Goal: Task Accomplishment & Management: Manage account settings

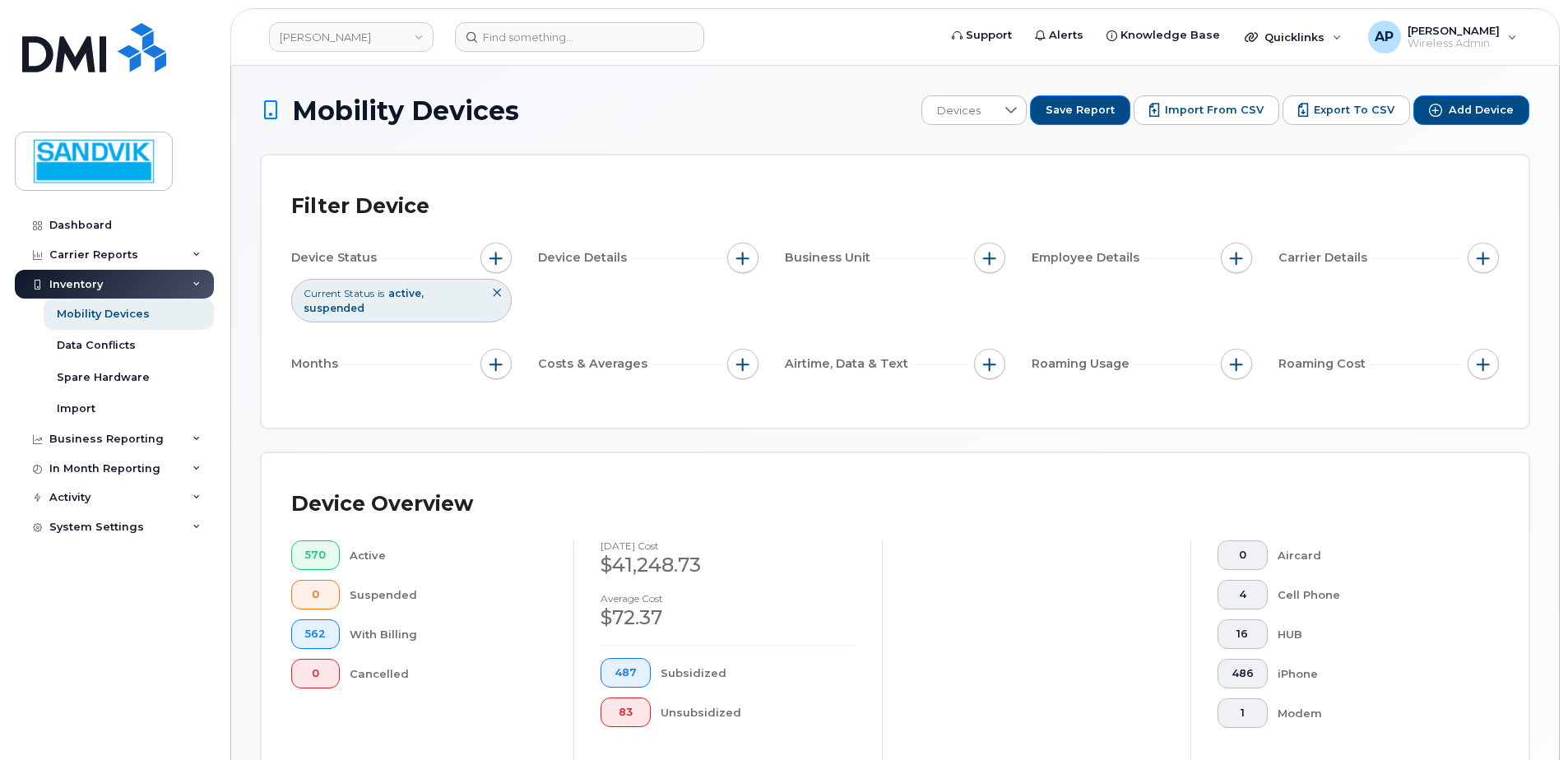
scroll to position [494, 0]
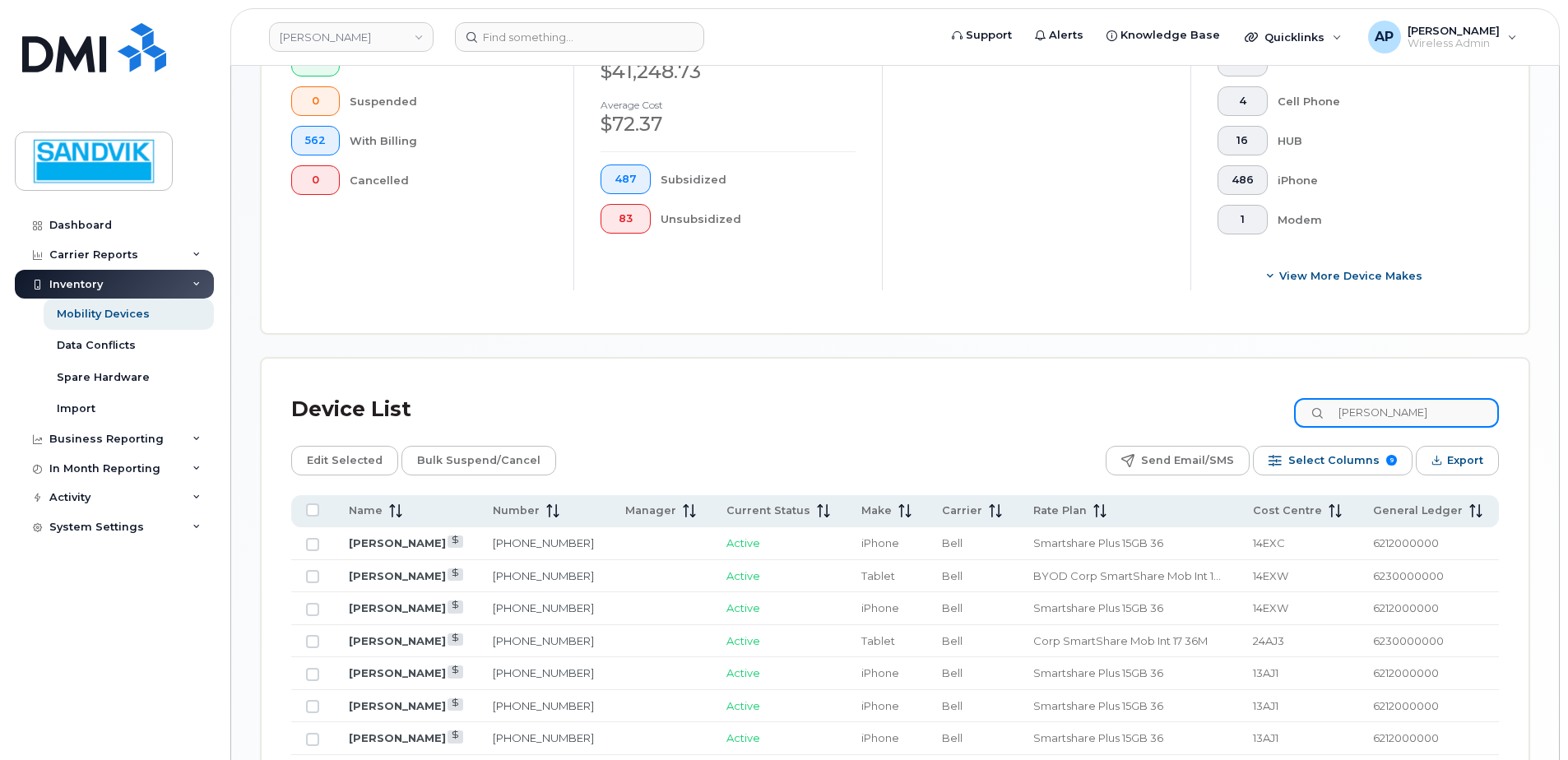
drag, startPoint x: 1426, startPoint y: 413, endPoint x: 1204, endPoint y: 400, distance: 222.4
click at [1204, 400] on div "Device List [PERSON_NAME]" at bounding box center [895, 409] width 1208 height 43
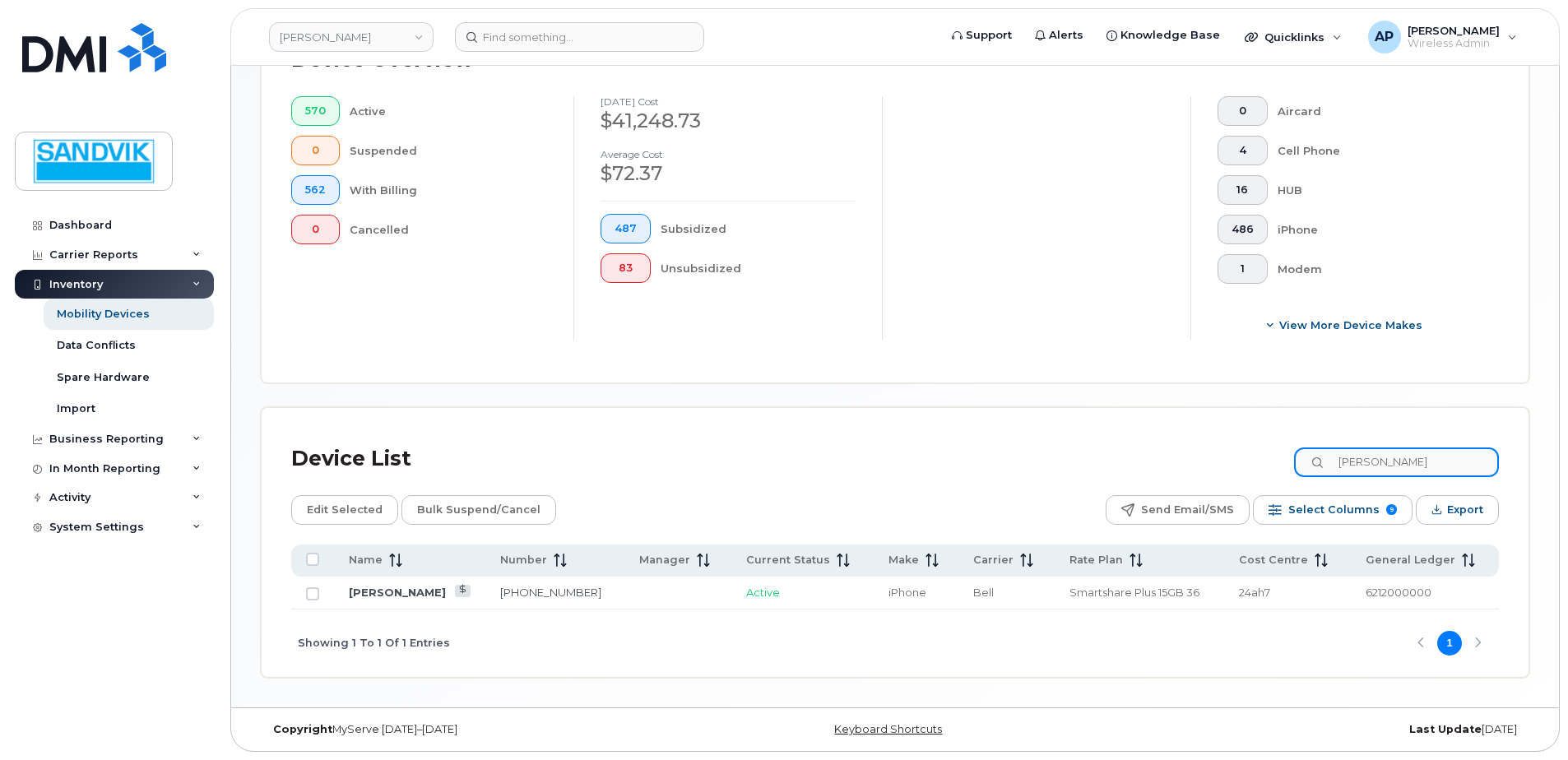
scroll to position [444, 0]
click at [537, 597] on link "705-406-7589" at bounding box center [550, 593] width 101 height 13
click at [1408, 455] on input "keenan" at bounding box center [1396, 462] width 205 height 29
drag, startPoint x: 1411, startPoint y: 460, endPoint x: 1257, endPoint y: 467, distance: 154.2
click at [1257, 467] on div "Device List keenan" at bounding box center [895, 459] width 1208 height 43
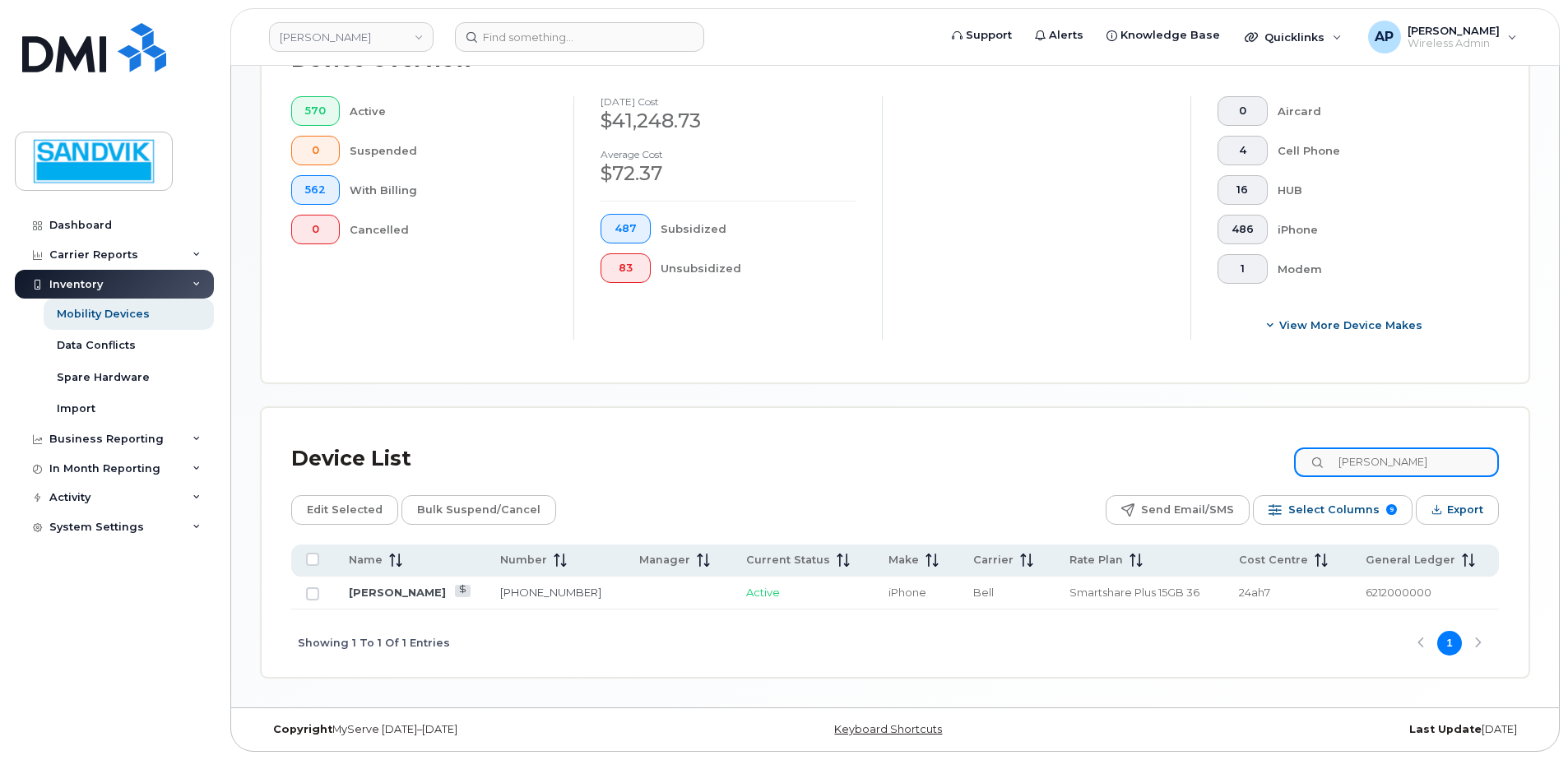
type input "d"
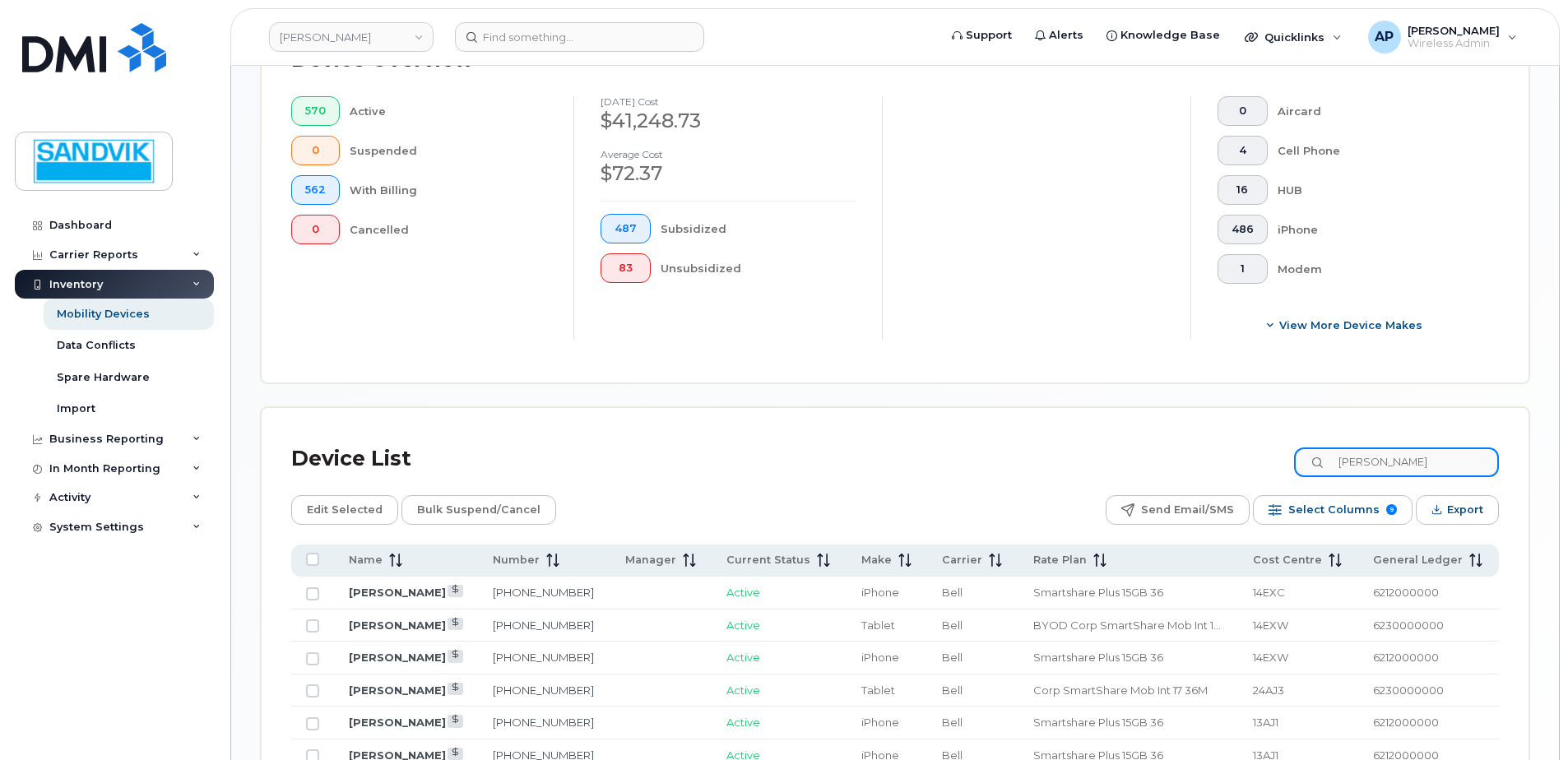
drag, startPoint x: 1359, startPoint y: 468, endPoint x: 1247, endPoint y: 459, distance: 112.4
click at [1247, 459] on div "Device List fred" at bounding box center [895, 459] width 1208 height 43
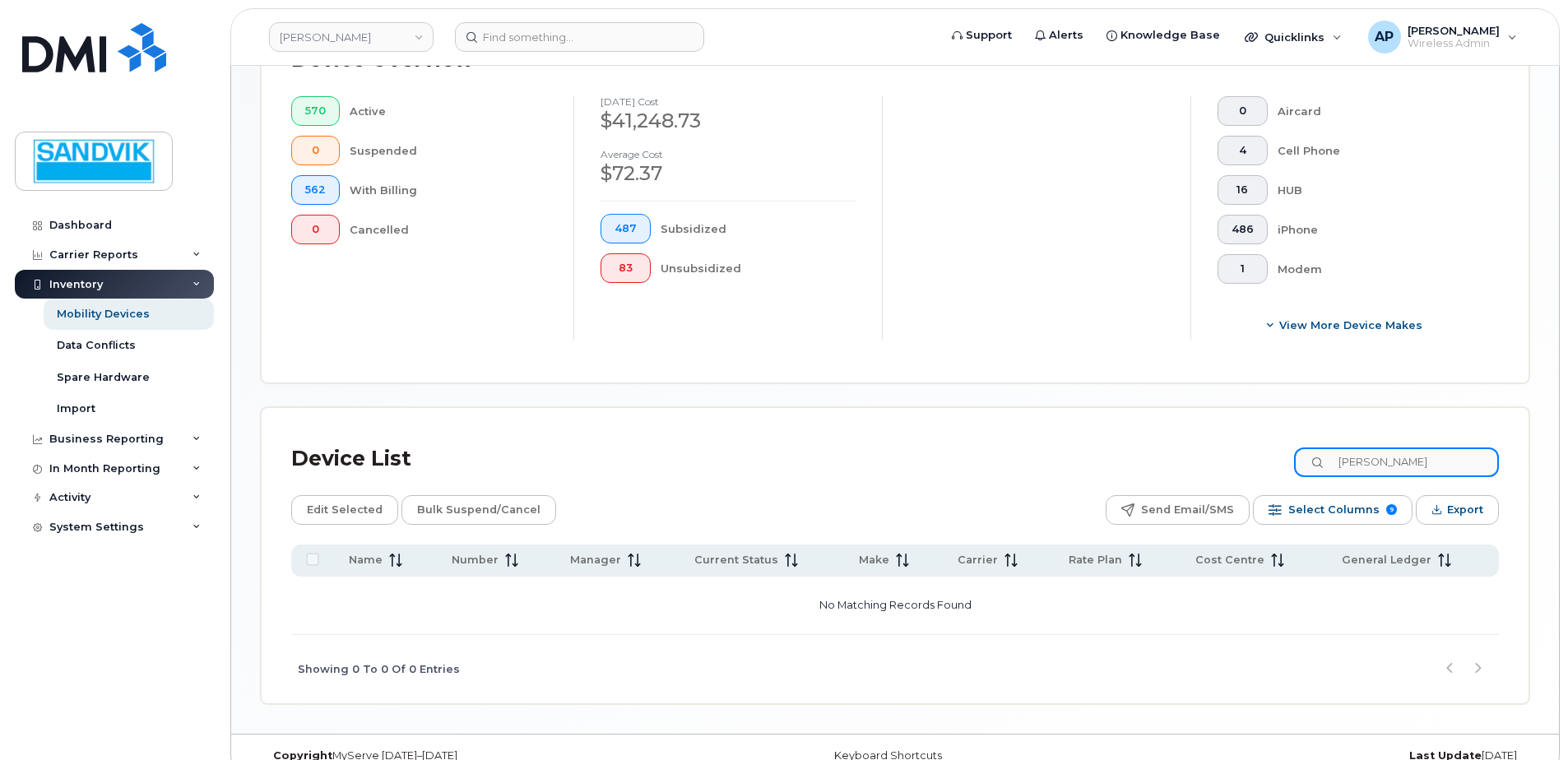
drag, startPoint x: 1401, startPoint y: 460, endPoint x: 1239, endPoint y: 467, distance: 162.2
click at [1239, 467] on div "Device List nicole" at bounding box center [895, 459] width 1208 height 43
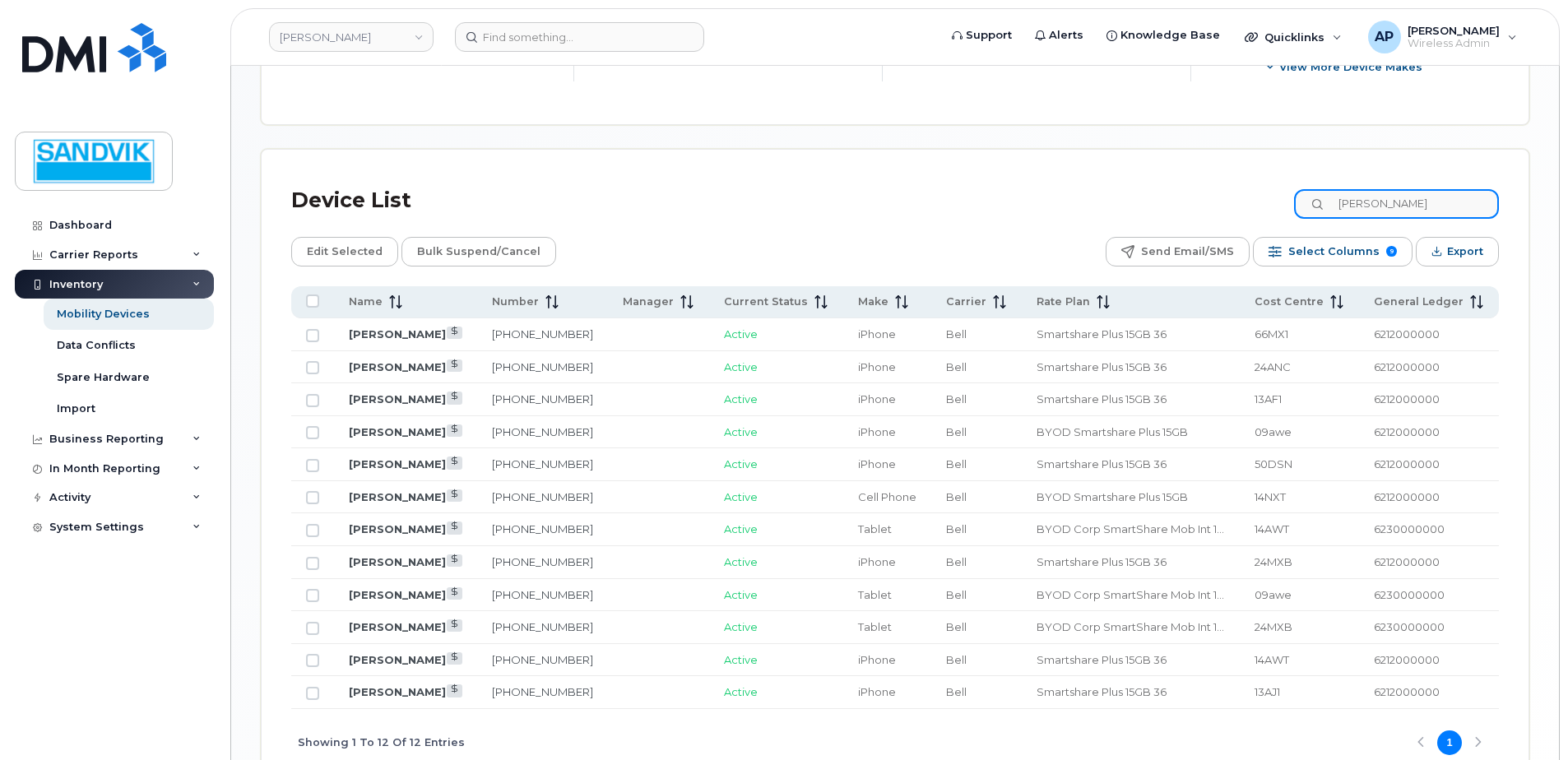
scroll to position [773, 0]
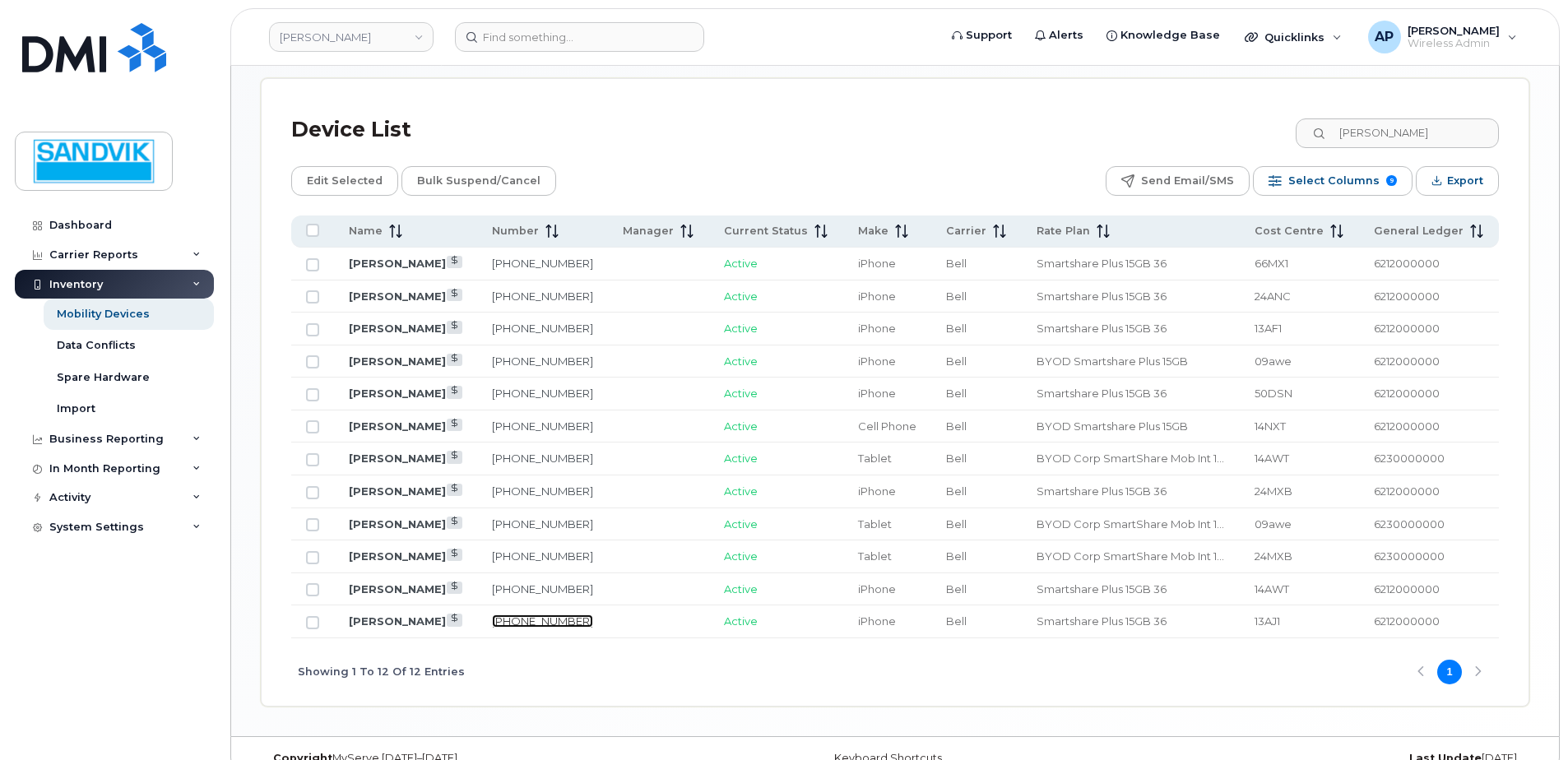
click at [504, 622] on link "819-856-9857" at bounding box center [542, 621] width 101 height 13
click at [1406, 139] on input "ryan" at bounding box center [1396, 133] width 205 height 29
drag, startPoint x: 1406, startPoint y: 139, endPoint x: 1288, endPoint y: 141, distance: 118.0
click at [1288, 141] on div "Device List ryan" at bounding box center [895, 130] width 1208 height 43
type input "peck"
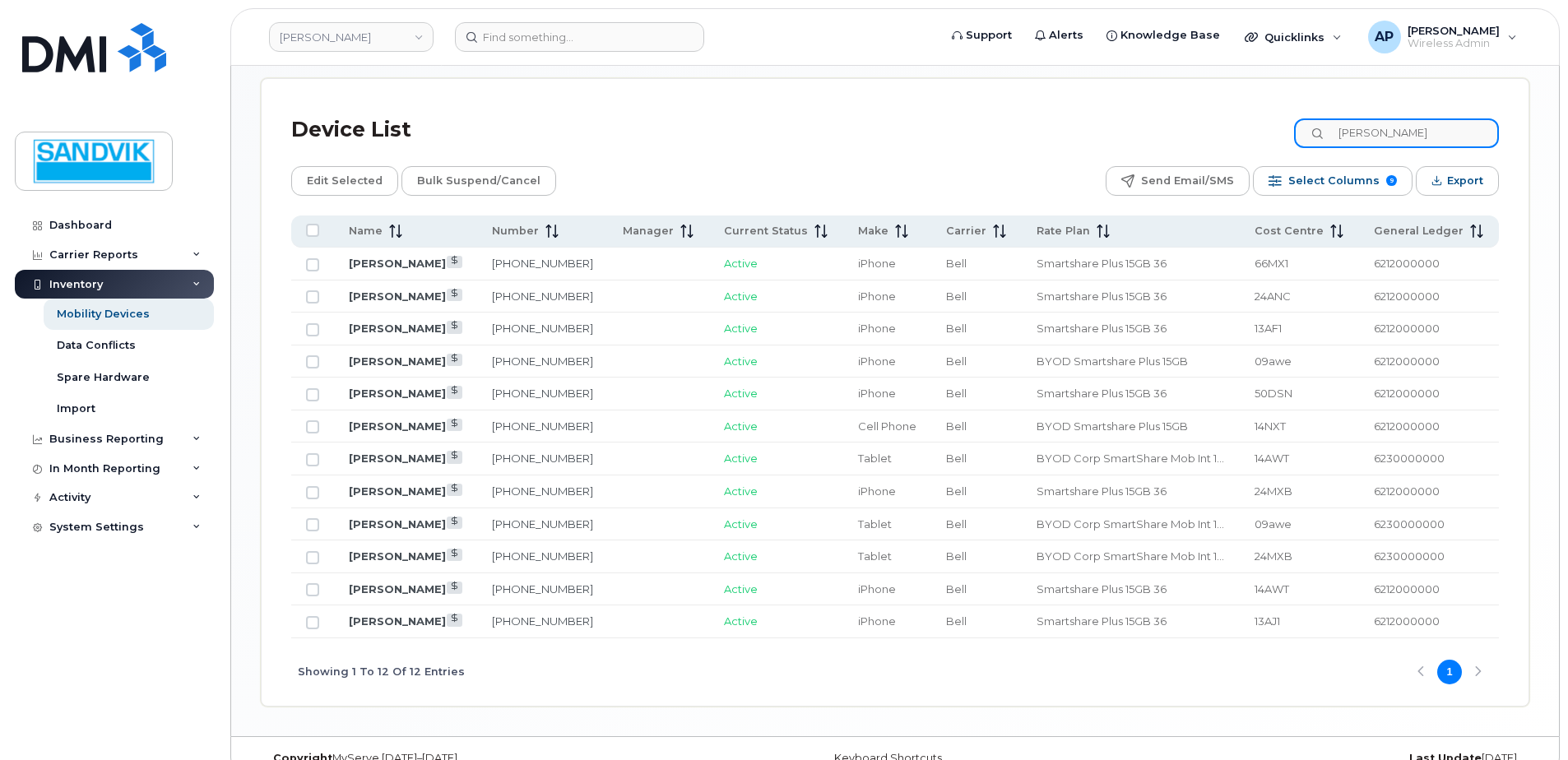
scroll to position [444, 0]
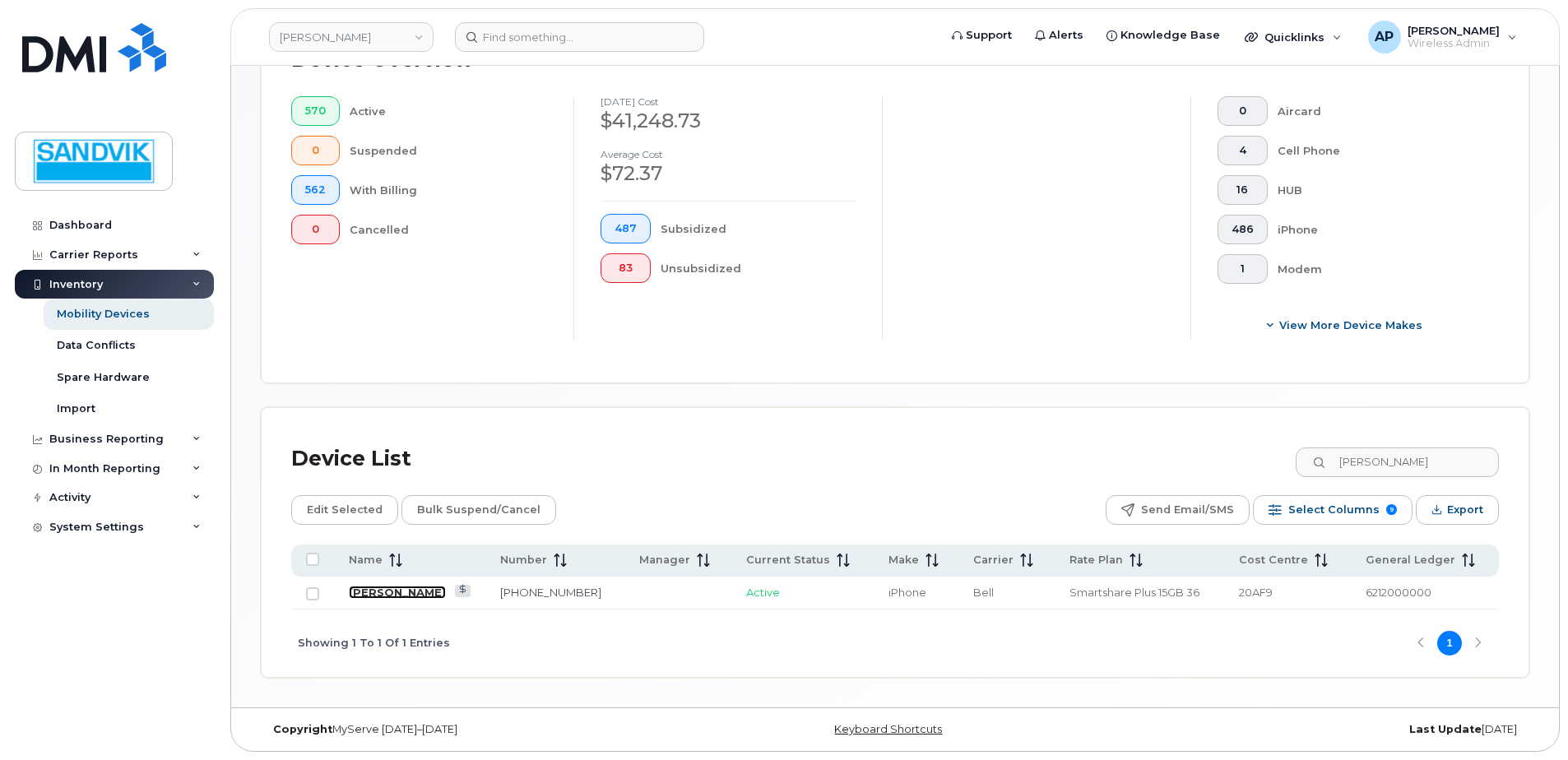
click at [376, 589] on link "Jesse Peck" at bounding box center [398, 593] width 97 height 13
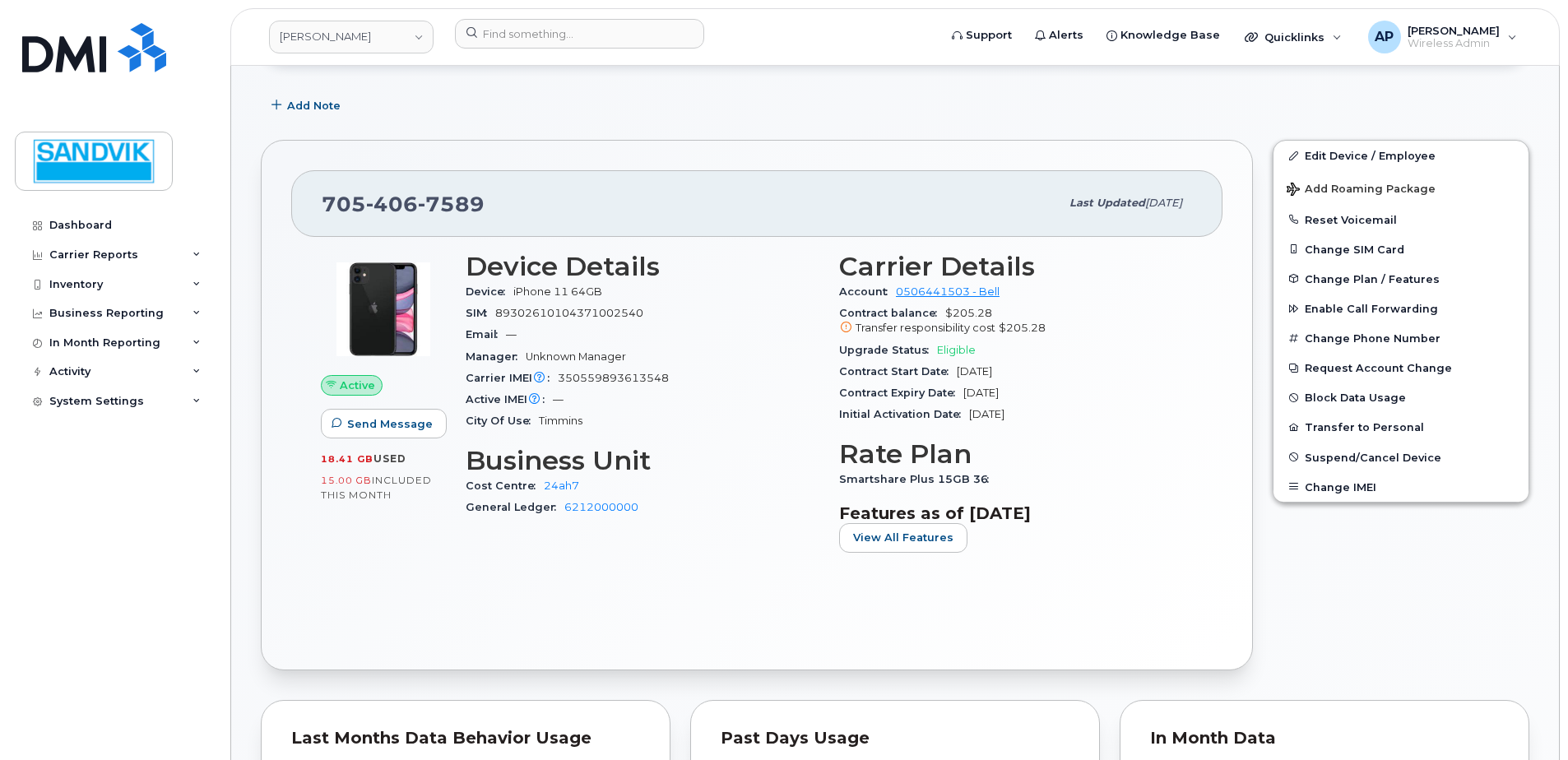
scroll to position [247, 0]
click at [1335, 454] on span "Suspend/Cancel Device" at bounding box center [1373, 456] width 136 height 13
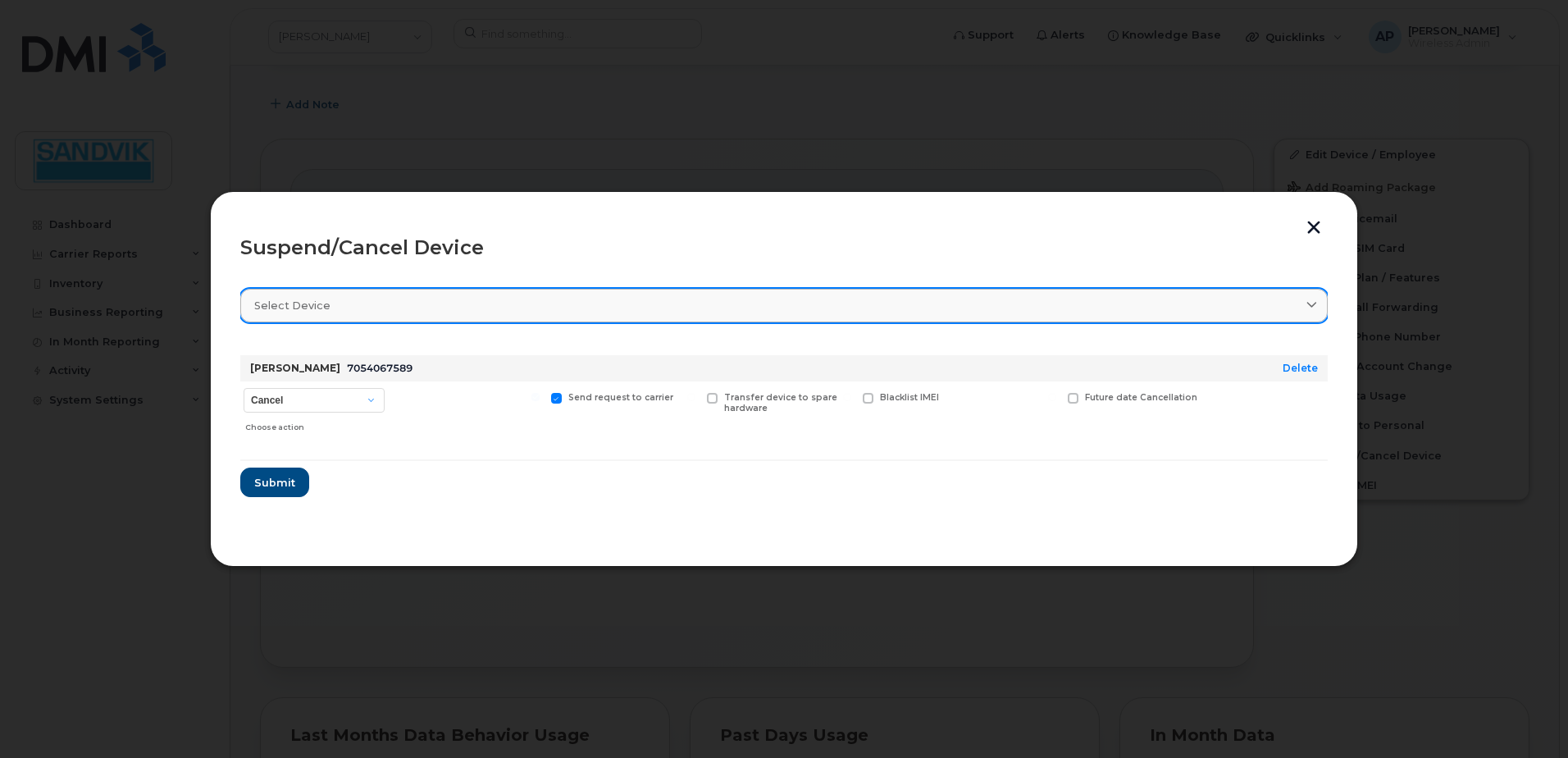
click at [1208, 296] on link "Select device" at bounding box center [784, 306] width 1087 height 33
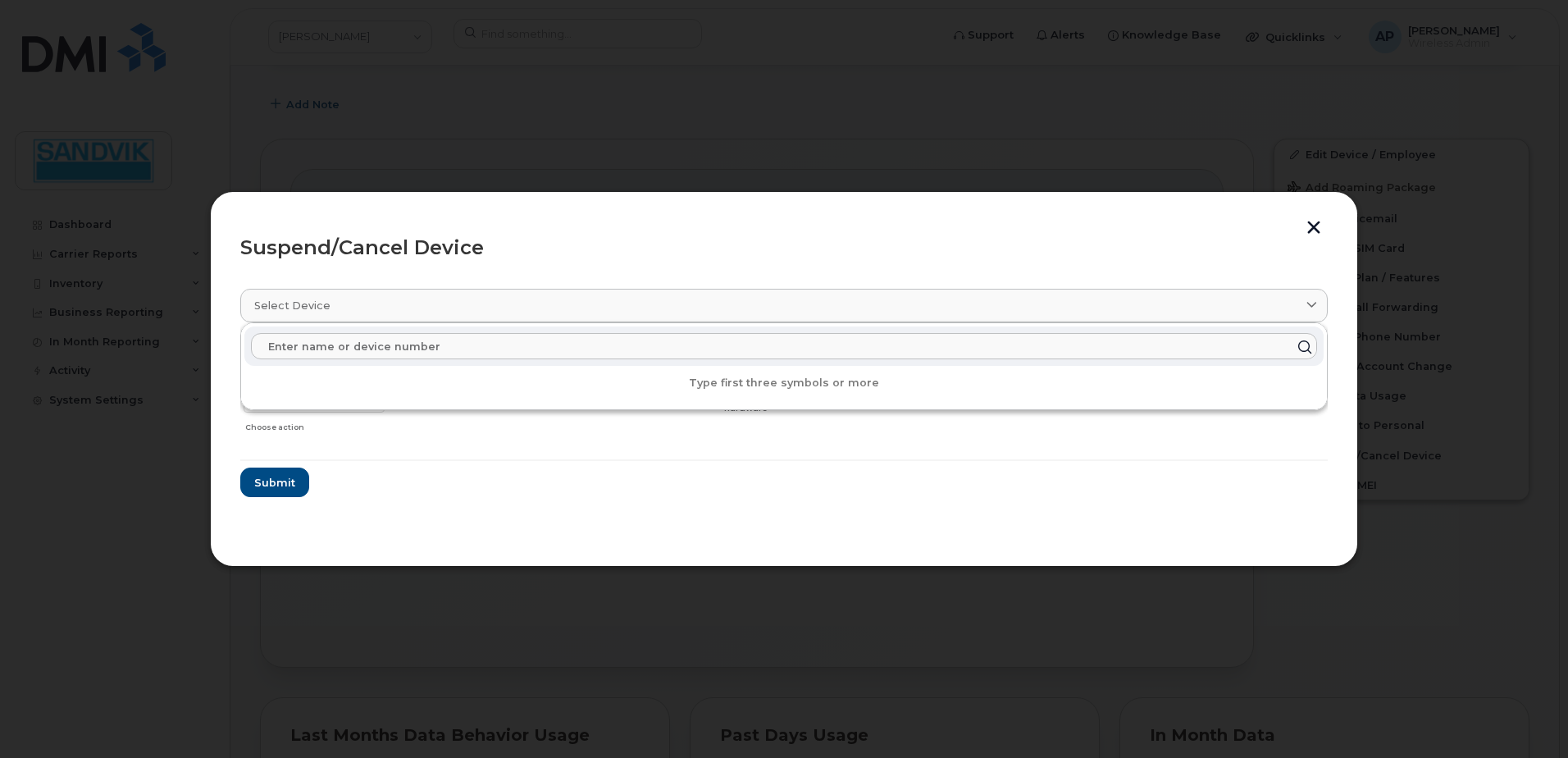
click at [448, 354] on input "text" at bounding box center [784, 346] width 1066 height 26
drag, startPoint x: 700, startPoint y: 196, endPoint x: 694, endPoint y: 351, distance: 155.1
click at [694, 351] on div "Suspend/Cancel Device Select device Type first three symbols or more Keenan Pil…" at bounding box center [784, 379] width 1148 height 376
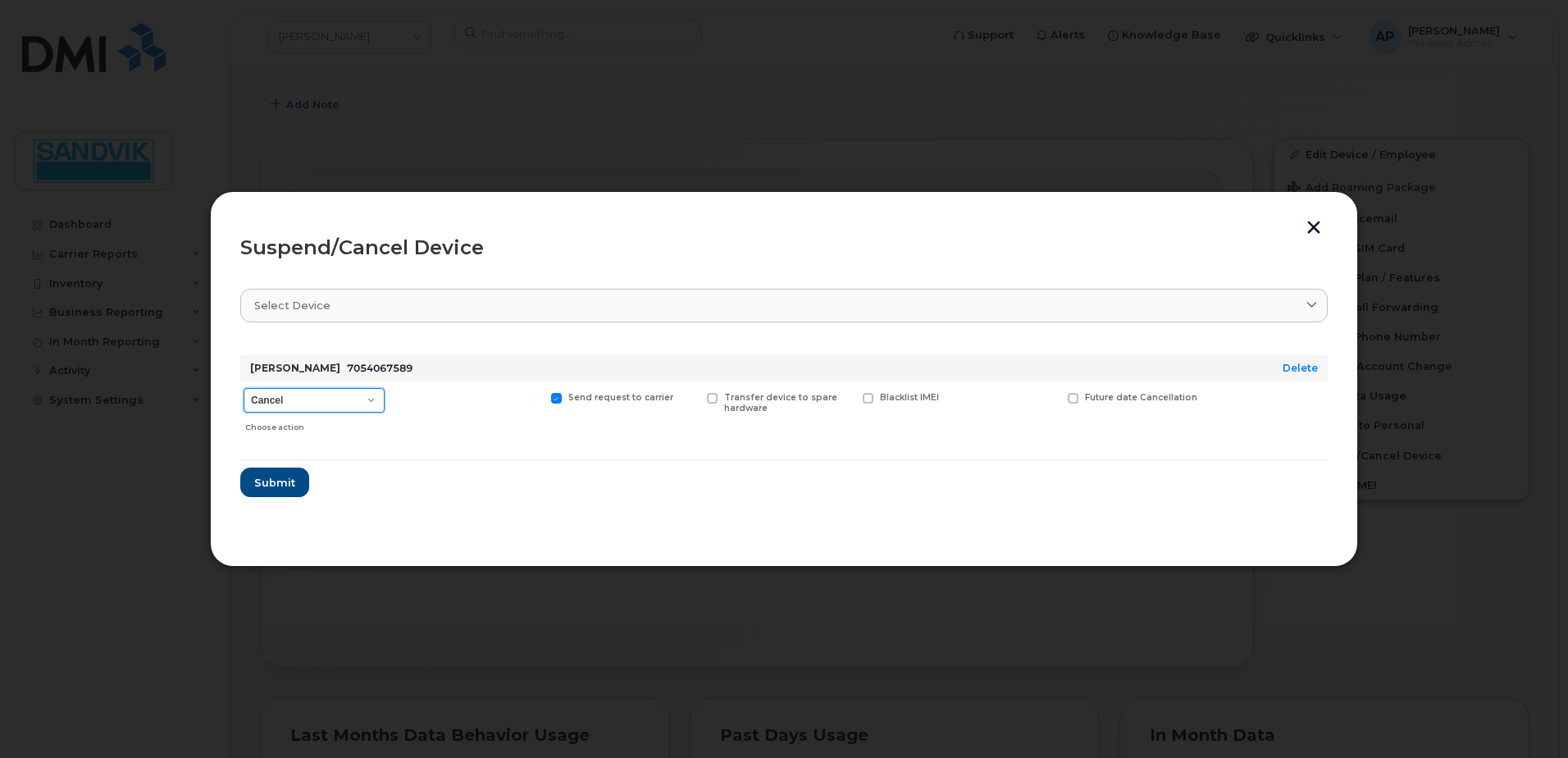
click at [364, 402] on select "Cancel Suspend - Extend Suspension Suspend - Reduced Rate Suspend - Full Rate S…" at bounding box center [314, 400] width 141 height 24
select select "[object Object]"
click at [244, 388] on select "Cancel Suspend - Extend Suspension Suspend - Reduced Rate Suspend - Full Rate S…" at bounding box center [314, 400] width 141 height 24
click at [376, 397] on input "Available for new activations/redeployments" at bounding box center [380, 397] width 8 height 8
click at [369, 402] on select "Cancel Suspend - Extend Suspension Suspend - Reduced Rate Suspend - Full Rate S…" at bounding box center [314, 400] width 141 height 24
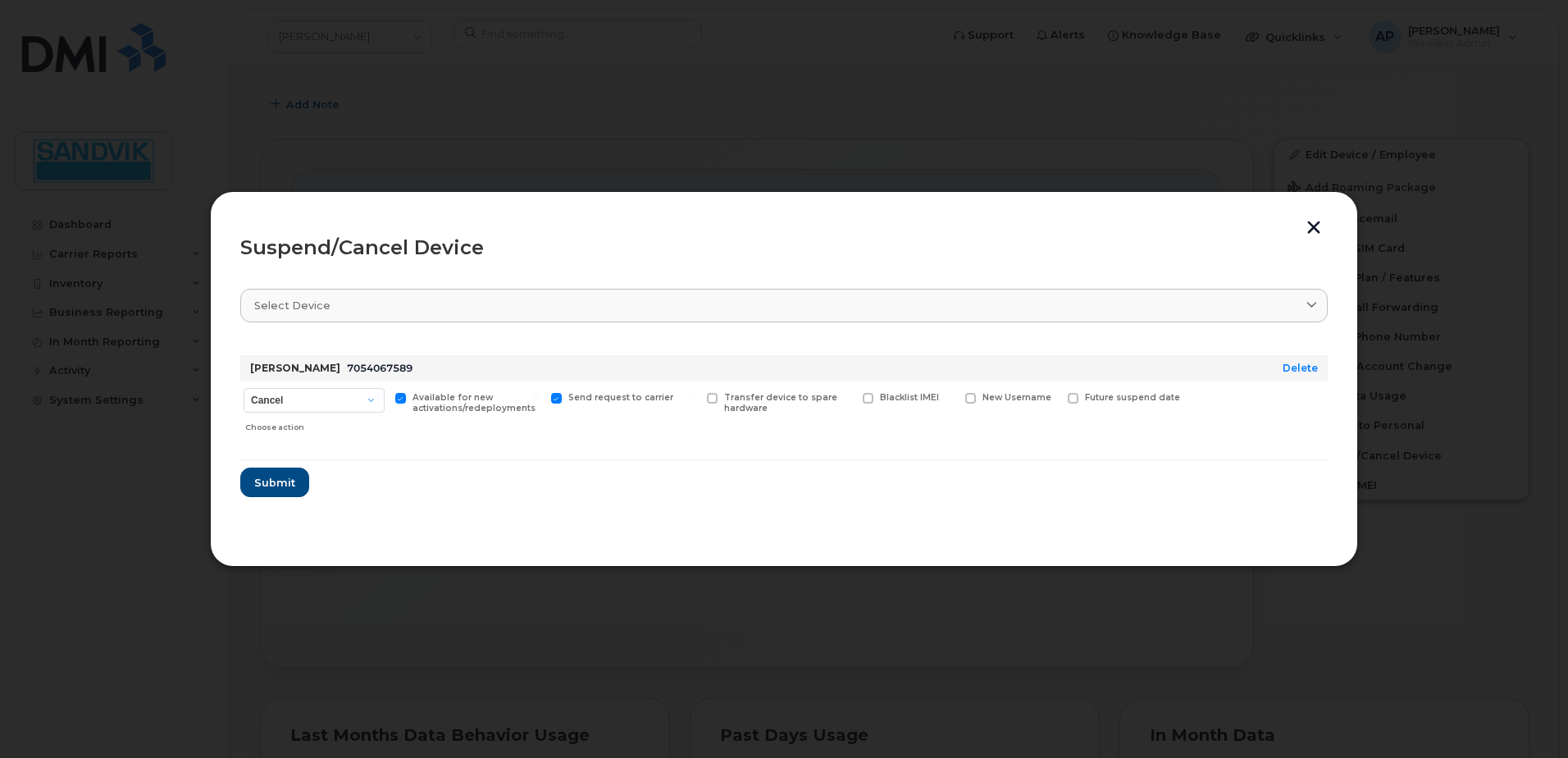
click at [403, 399] on span at bounding box center [401, 398] width 11 height 11
click at [384, 399] on input "Available for new activations/redeployments" at bounding box center [380, 397] width 8 height 8
click at [380, 397] on input "Available for new activations/redeployments" at bounding box center [380, 397] width 8 height 8
click at [393, 398] on div "Available for new activations/redeployments" at bounding box center [468, 411] width 152 height 58
click at [400, 396] on span at bounding box center [401, 398] width 11 height 11
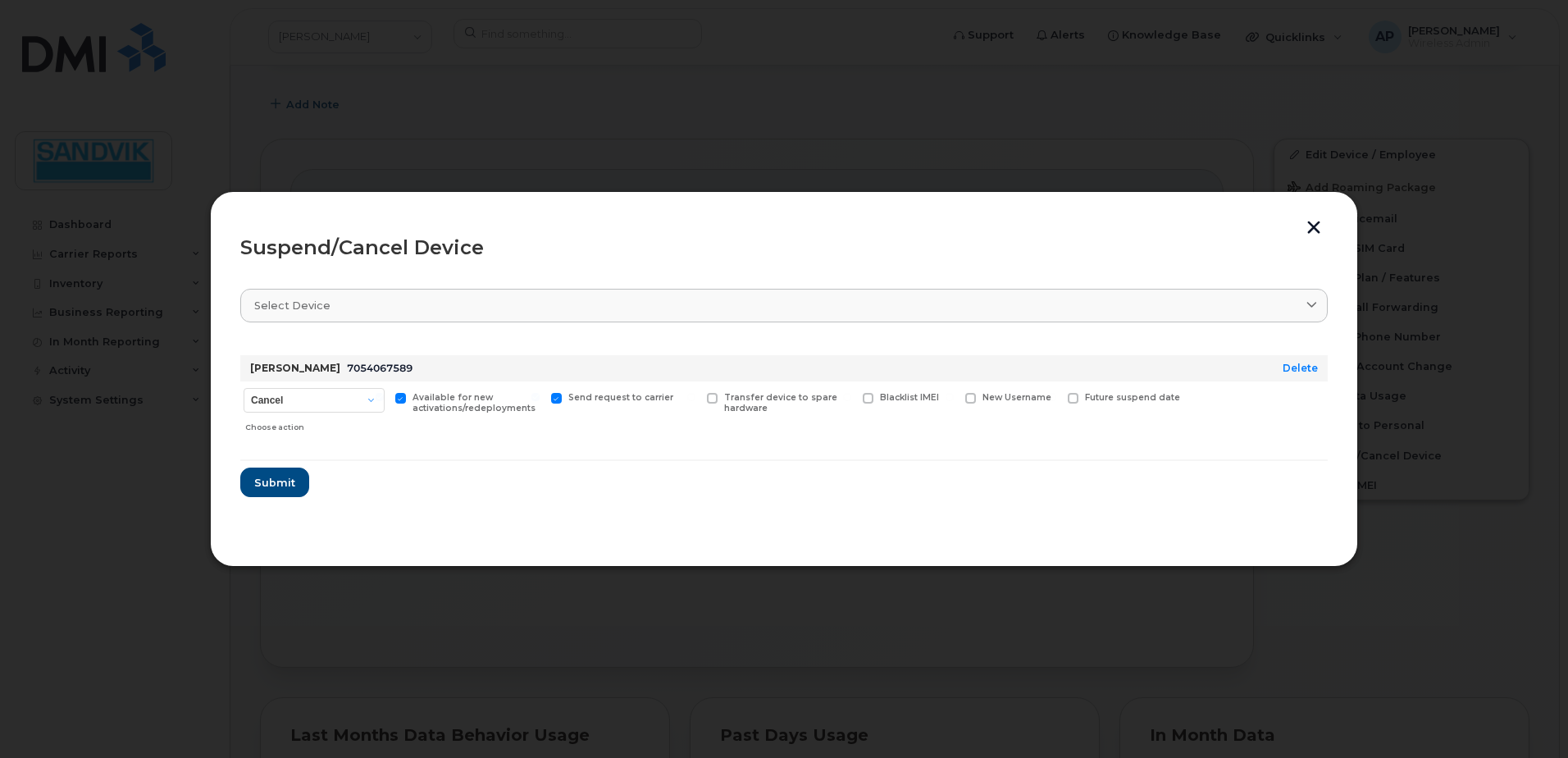
click at [384, 396] on input "Available for new activations/redeployments" at bounding box center [380, 397] width 8 height 8
checkbox input "false"
click at [375, 399] on select "Cancel Suspend - Extend Suspension Suspend - Reduced Rate Suspend - Full Rate S…" at bounding box center [314, 400] width 141 height 24
click at [244, 388] on select "Cancel Suspend - Extend Suspension Suspend - Reduced Rate Suspend - Full Rate S…" at bounding box center [314, 400] width 141 height 24
click at [285, 475] on span "Submit" at bounding box center [274, 483] width 41 height 16
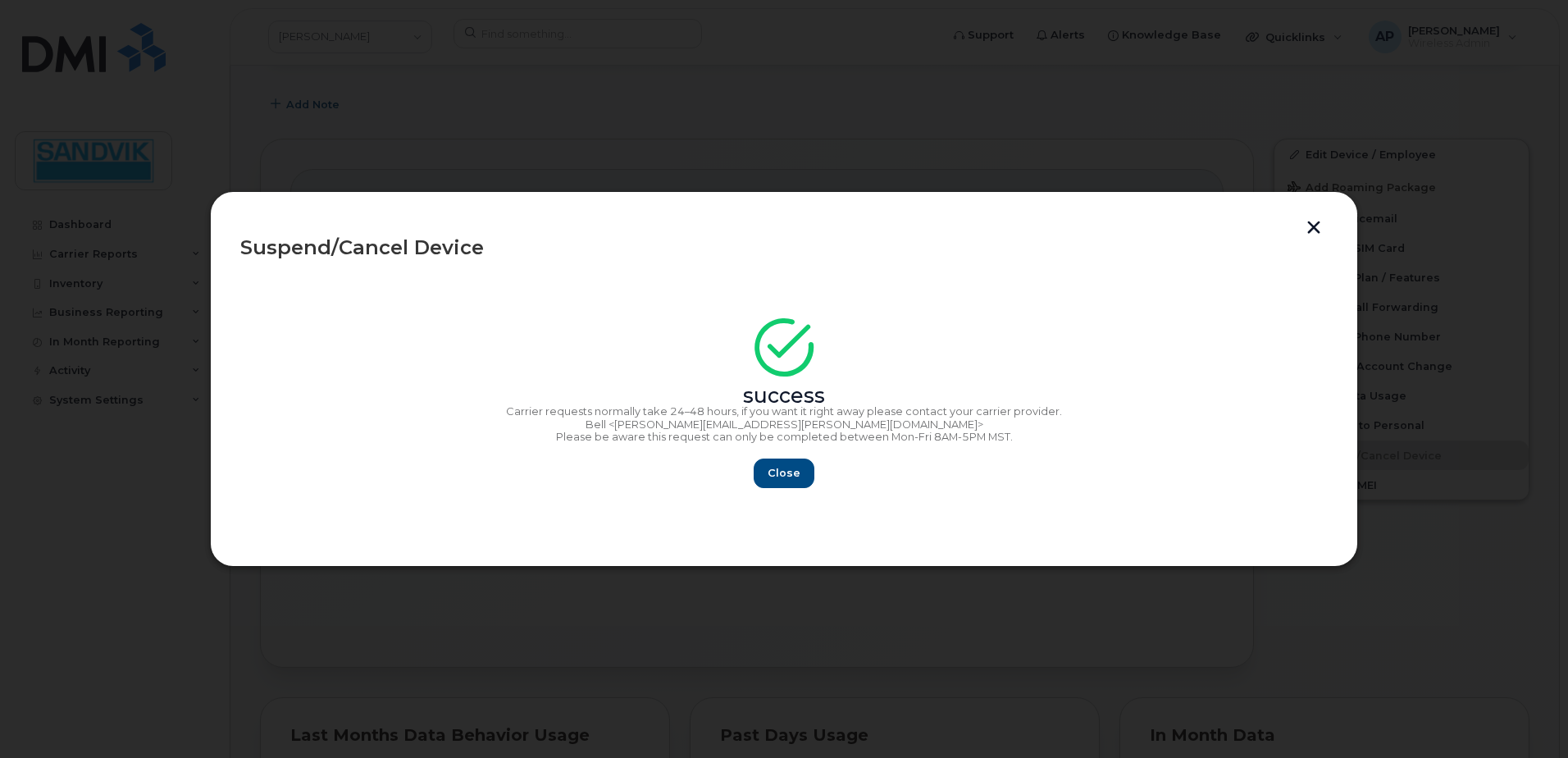
click at [1310, 230] on button "button" at bounding box center [1313, 229] width 24 height 18
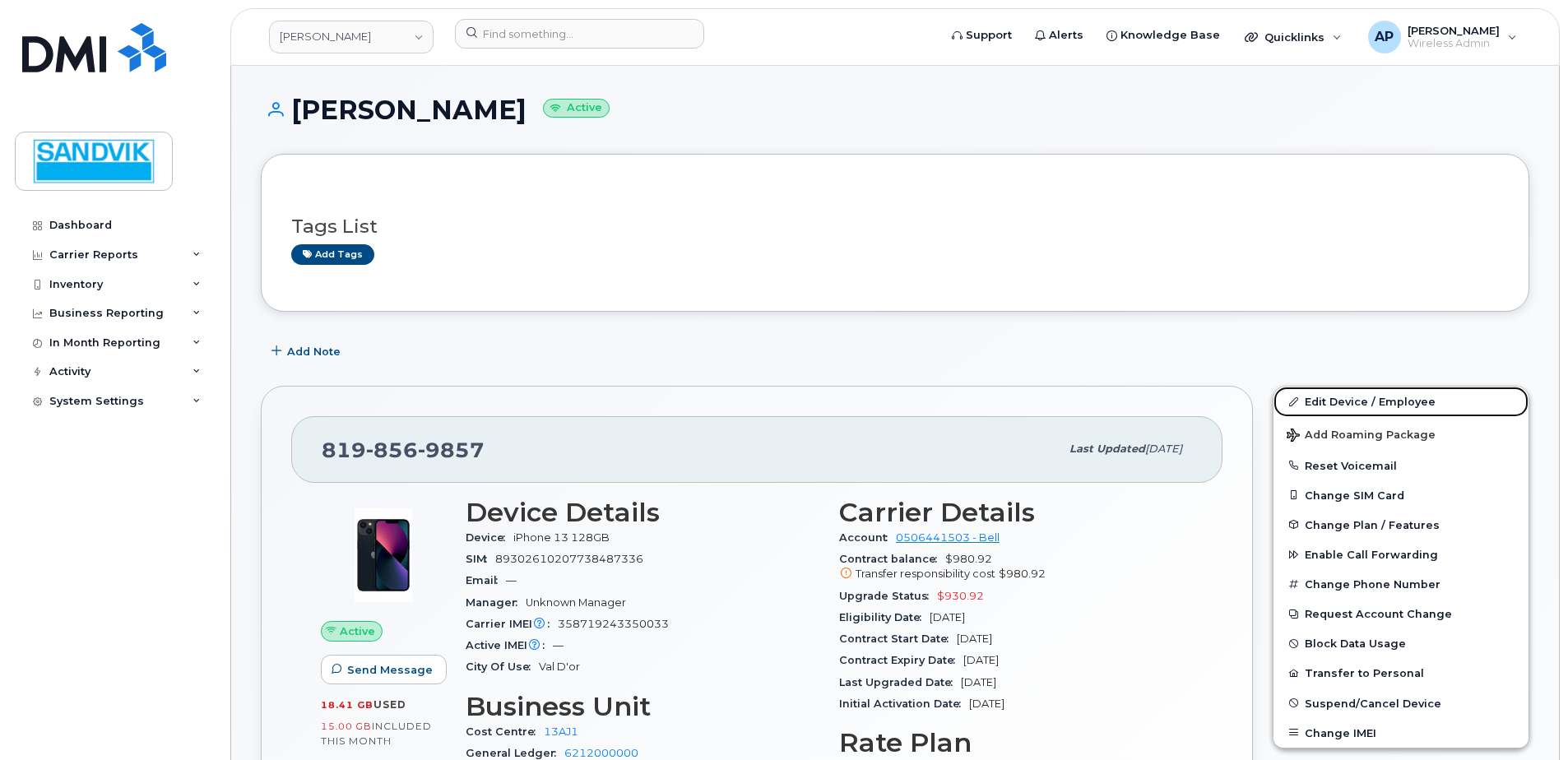
drag, startPoint x: 1338, startPoint y: 398, endPoint x: 1046, endPoint y: 456, distance: 297.7
click at [1338, 398] on link "Edit Device / Employee" at bounding box center [1401, 401] width 255 height 29
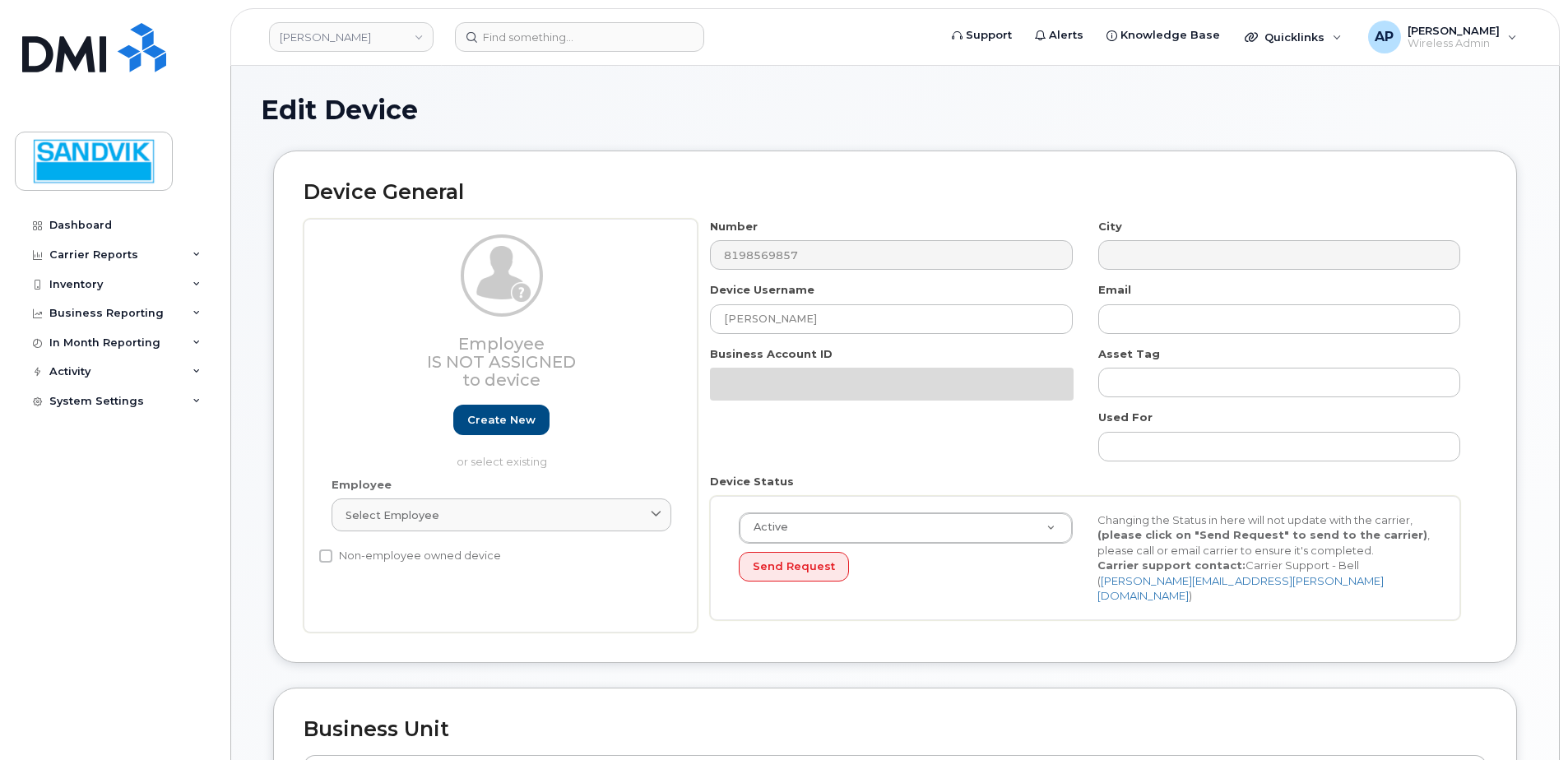
select select "582100"
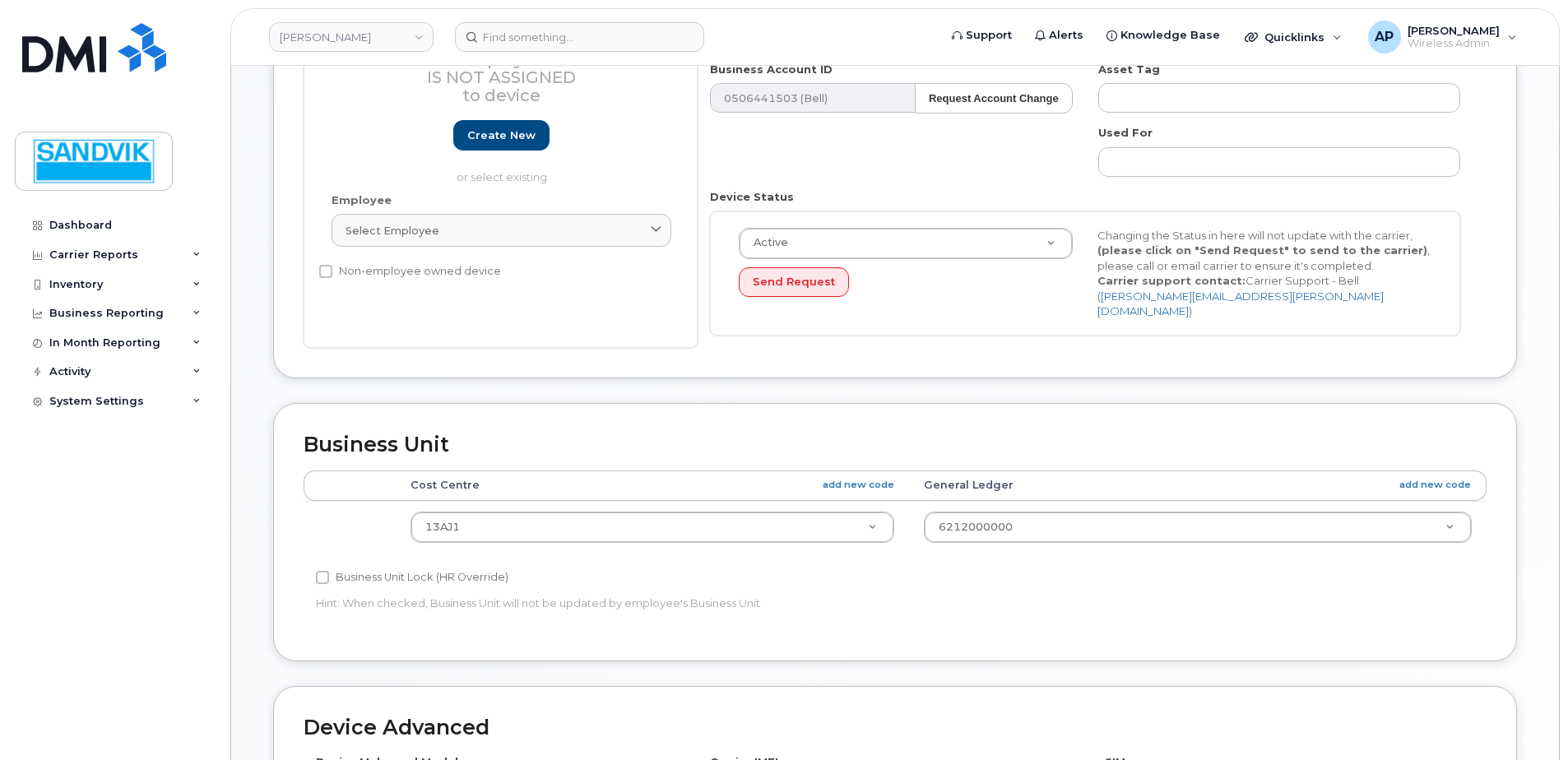
scroll to position [329, 0]
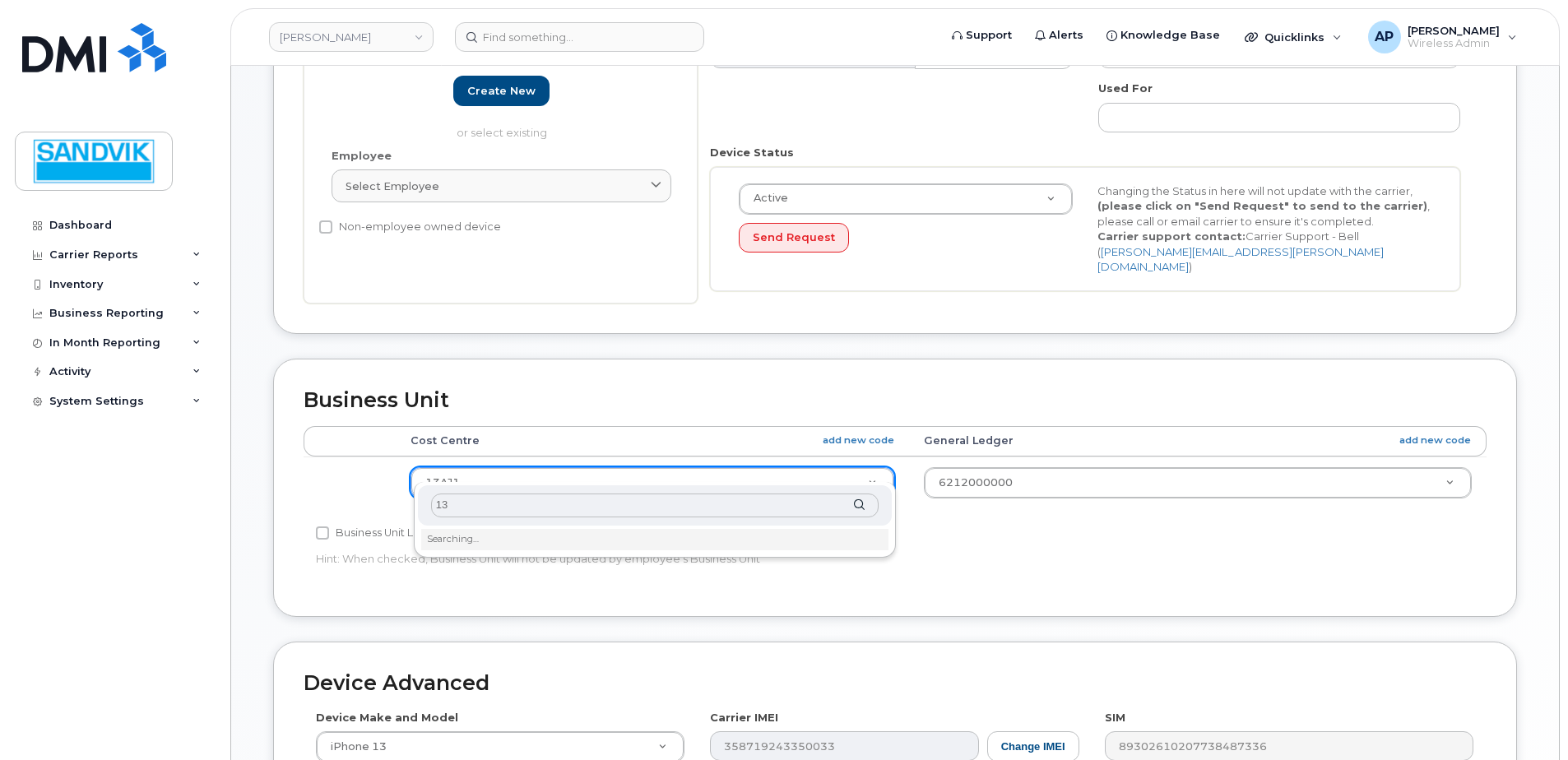
type input "13a"
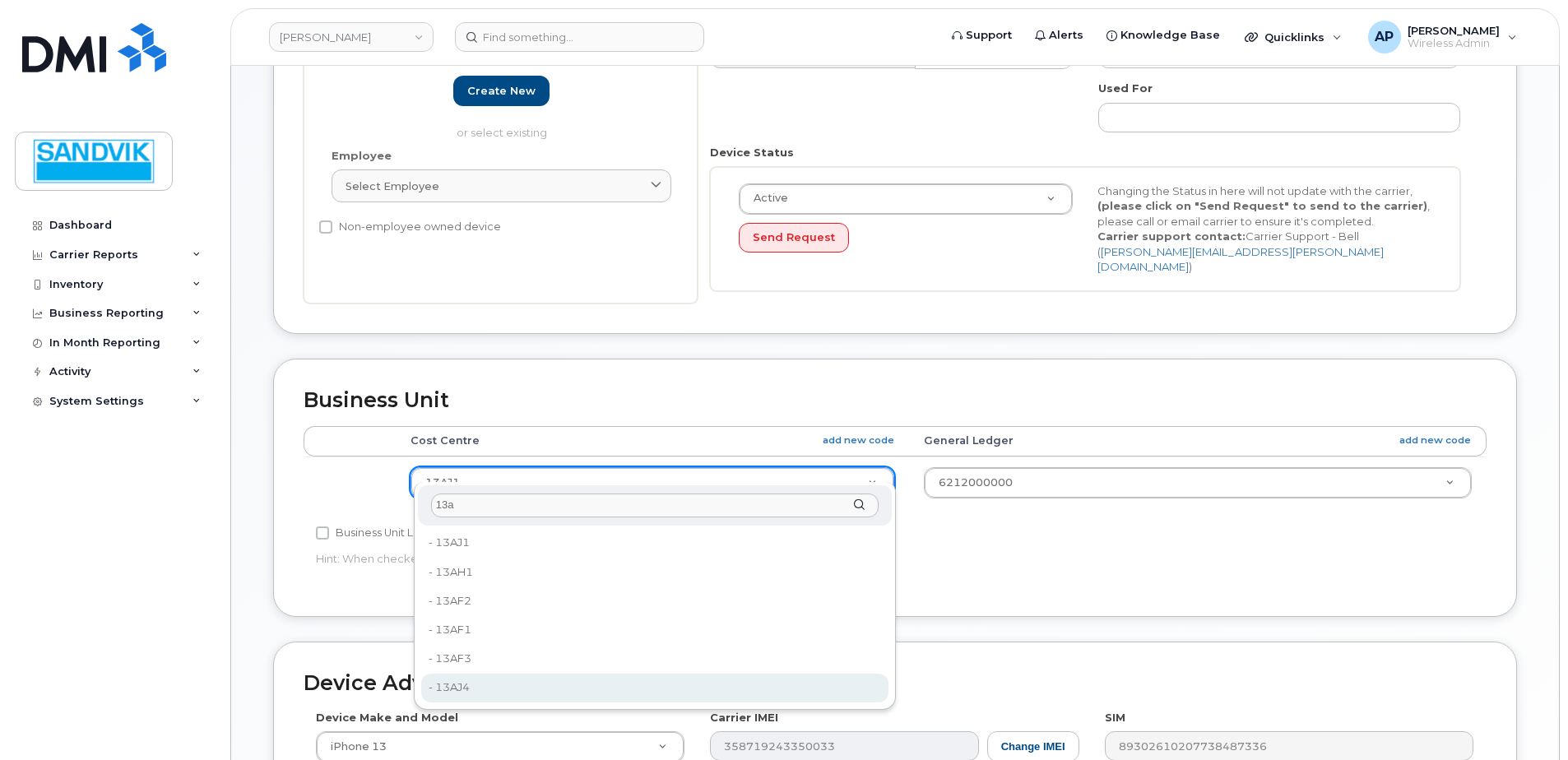
type input "5662068"
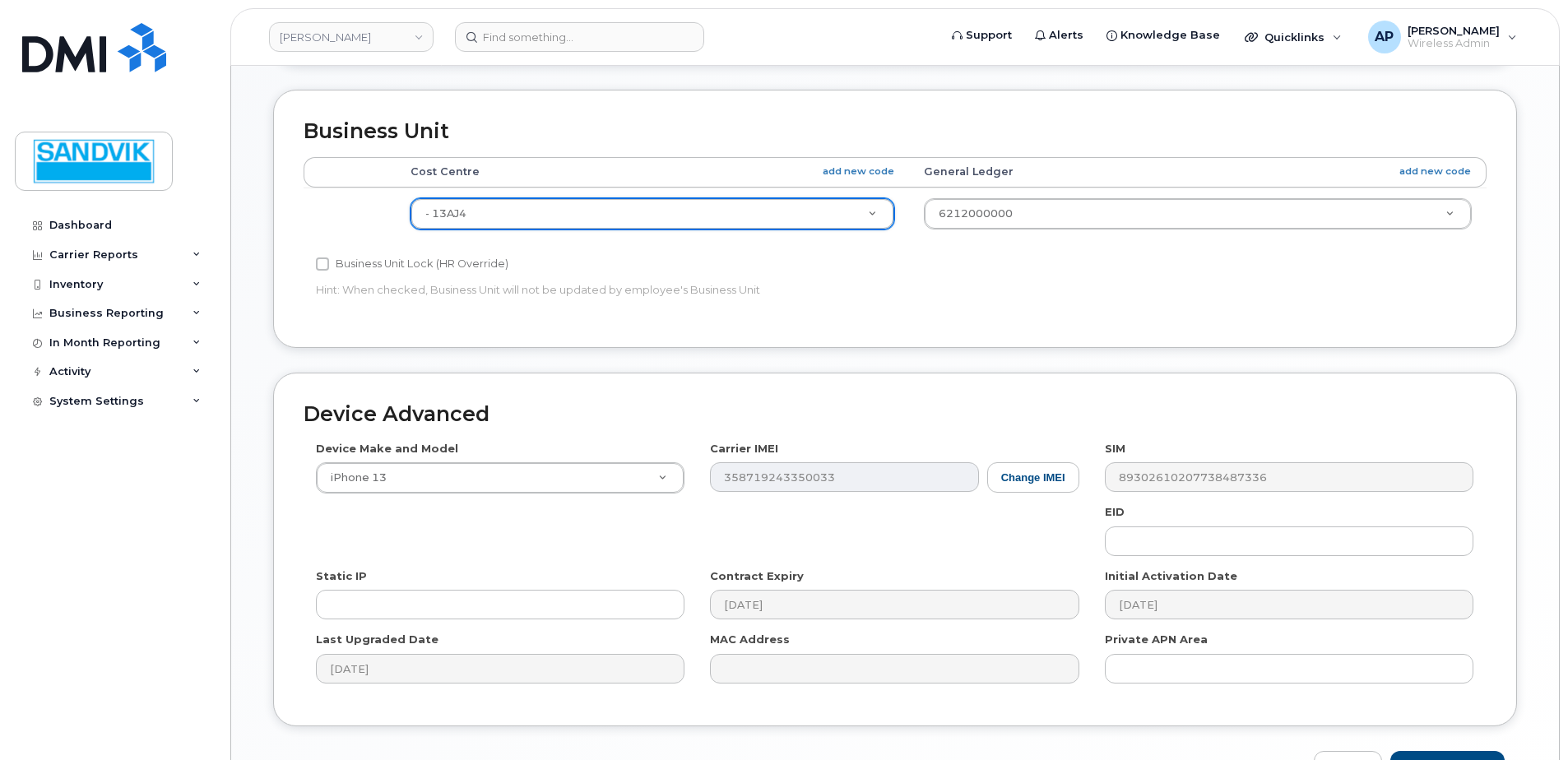
scroll to position [686, 0]
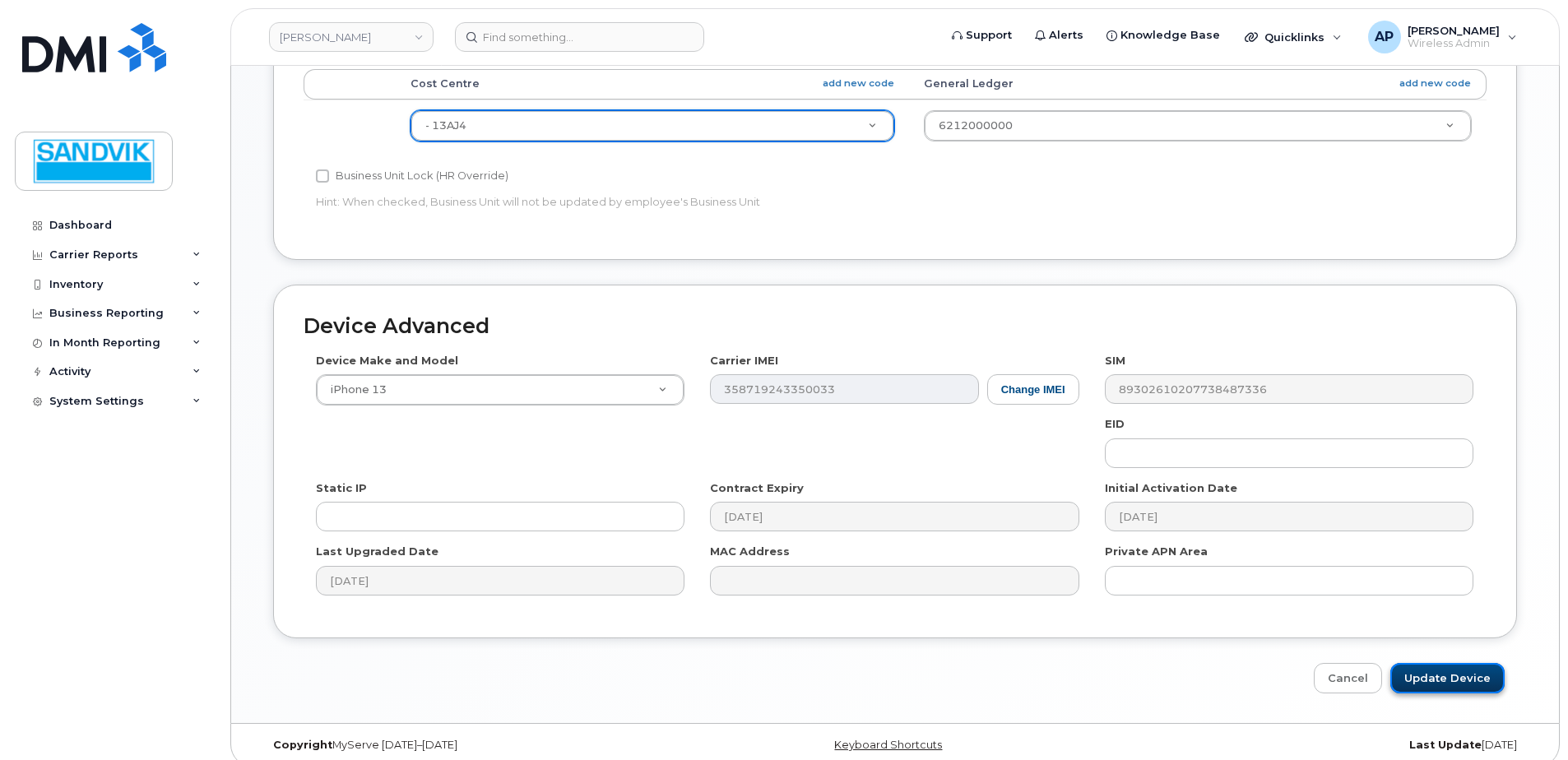
click at [1458, 663] on input "Update Device" at bounding box center [1447, 678] width 115 height 30
type input "Saving..."
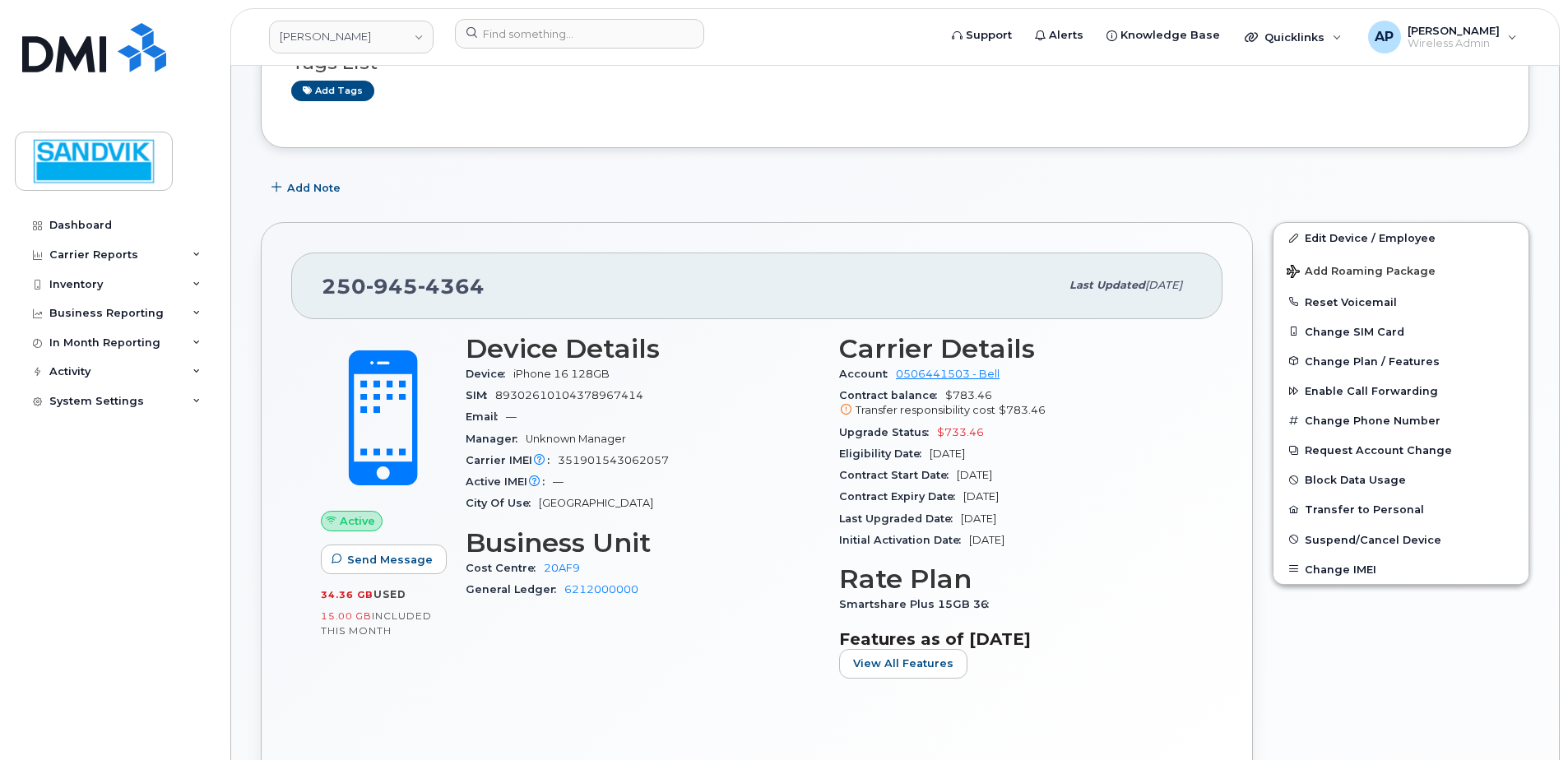
scroll to position [165, 0]
click at [1339, 235] on link "Edit Device / Employee" at bounding box center [1401, 236] width 255 height 29
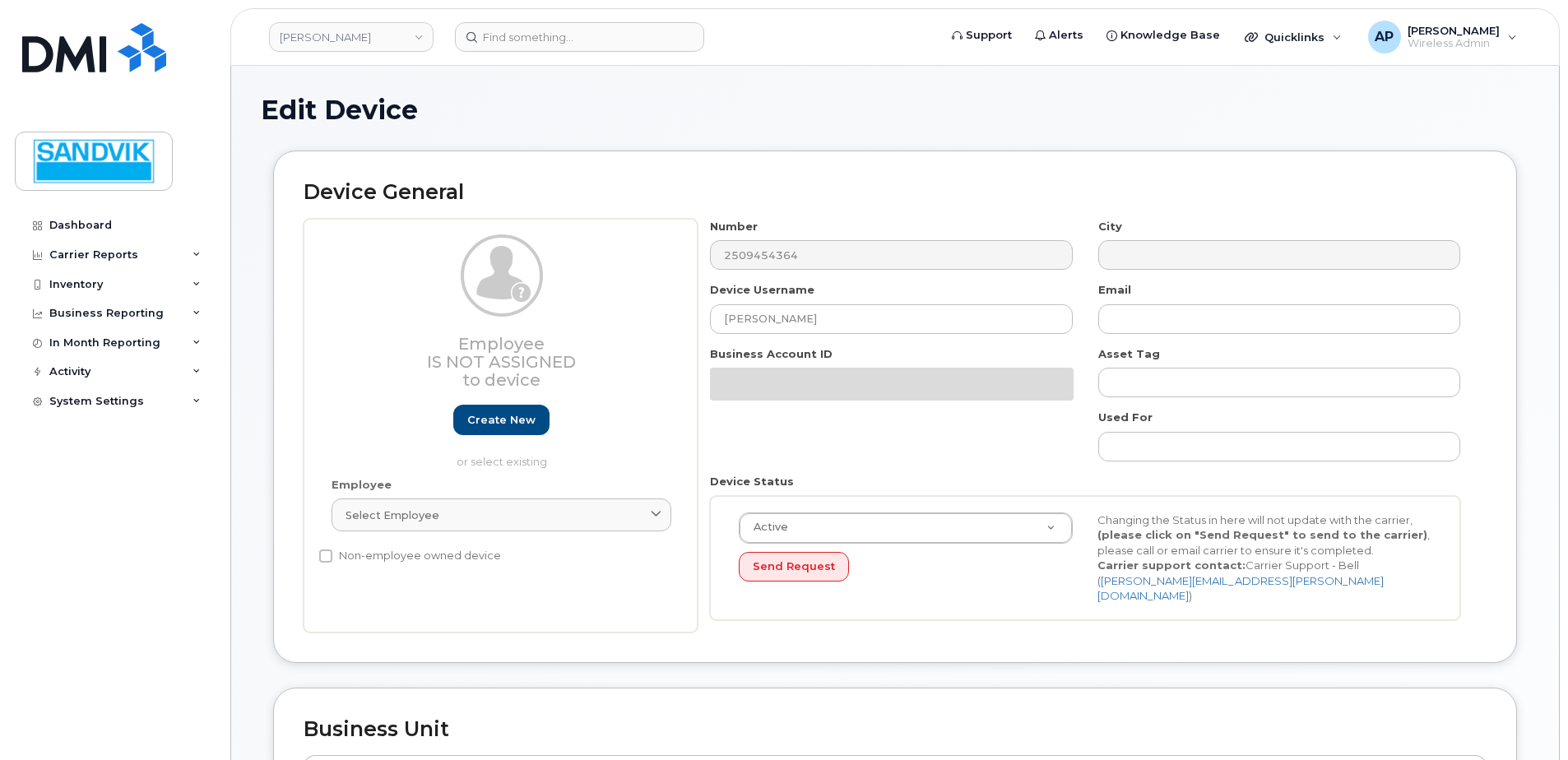
select select "582100"
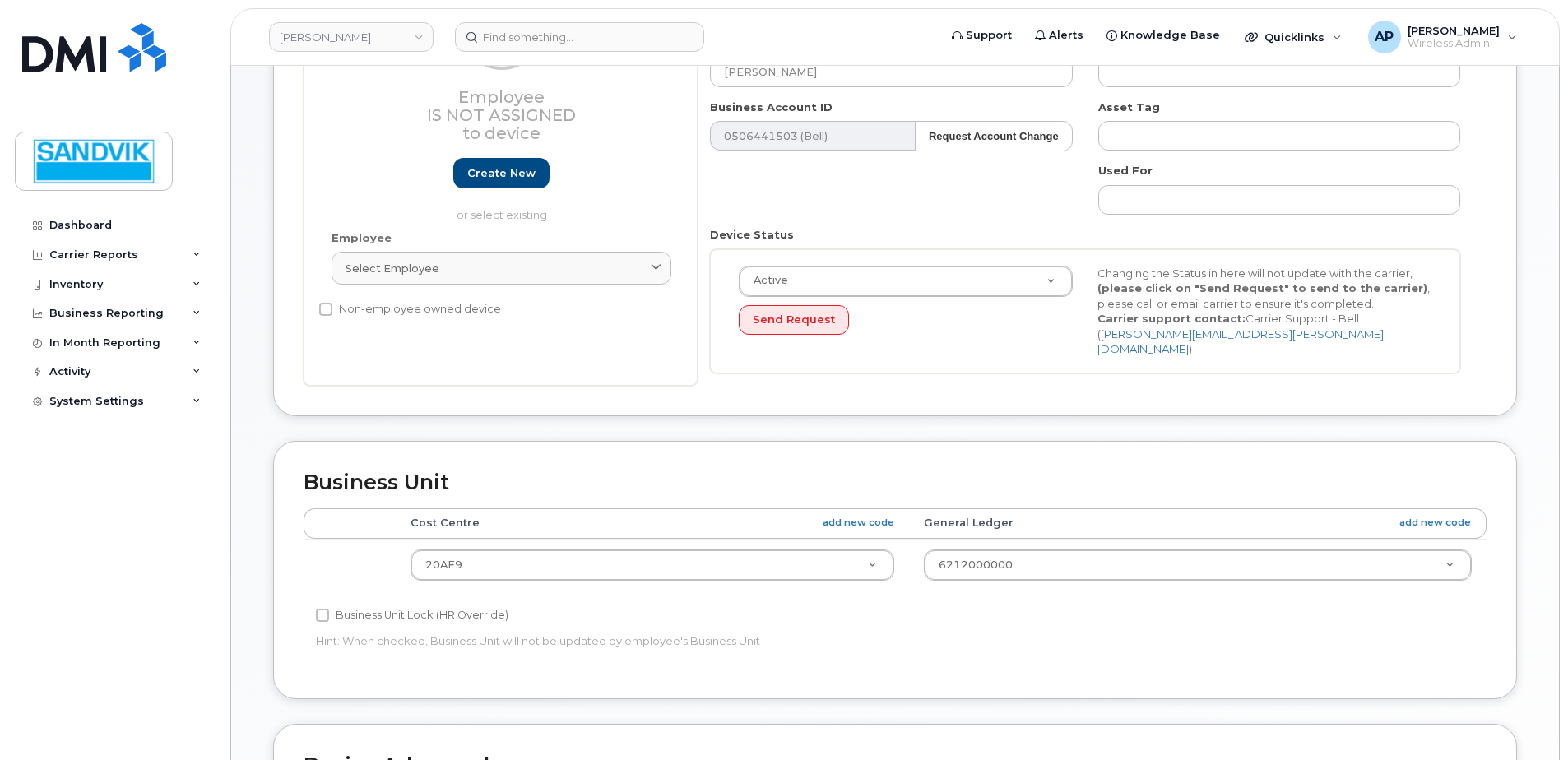
scroll to position [411, 0]
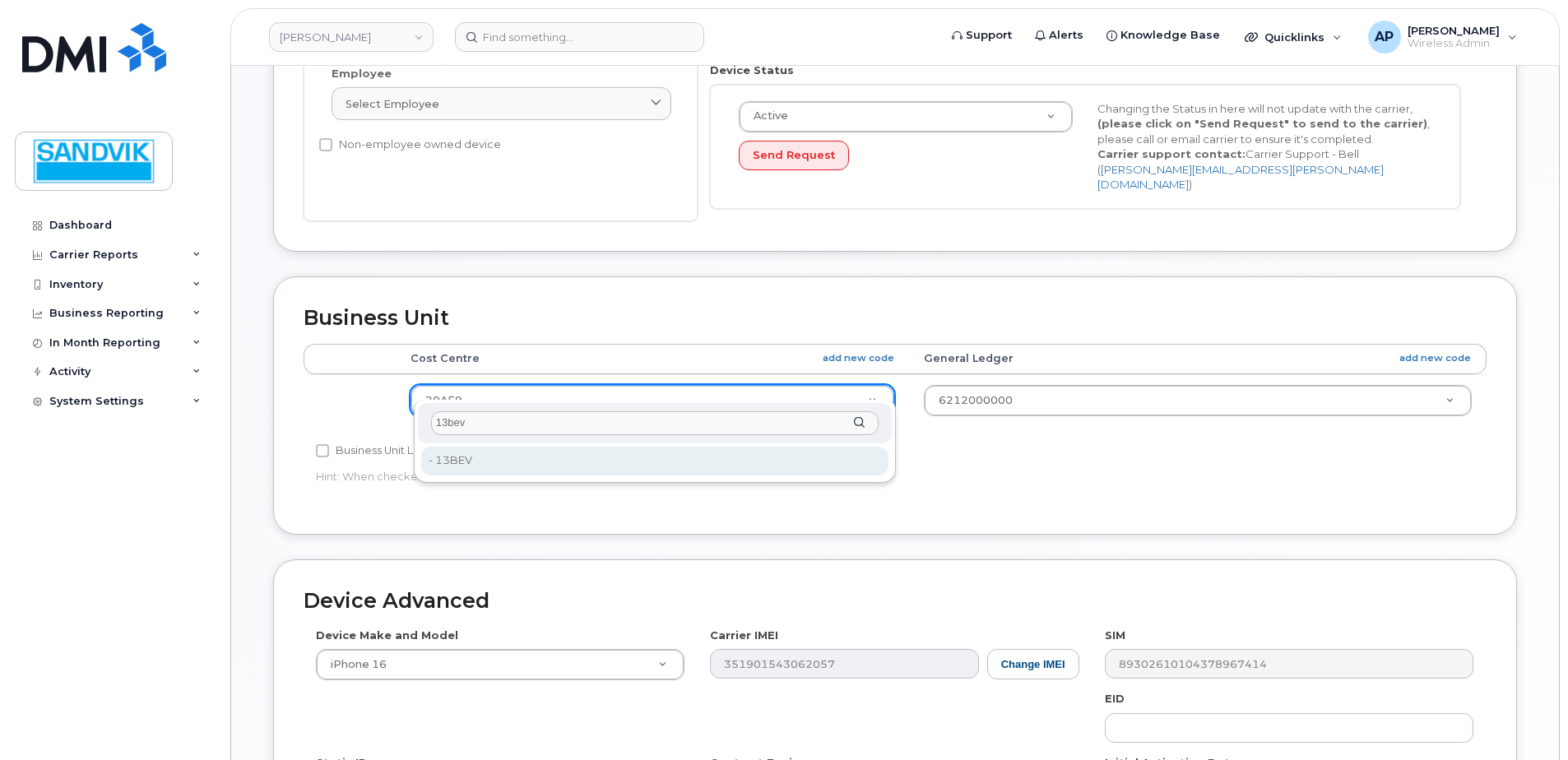
type input "13bev"
type input "4134738"
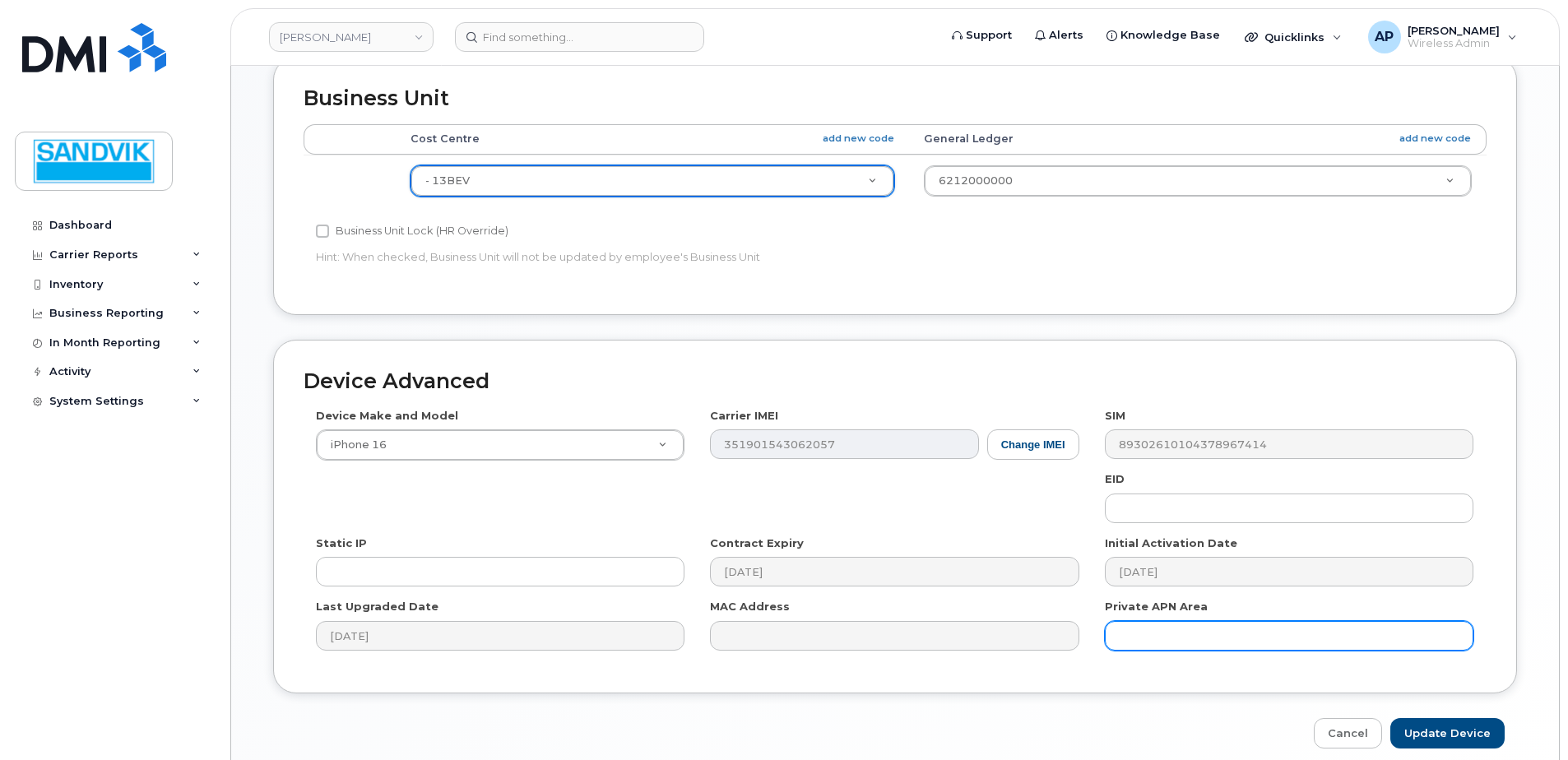
scroll to position [686, 0]
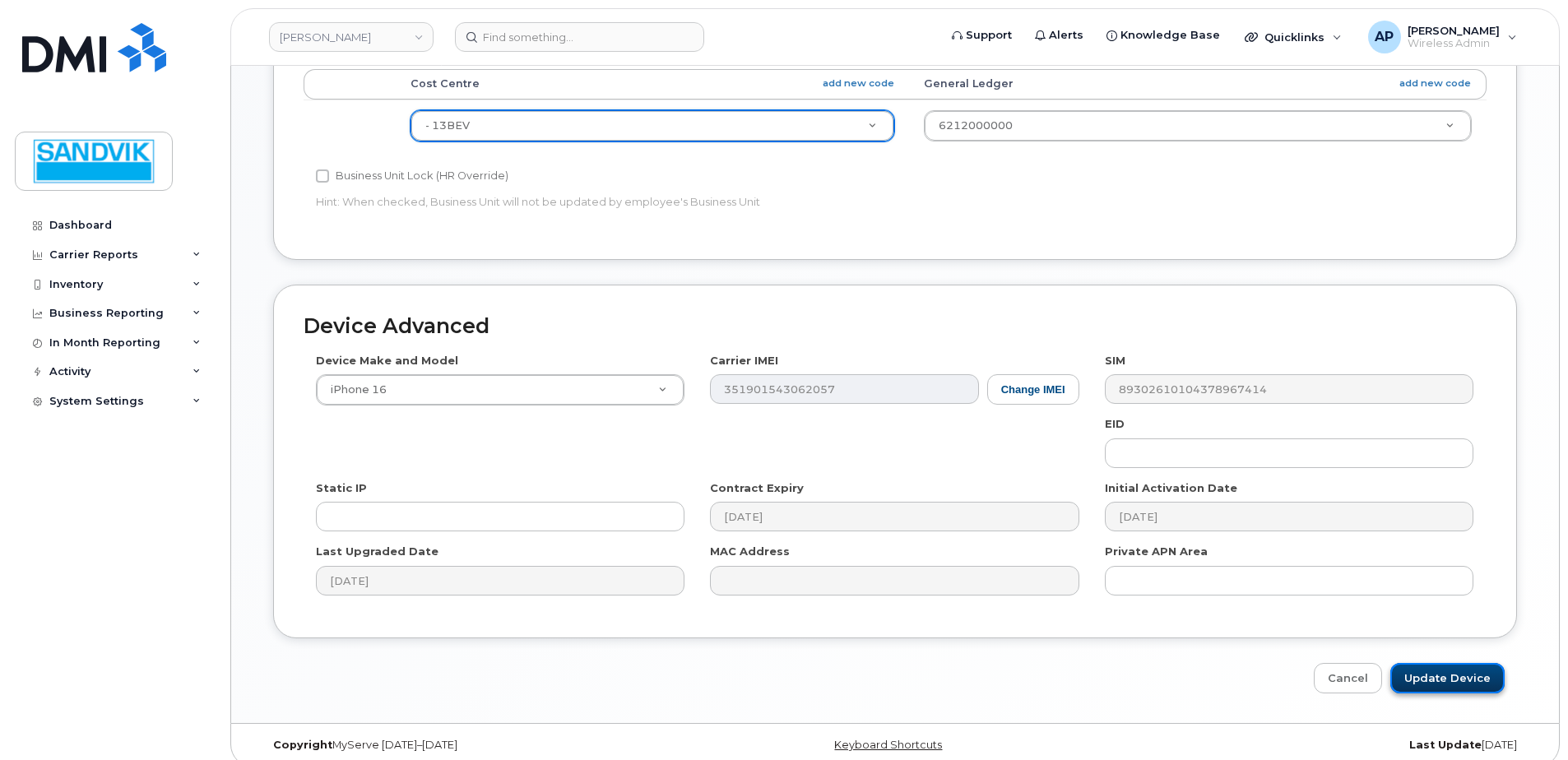
drag, startPoint x: 1435, startPoint y: 665, endPoint x: 1416, endPoint y: 671, distance: 19.9
click at [1436, 665] on input "Update Device" at bounding box center [1447, 678] width 115 height 30
type input "Saving..."
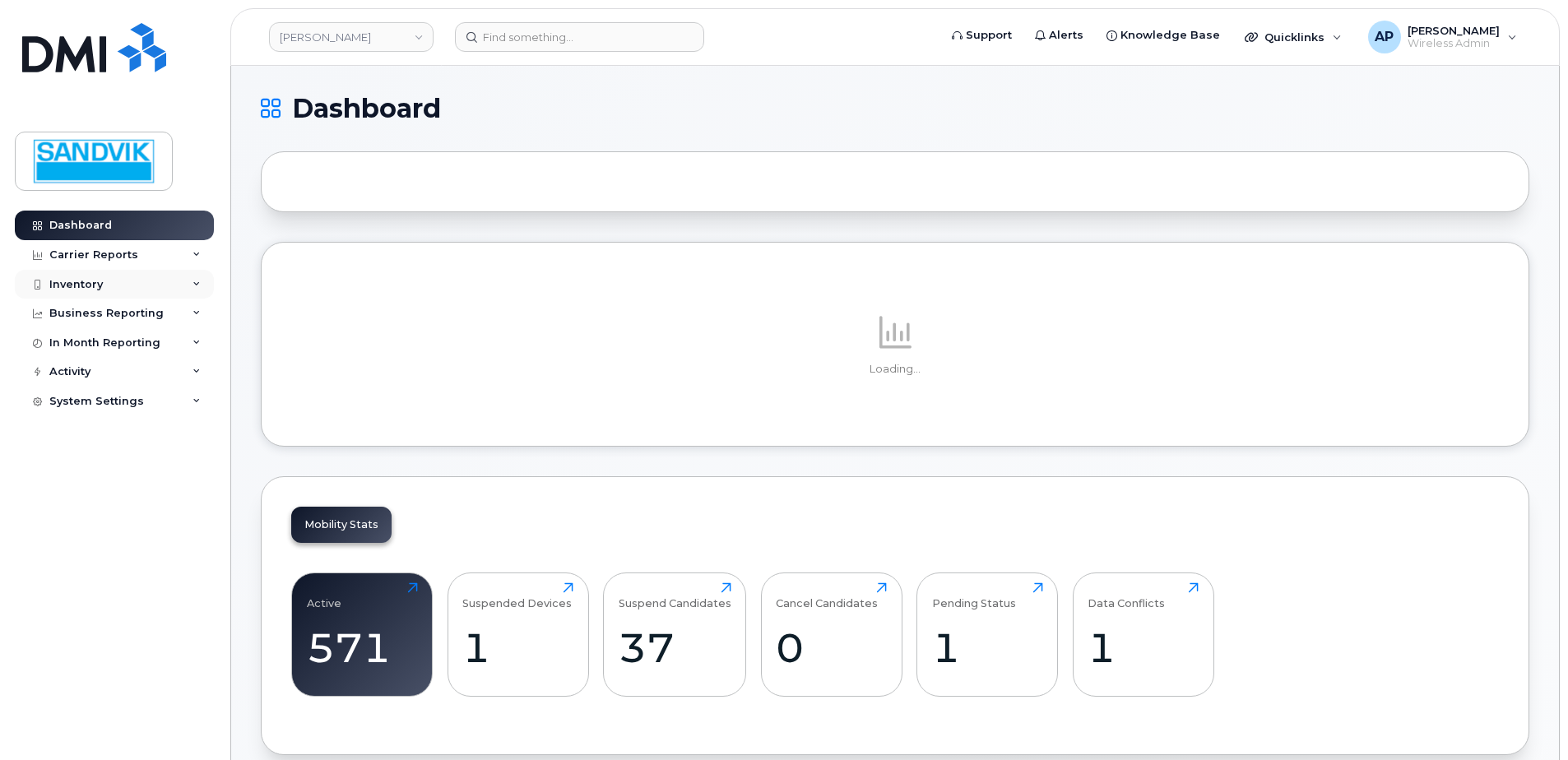
click at [116, 287] on div "Inventory" at bounding box center [115, 284] width 199 height 29
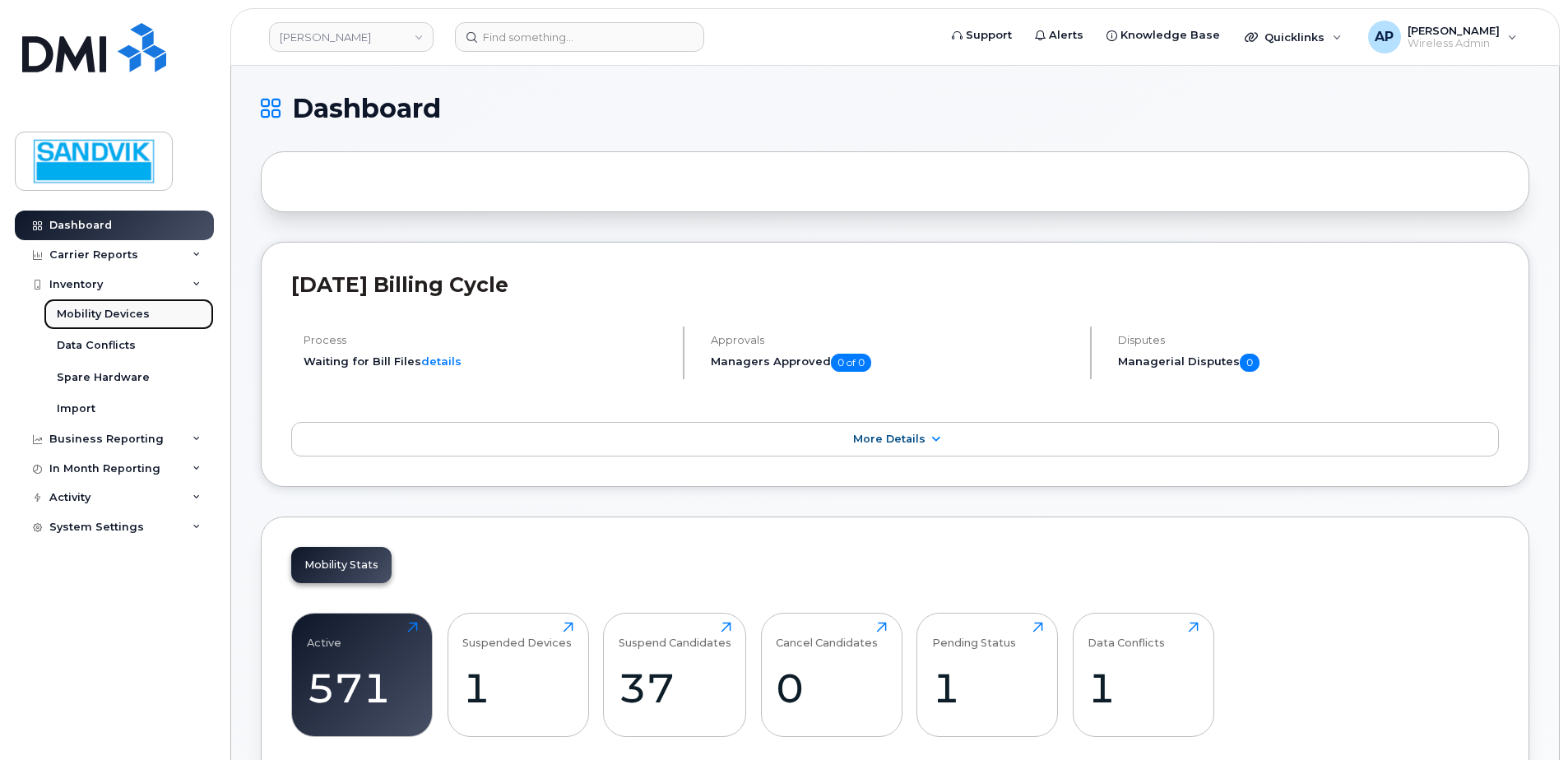
click at [148, 313] on link "Mobility Devices" at bounding box center [128, 314] width 170 height 31
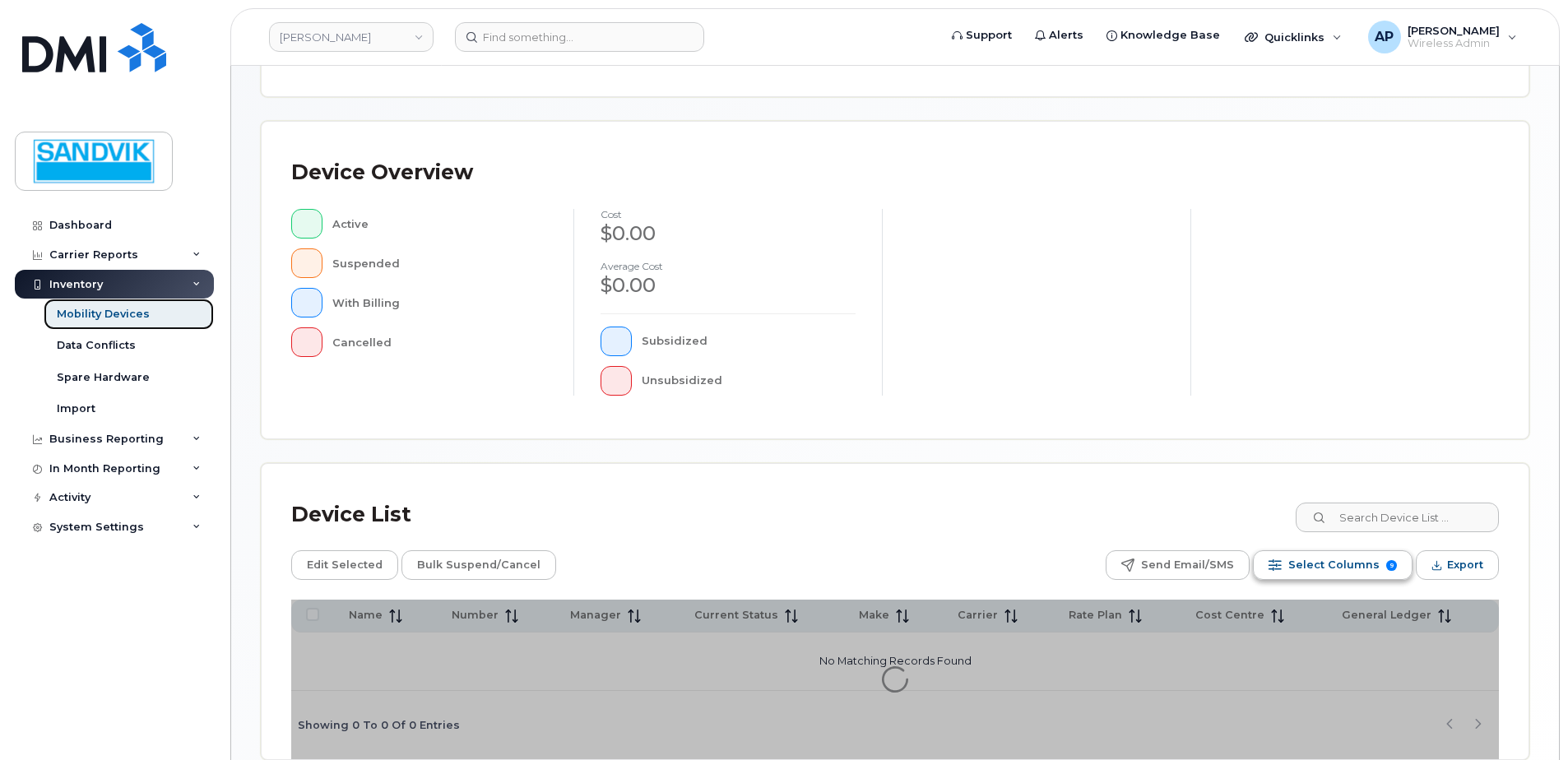
scroll to position [371, 0]
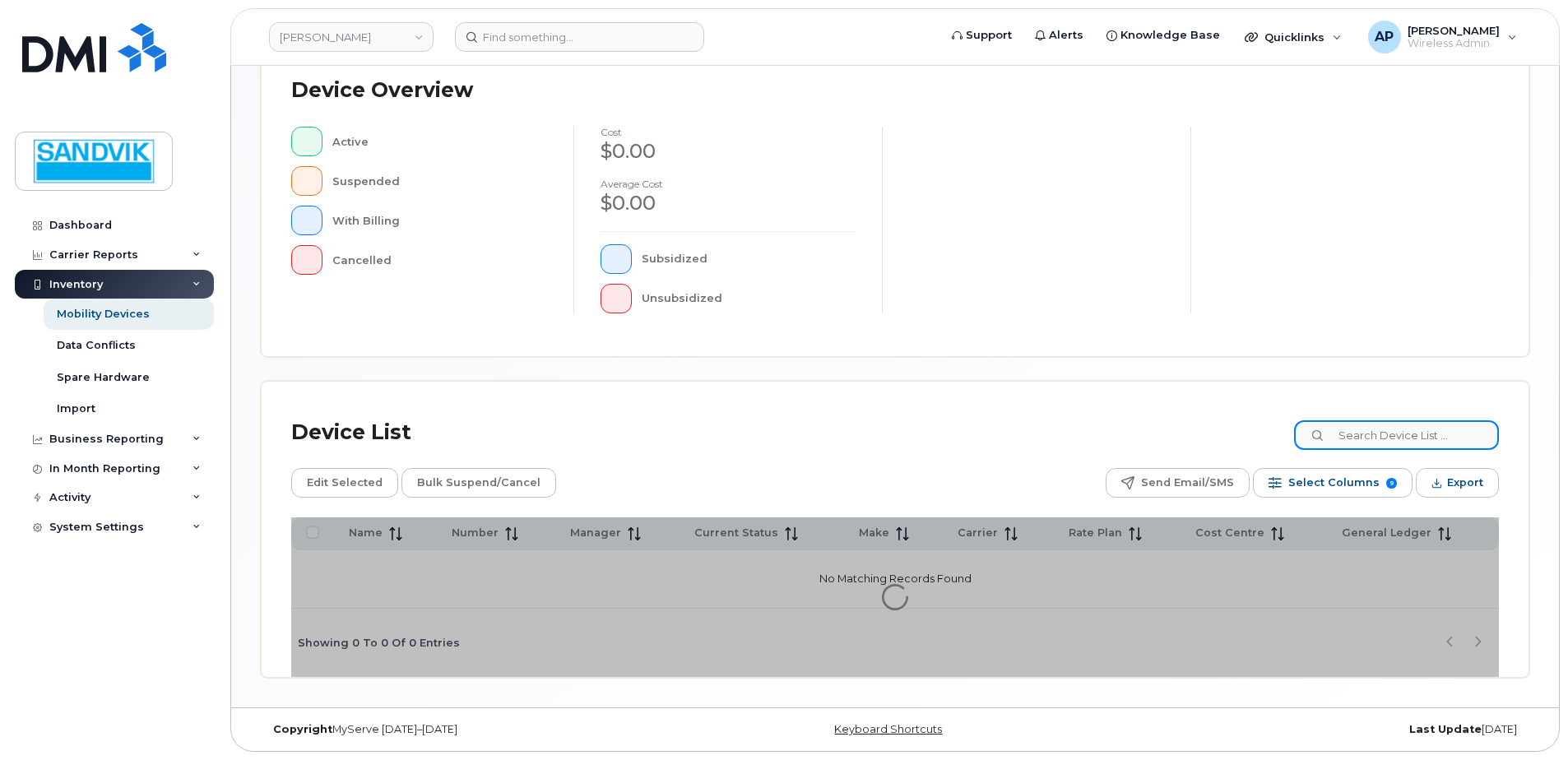
click at [1388, 435] on input at bounding box center [1396, 434] width 205 height 29
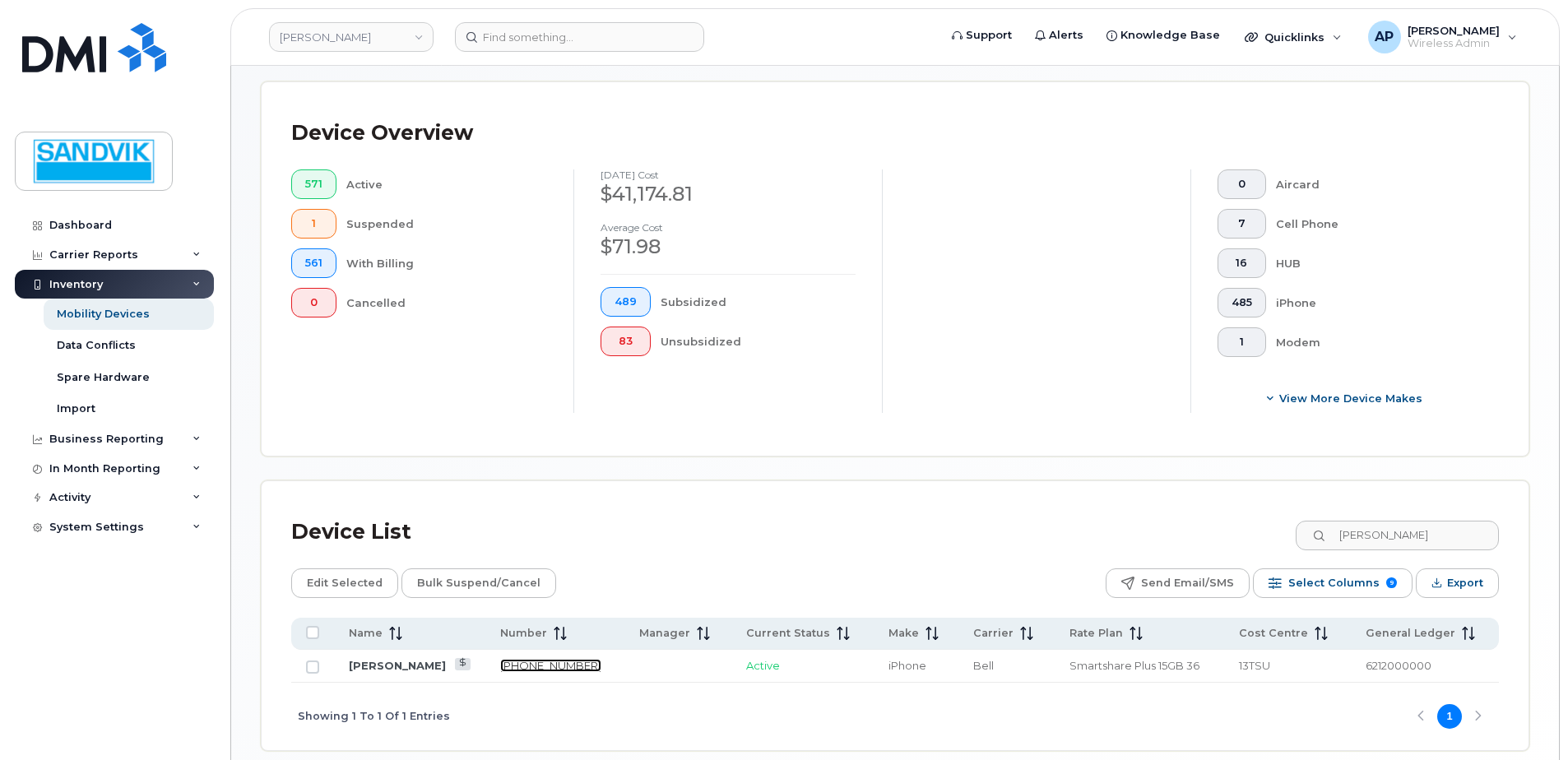
click at [527, 666] on link "780-231-1249" at bounding box center [550, 665] width 101 height 13
drag, startPoint x: 1413, startPoint y: 542, endPoint x: 1170, endPoint y: 533, distance: 243.2
click at [1170, 533] on div "Device List LLOYD" at bounding box center [895, 531] width 1208 height 43
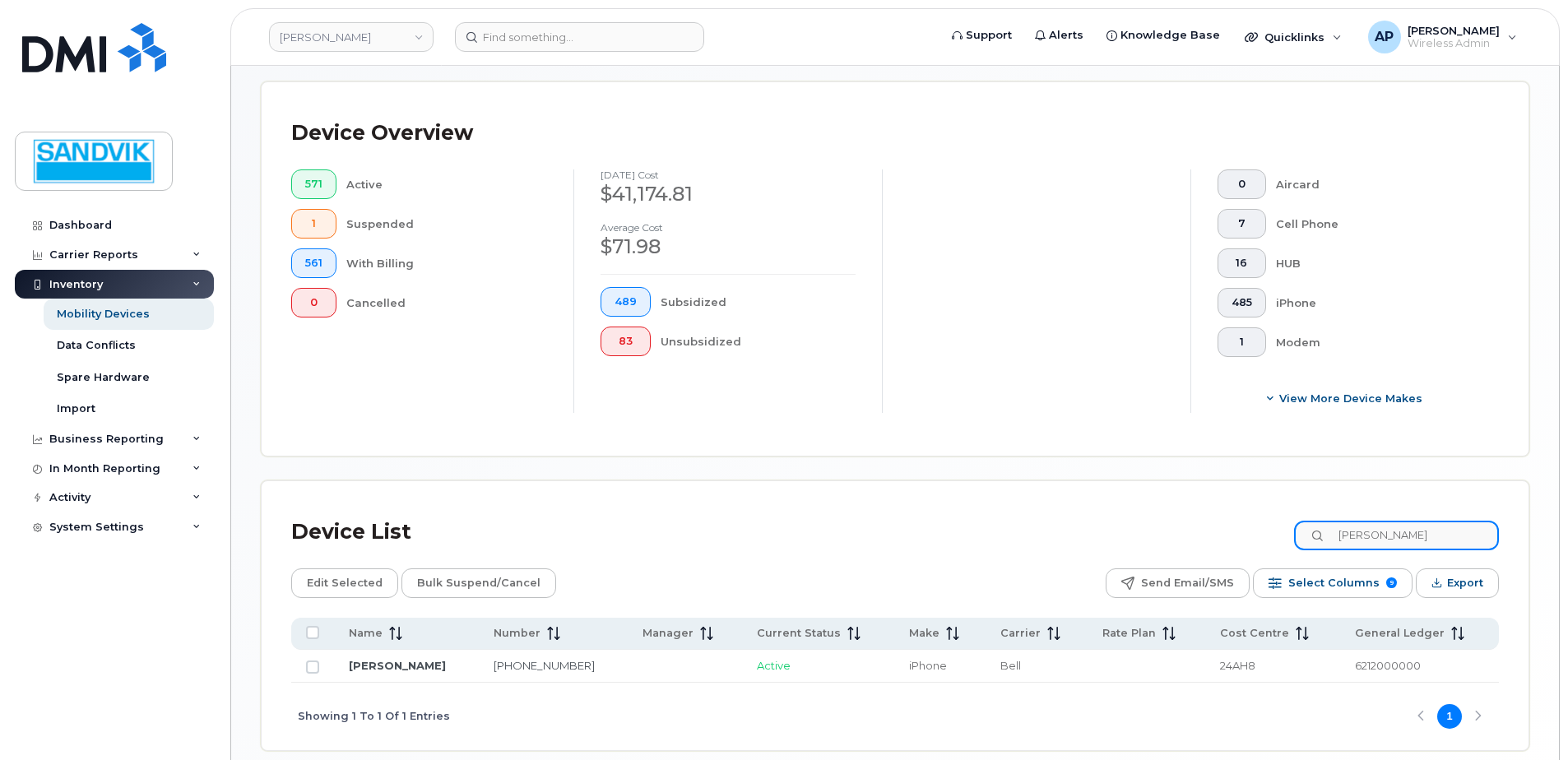
type input "LOGAN"
click at [391, 667] on link "Logan Dawe" at bounding box center [398, 665] width 97 height 13
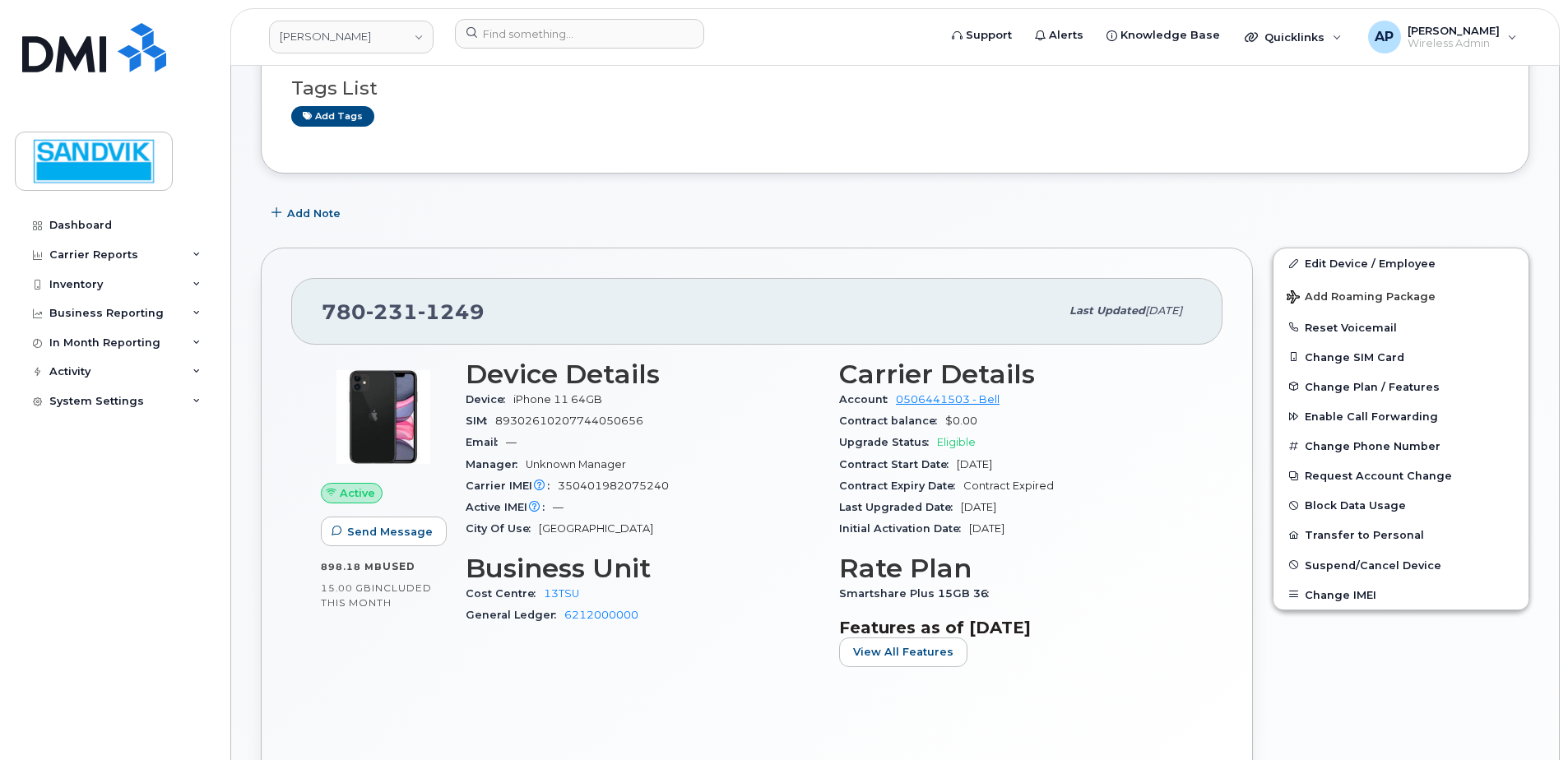
scroll to position [165, 0]
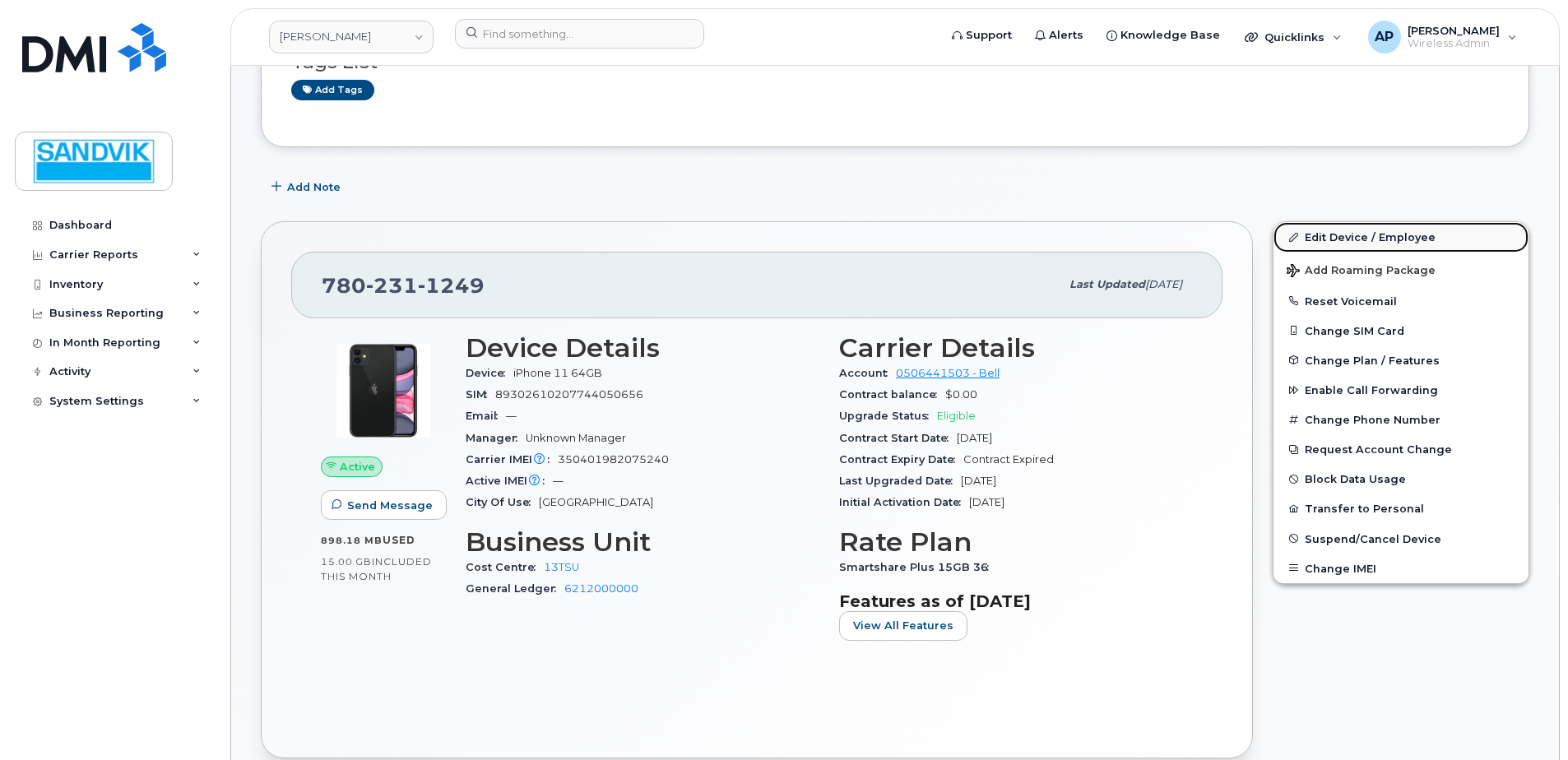
click at [1360, 233] on link "Edit Device / Employee" at bounding box center [1401, 236] width 255 height 29
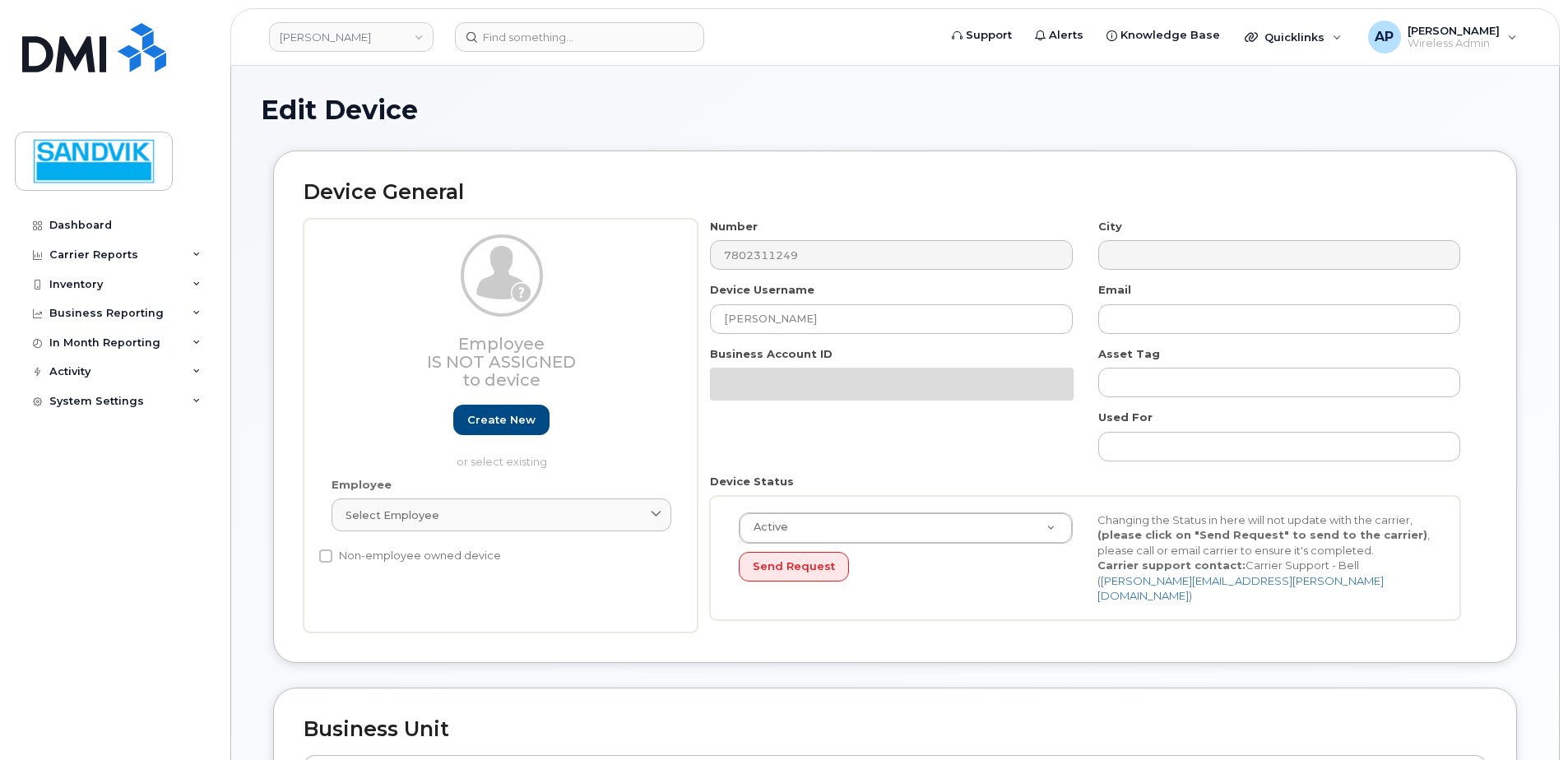
select select "582100"
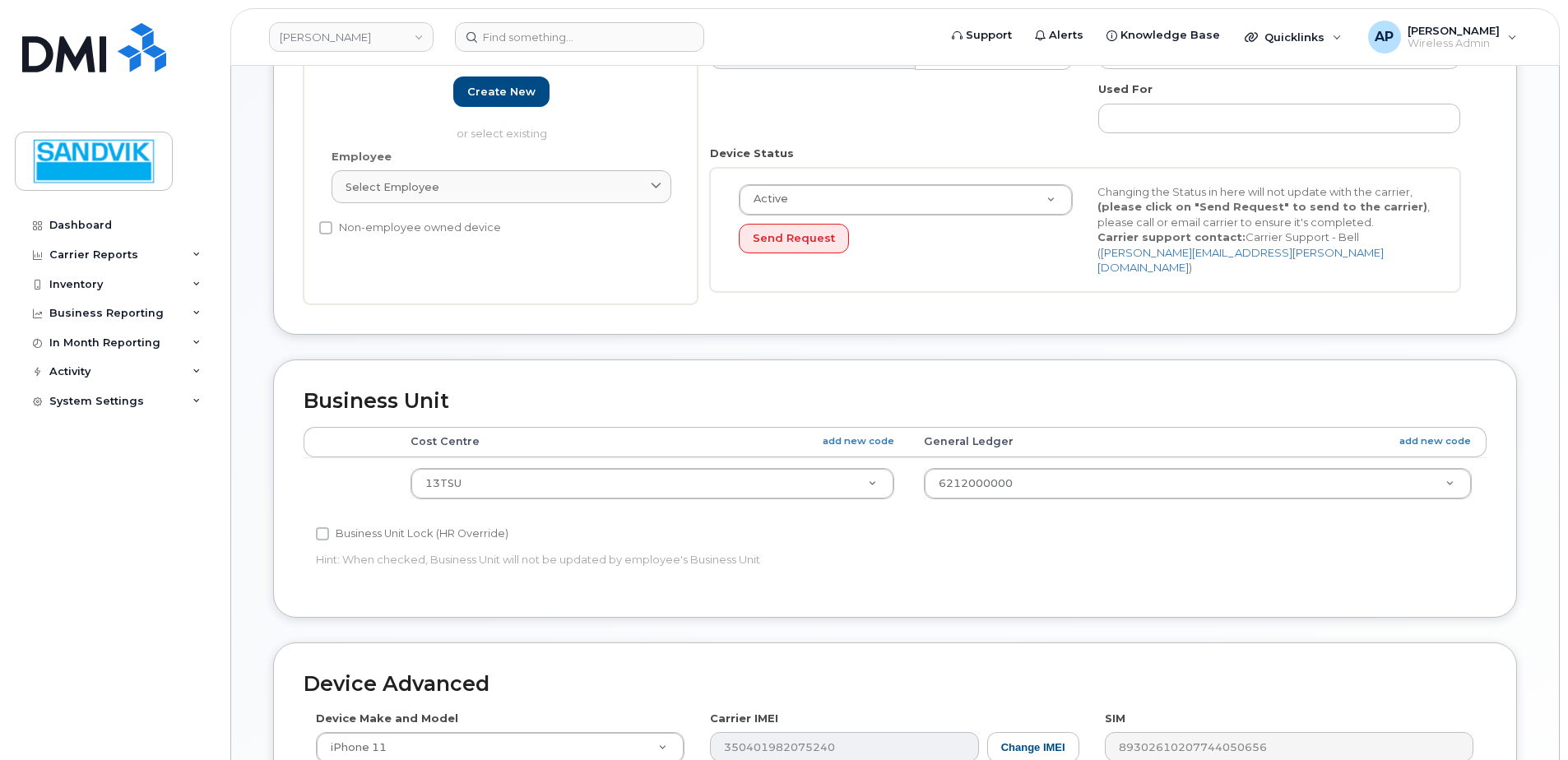
scroll to position [329, 0]
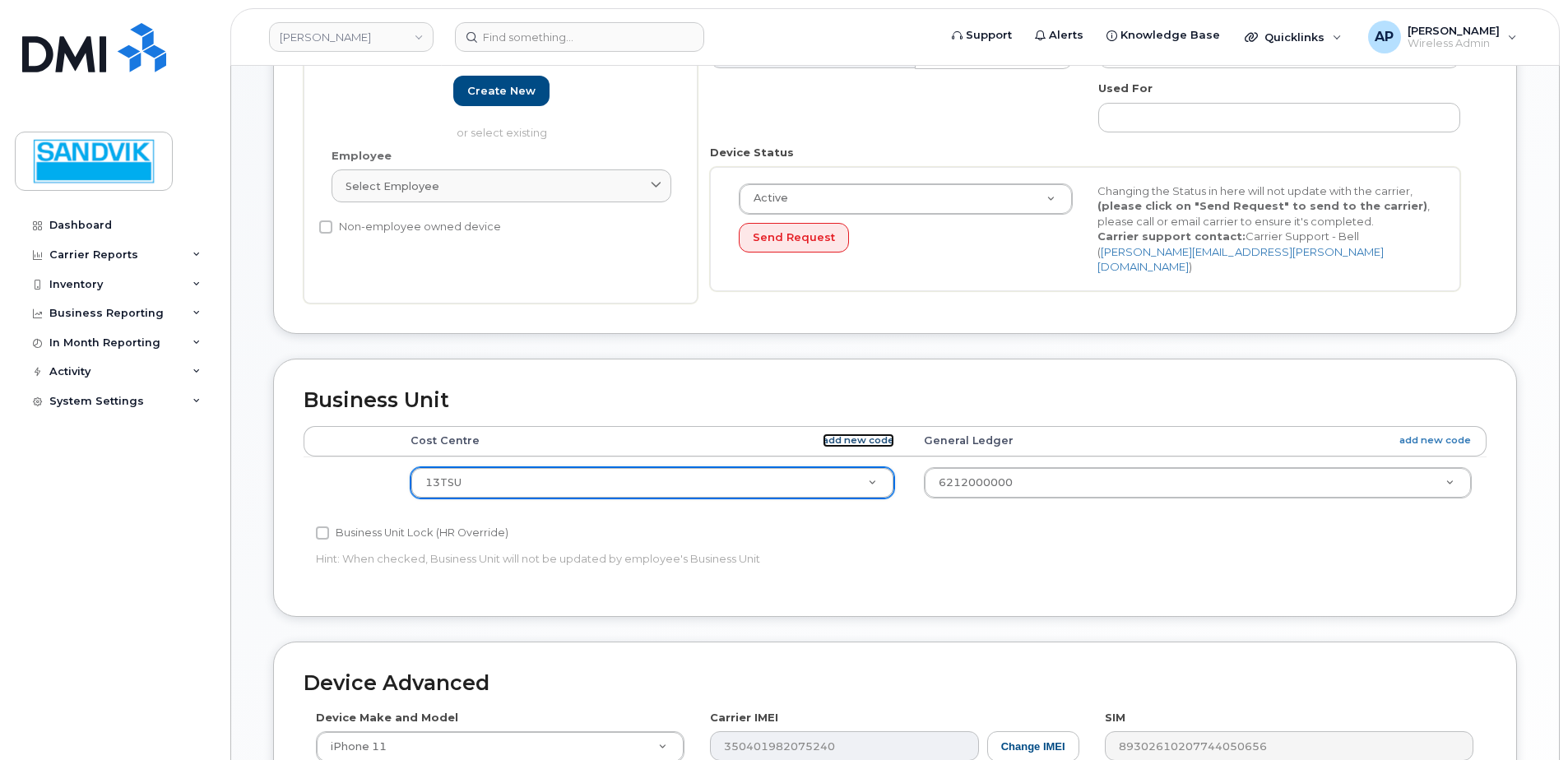
click at [848, 434] on link "add new code" at bounding box center [858, 440] width 71 height 14
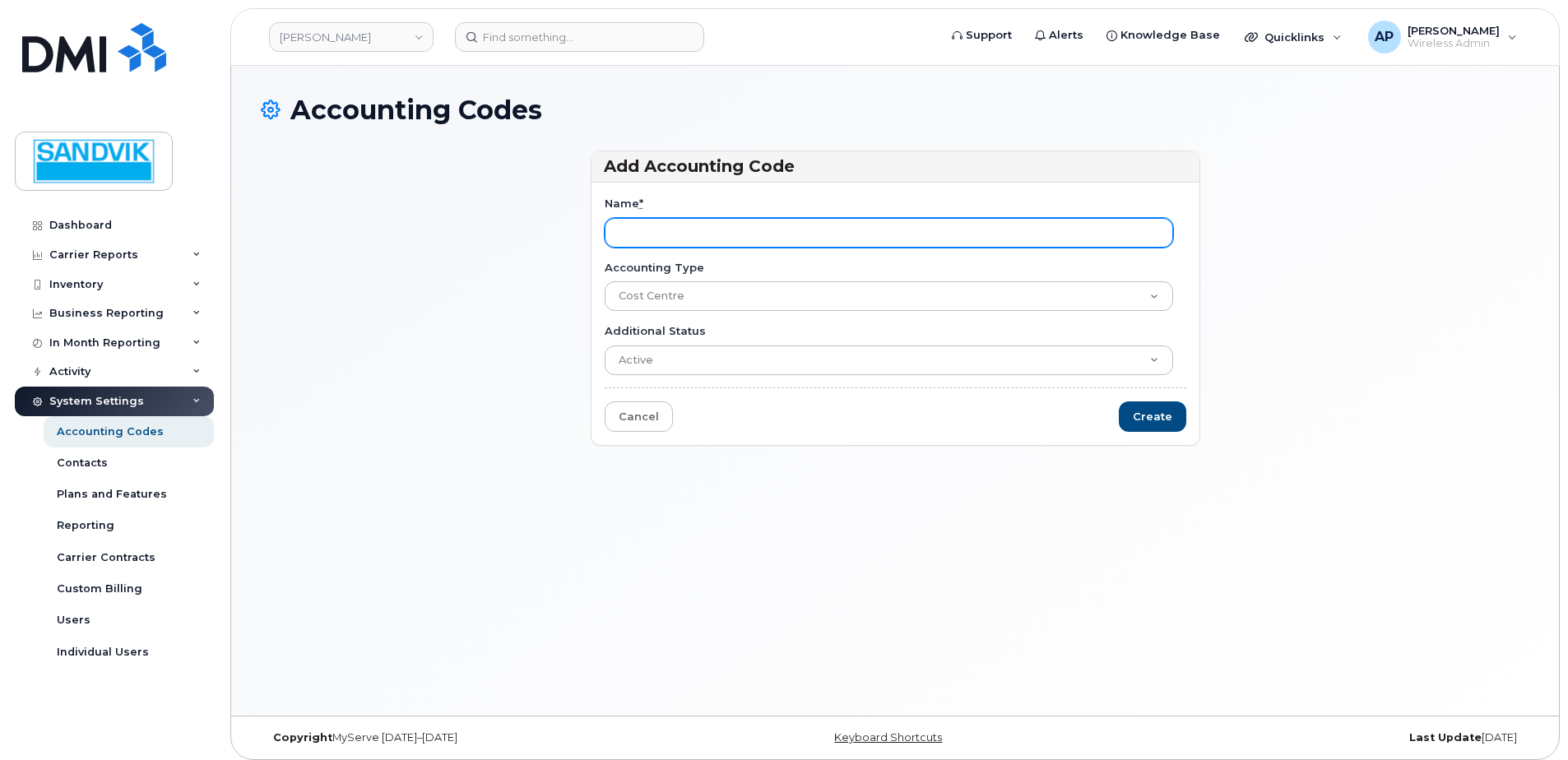
click at [687, 233] on input "Name *" at bounding box center [888, 232] width 568 height 29
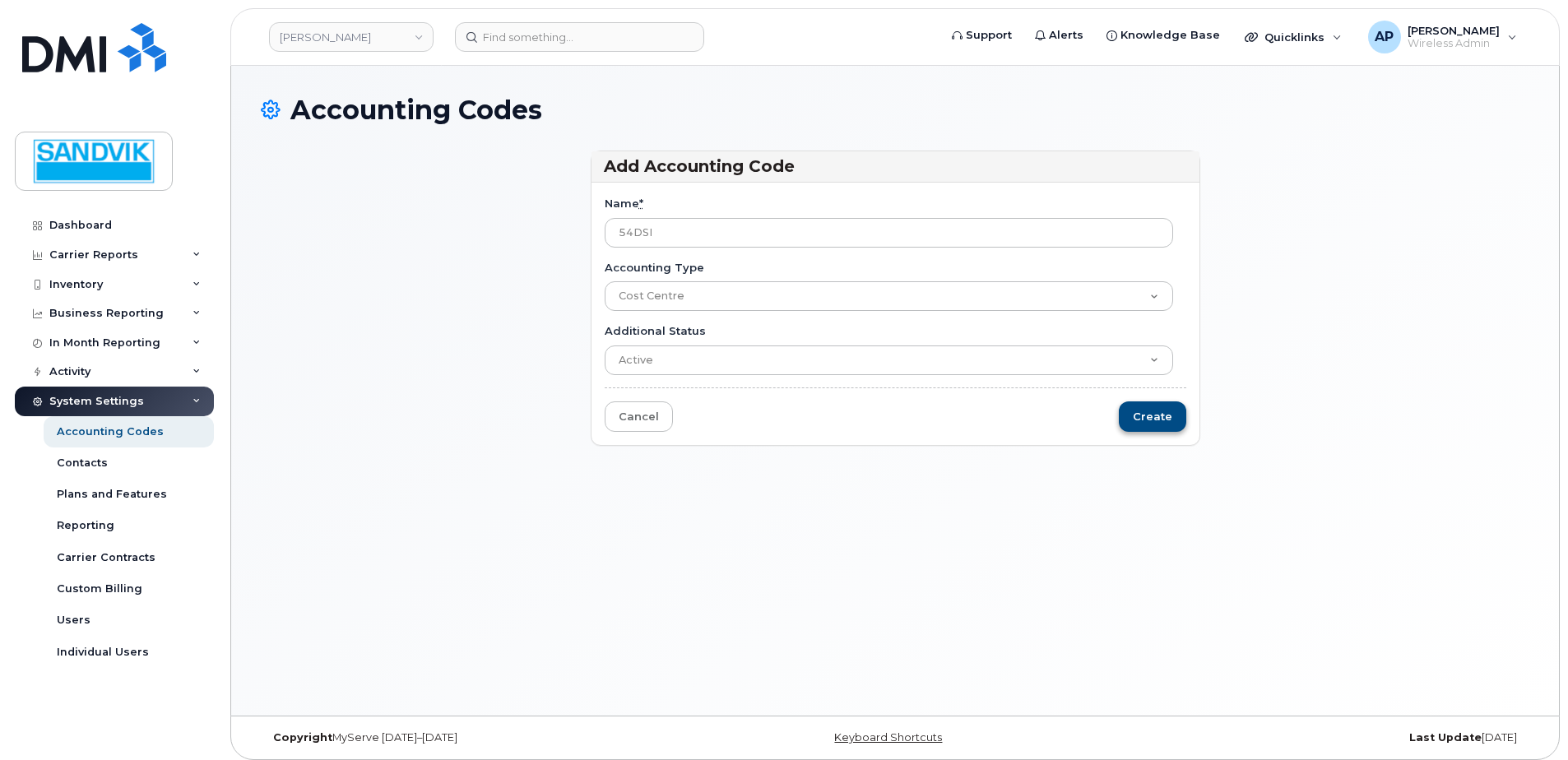
type input "54DSI"
click at [1164, 419] on input "Create" at bounding box center [1152, 417] width 68 height 30
type input "Saving..."
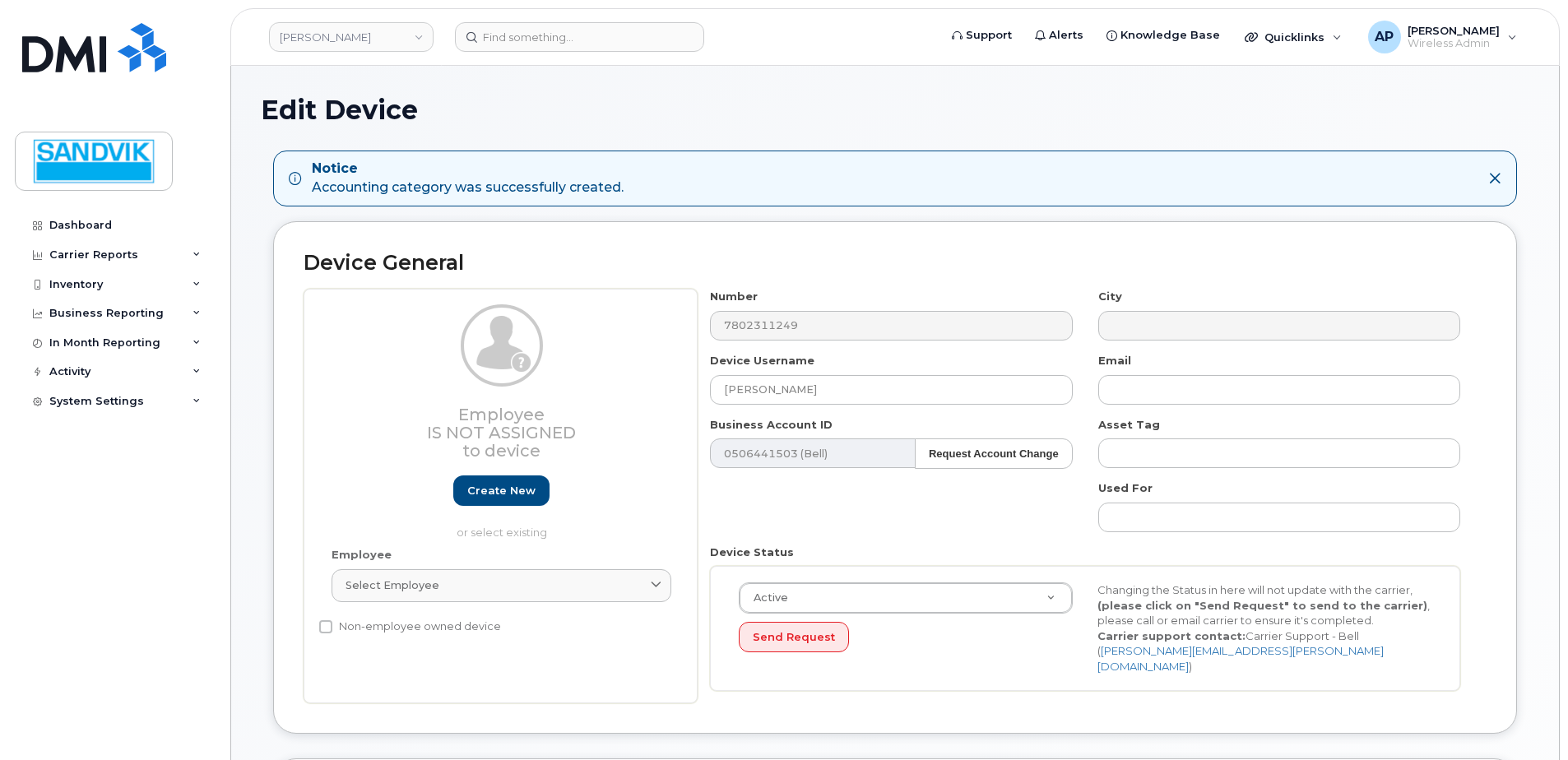
select select "582100"
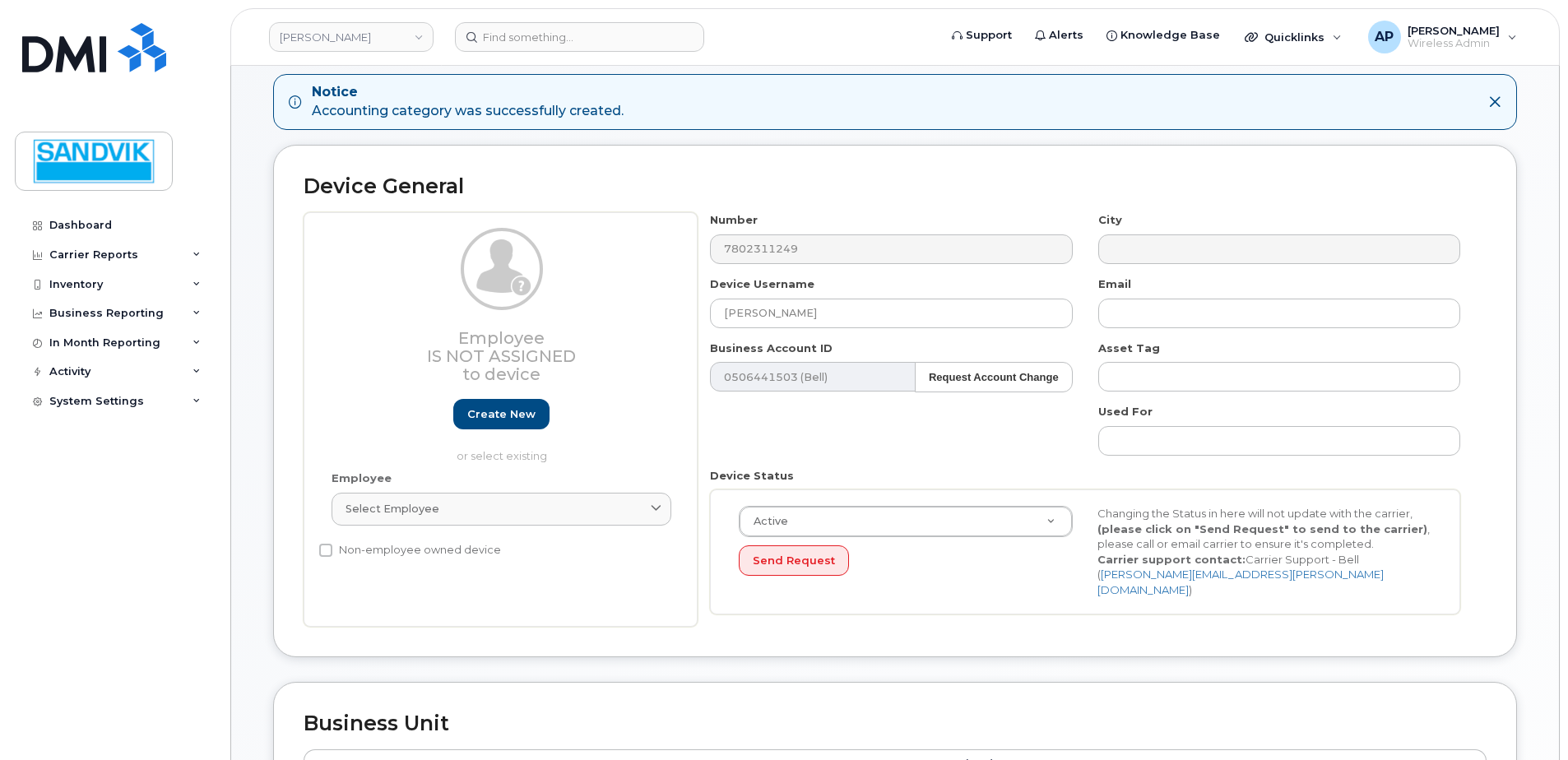
scroll to position [165, 0]
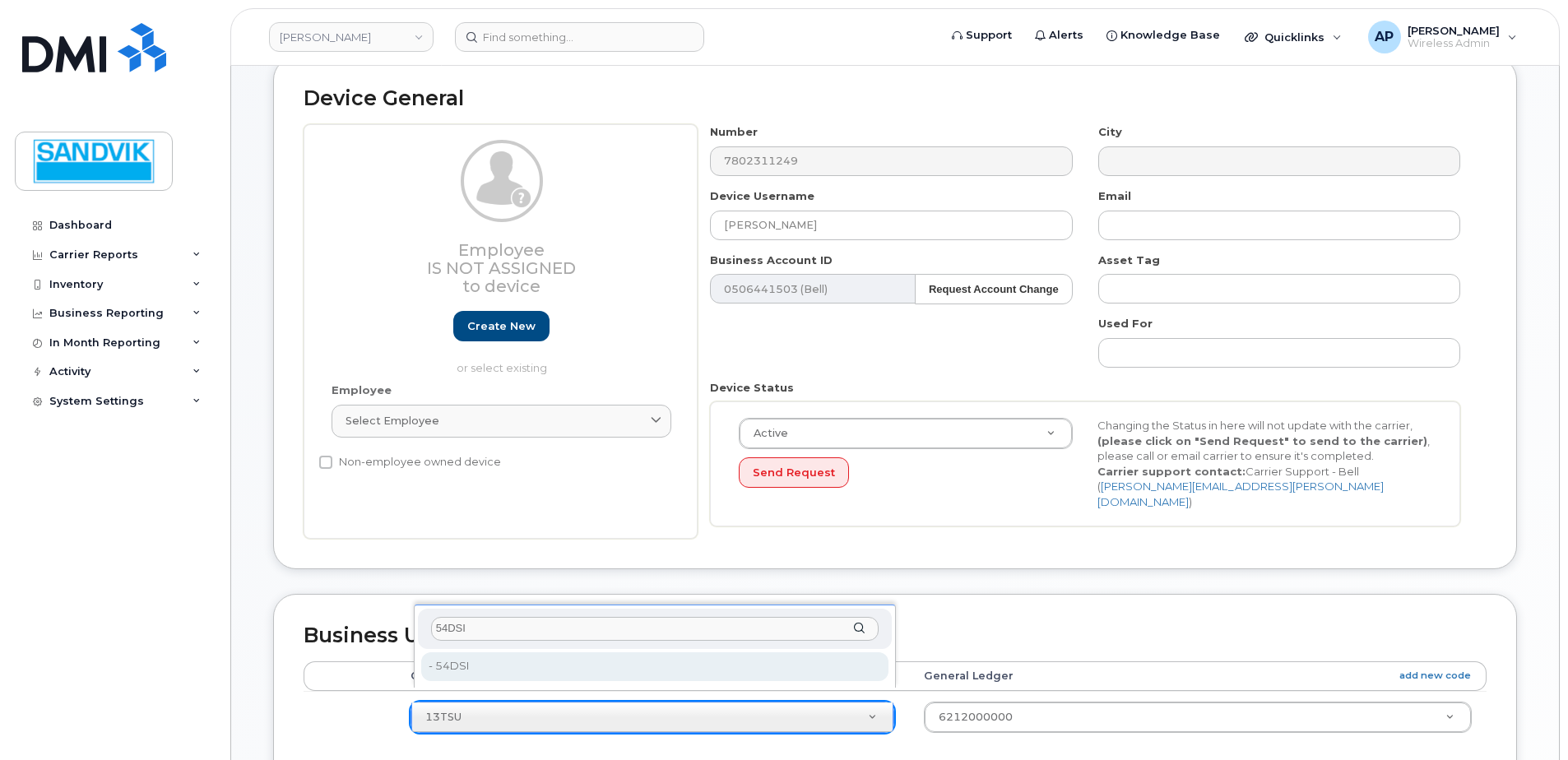
type input "54DSI"
type input "36203611"
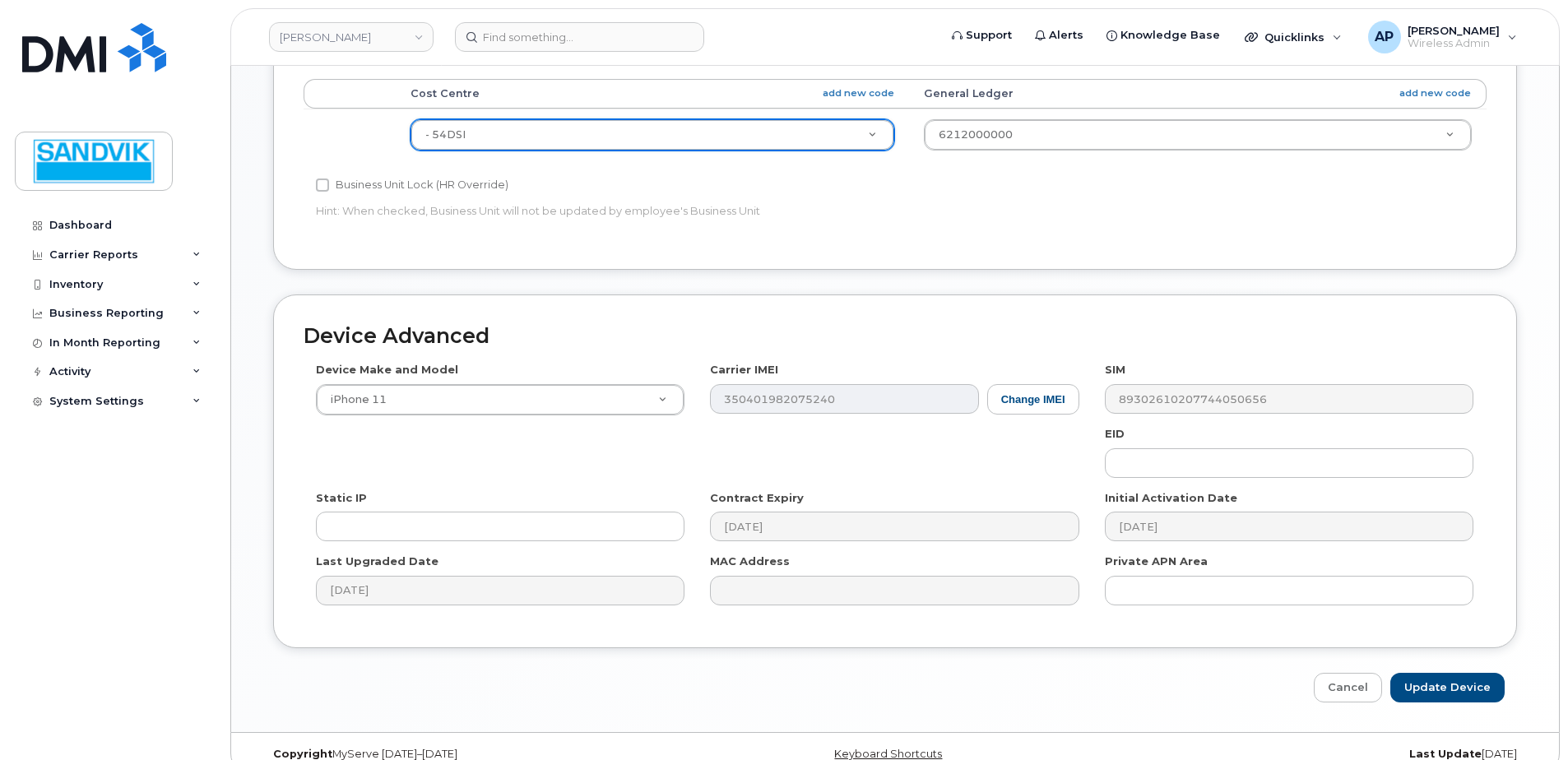
scroll to position [757, 0]
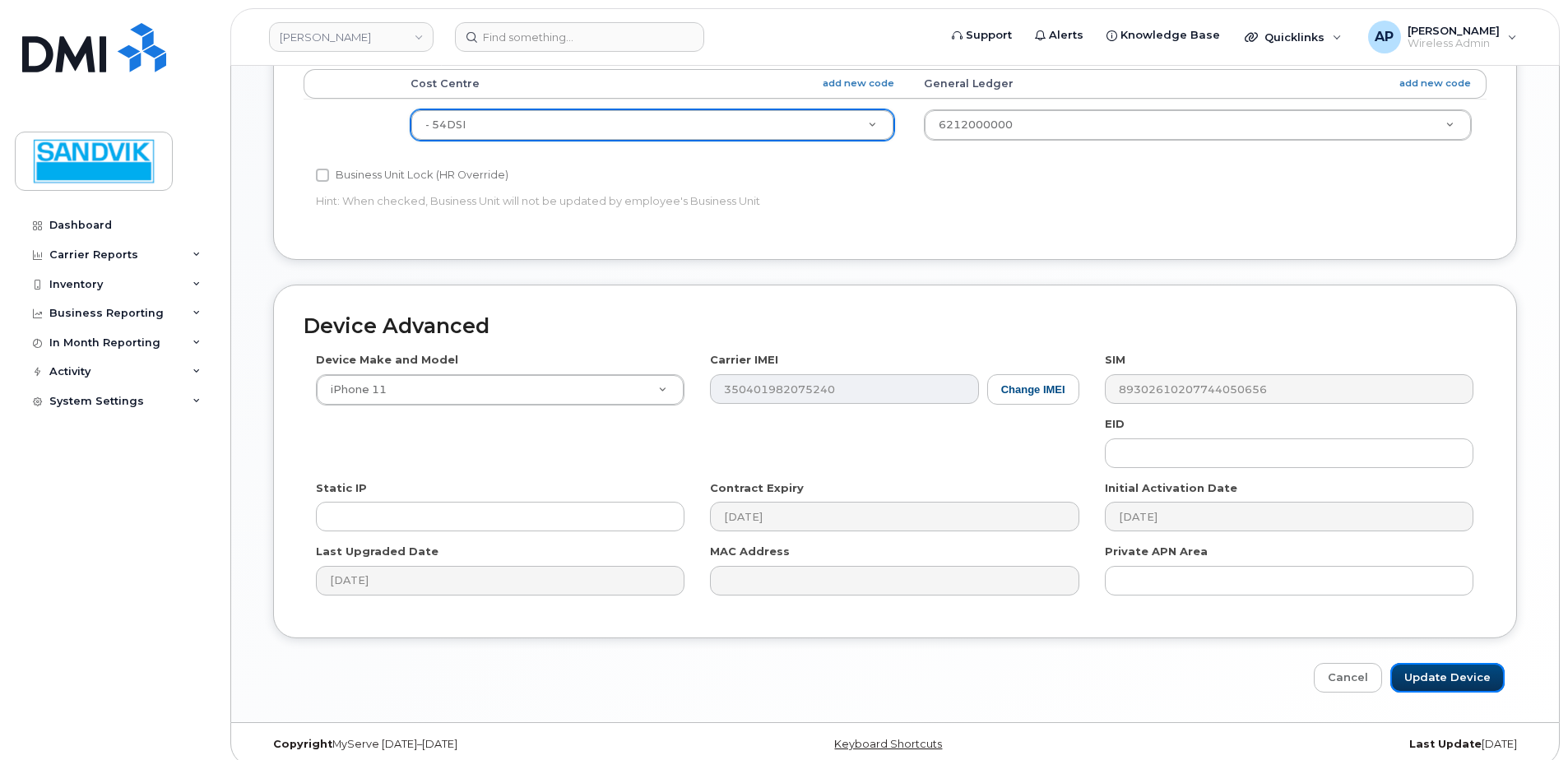
click at [1447, 663] on input "Update Device" at bounding box center [1447, 678] width 115 height 30
type input "Saving..."
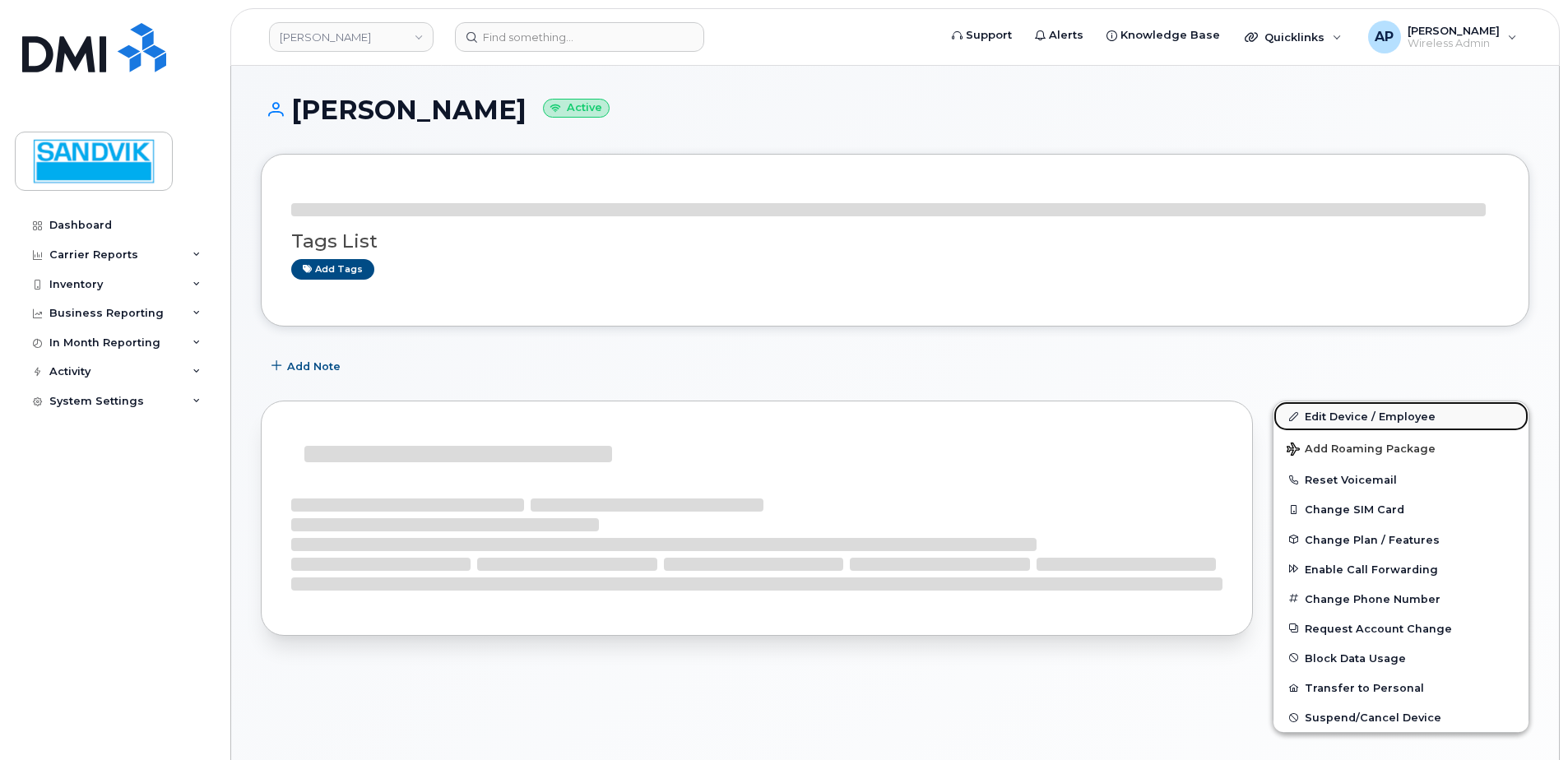
click at [1328, 413] on link "Edit Device / Employee" at bounding box center [1401, 416] width 255 height 29
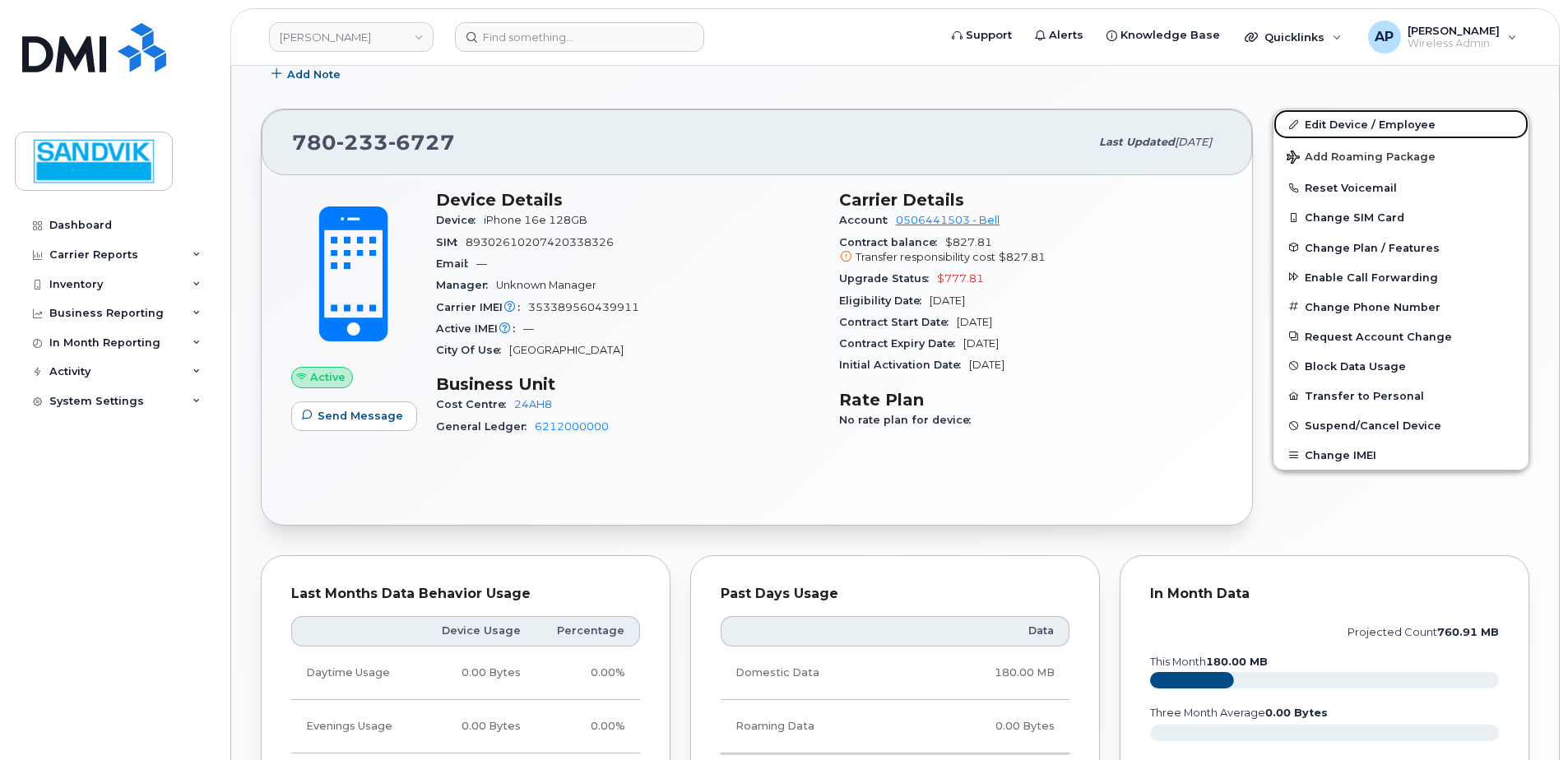
scroll to position [329, 0]
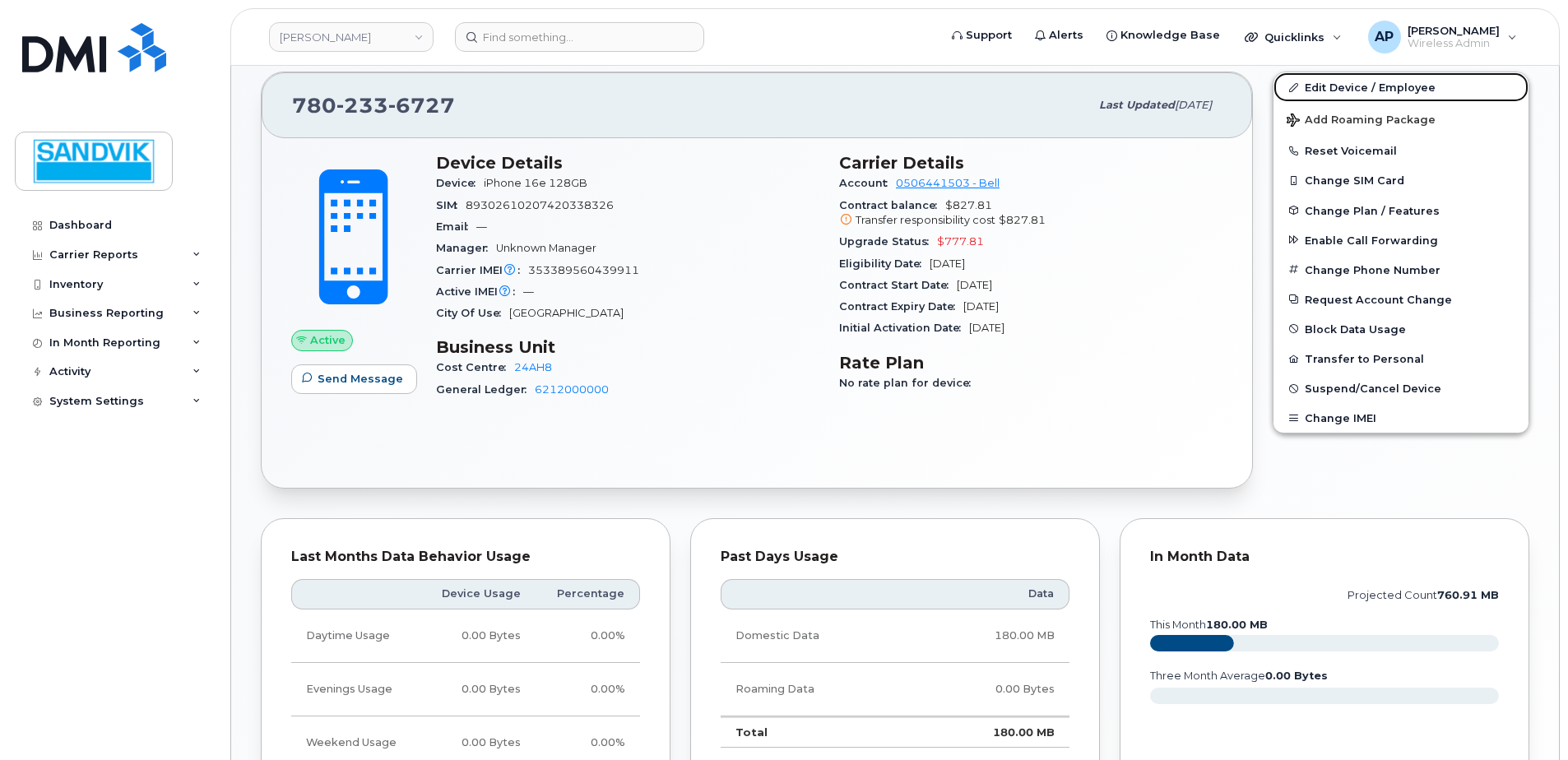
click at [1335, 86] on link "Edit Device / Employee" at bounding box center [1401, 86] width 255 height 29
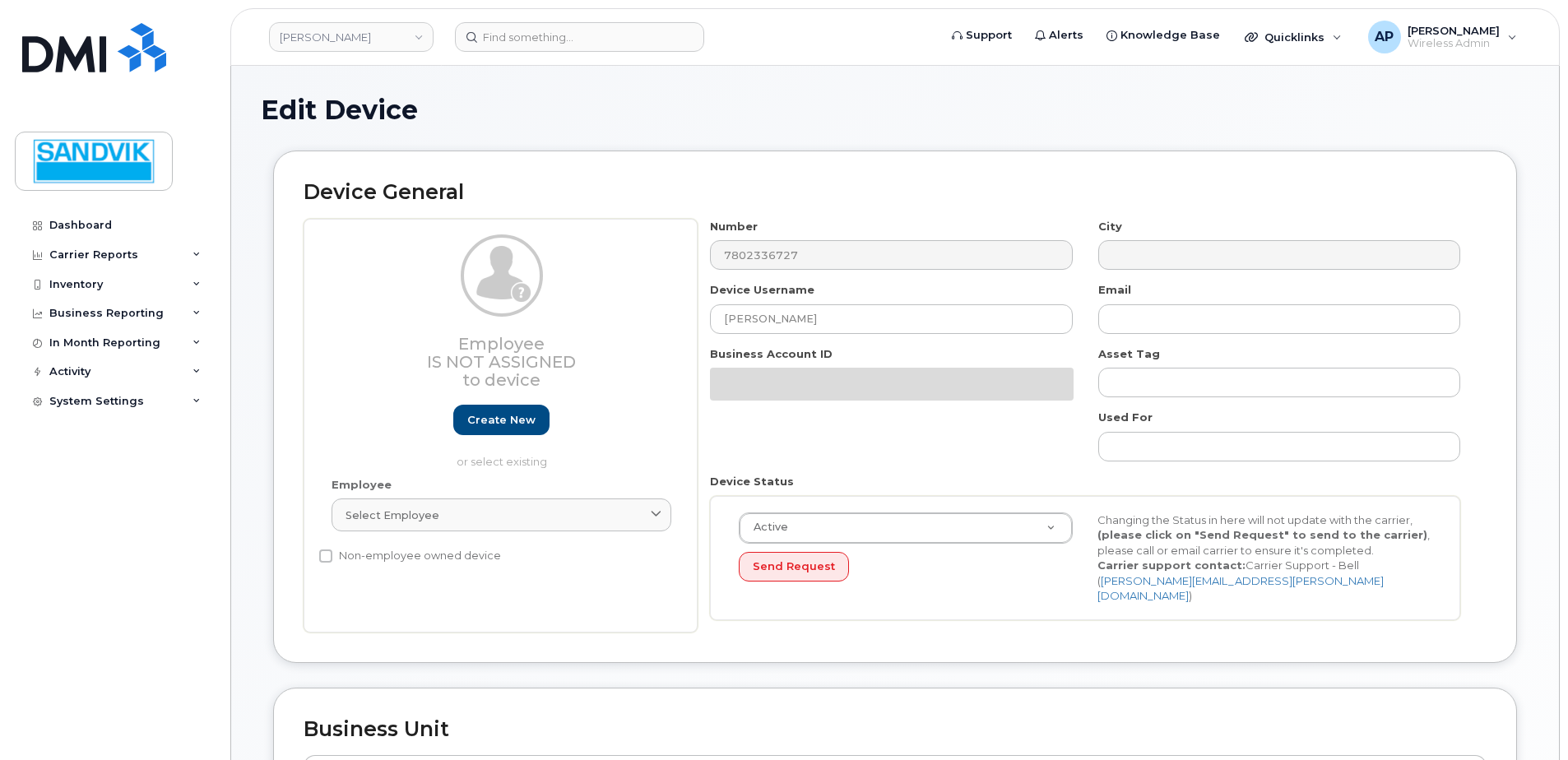
select select "582100"
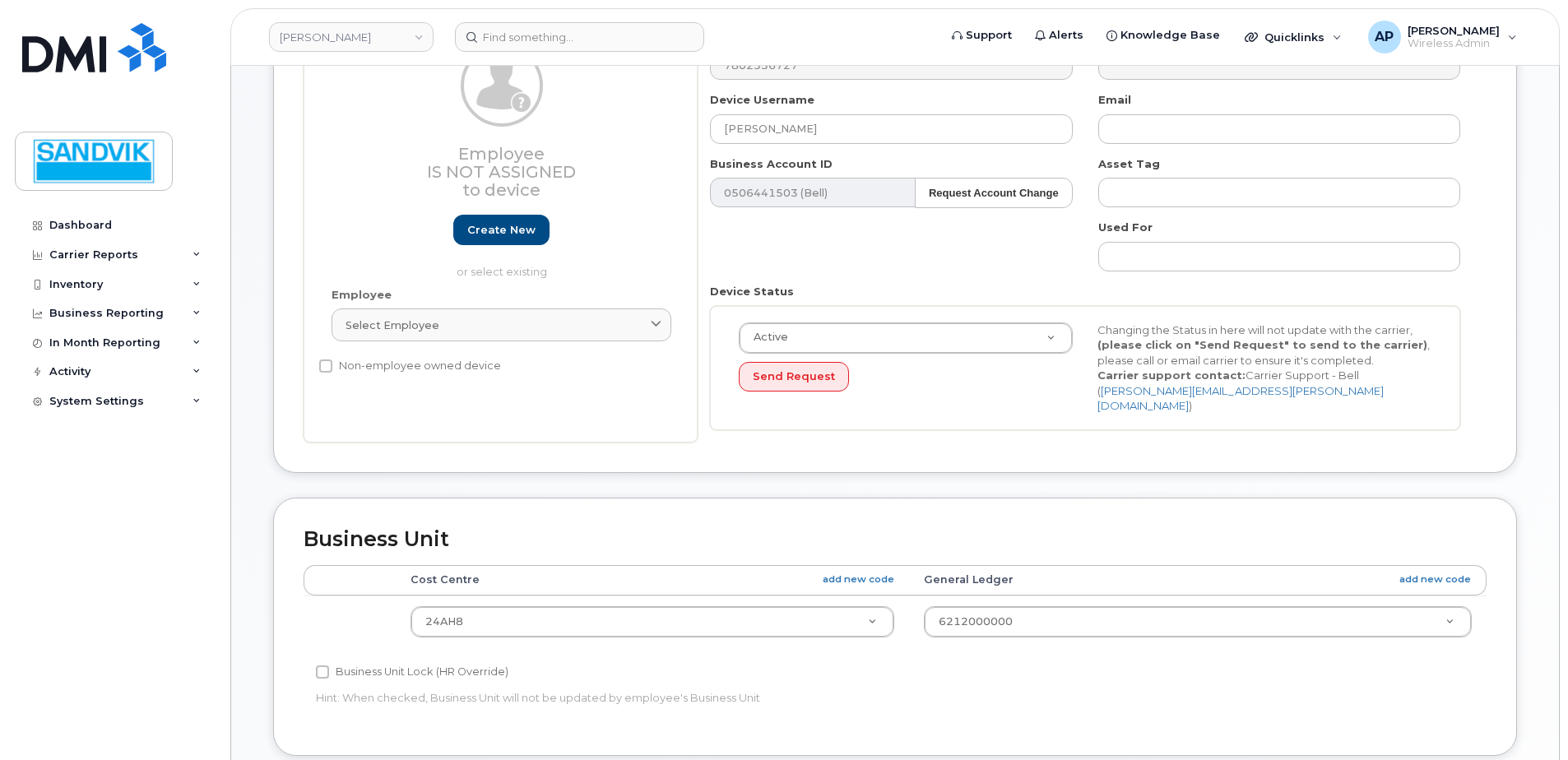
scroll to position [247, 0]
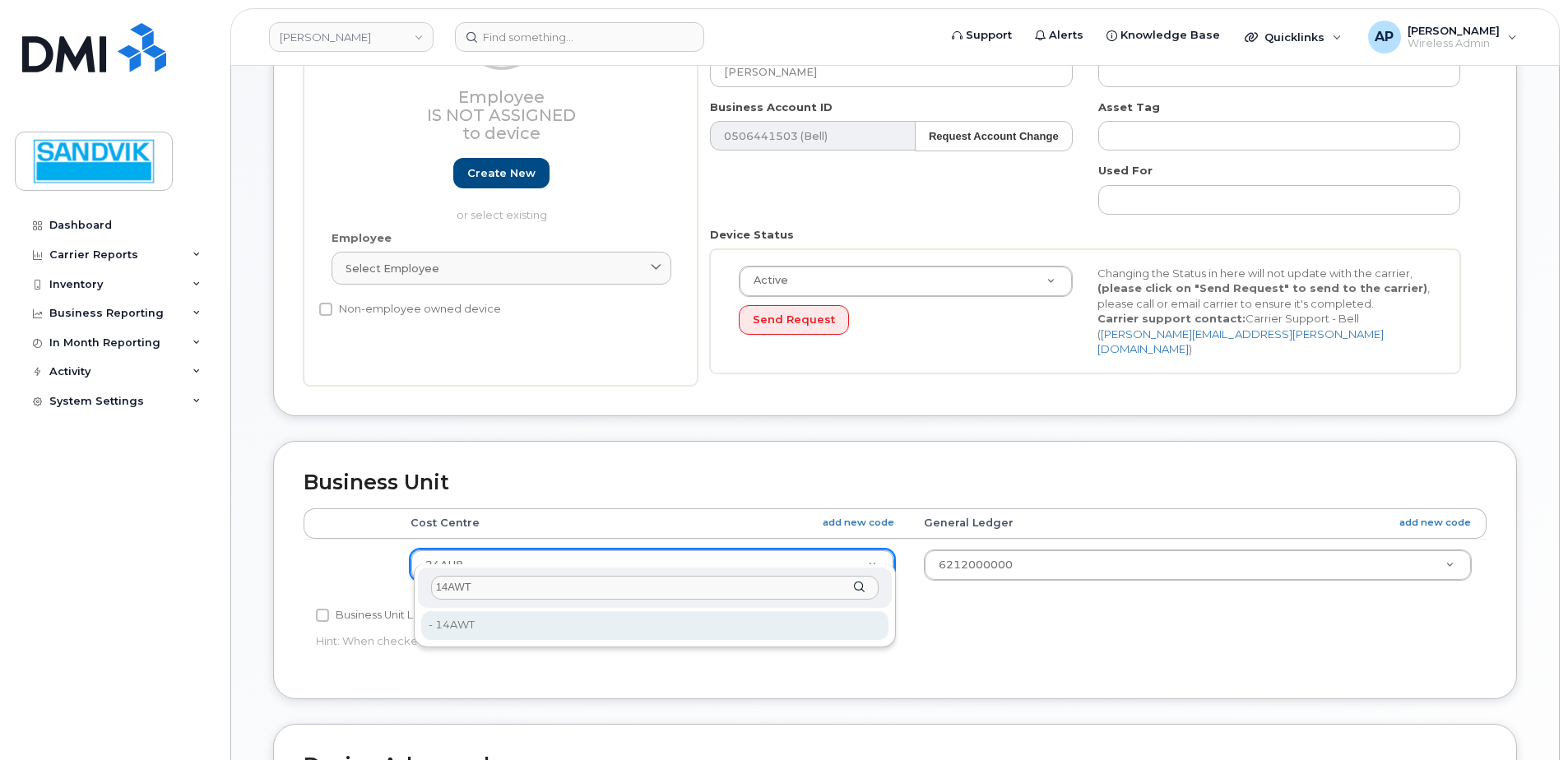
type input "14AWT"
type input "582177"
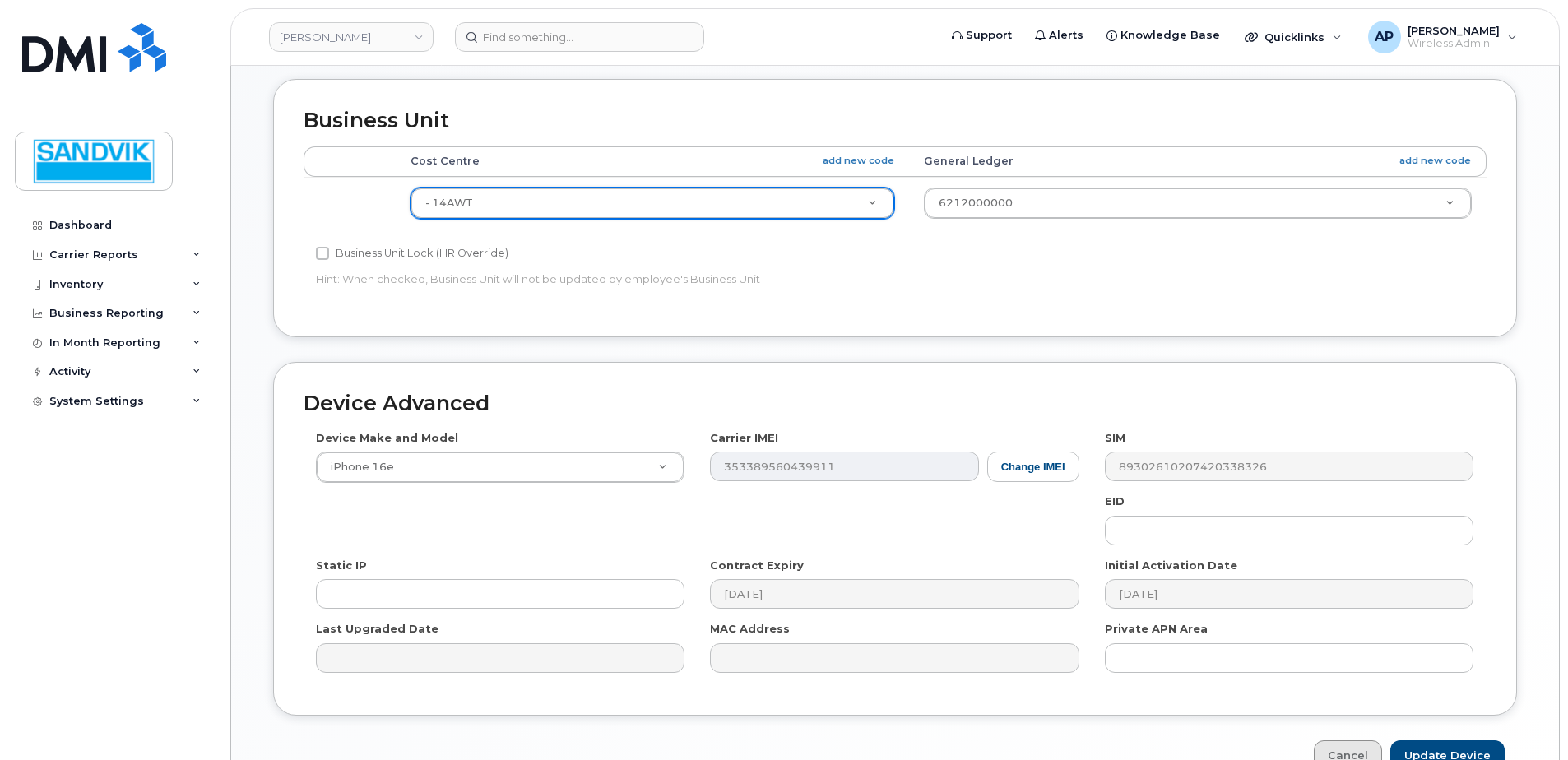
scroll to position [658, 0]
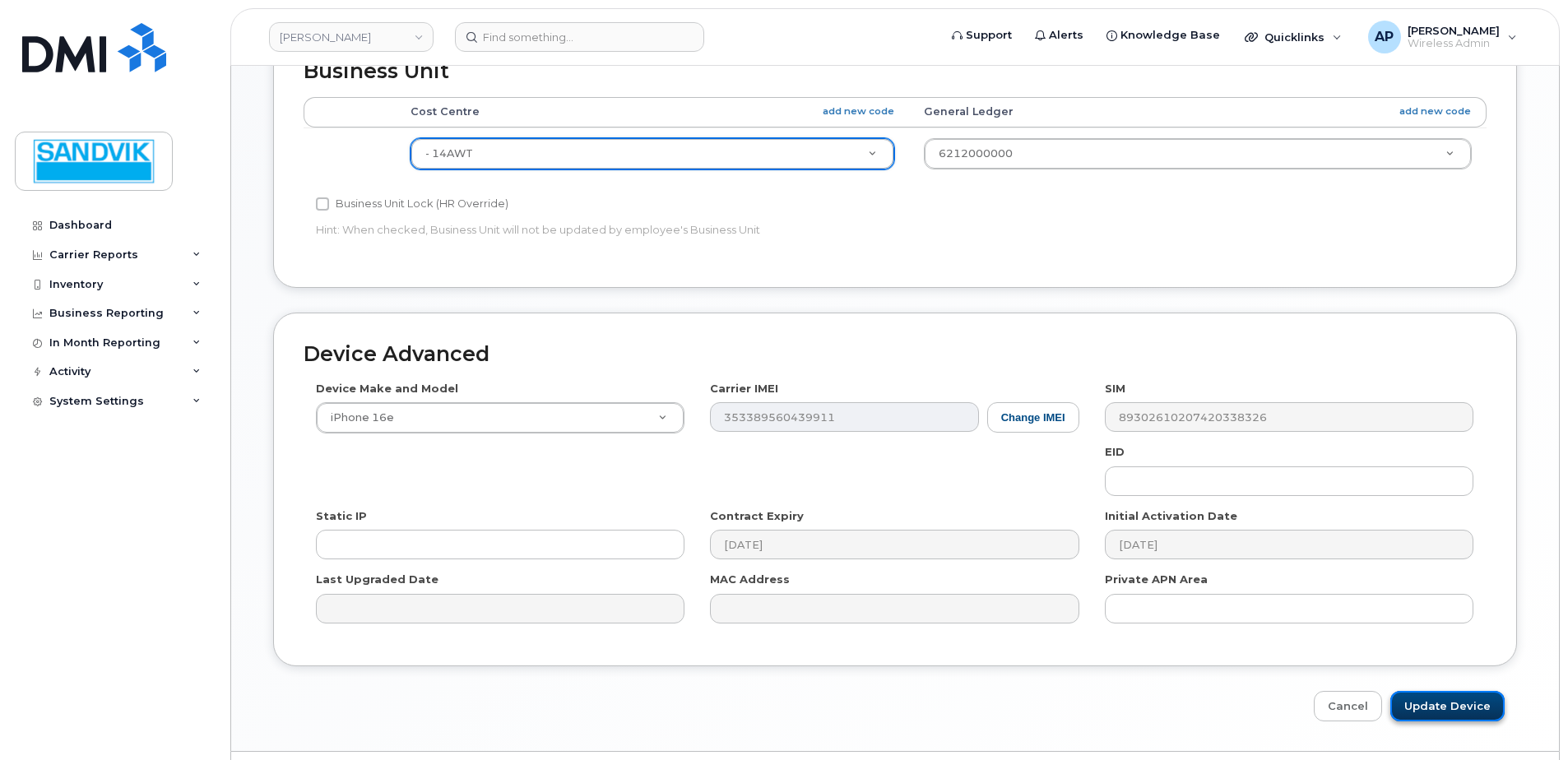
click at [1421, 697] on input "Update Device" at bounding box center [1447, 706] width 115 height 30
type input "Saving..."
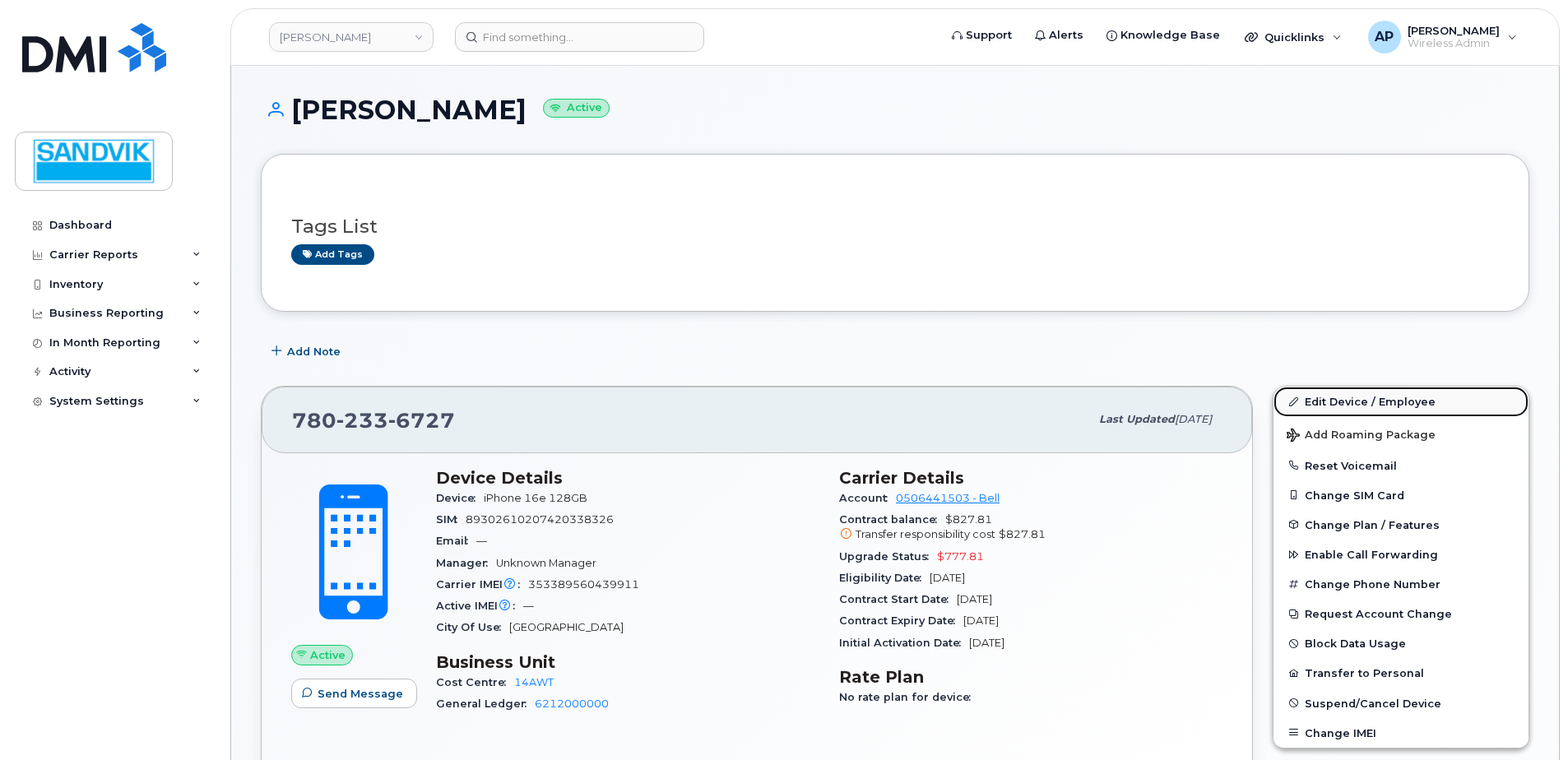
click at [1302, 389] on link "Edit Device / Employee" at bounding box center [1401, 401] width 255 height 29
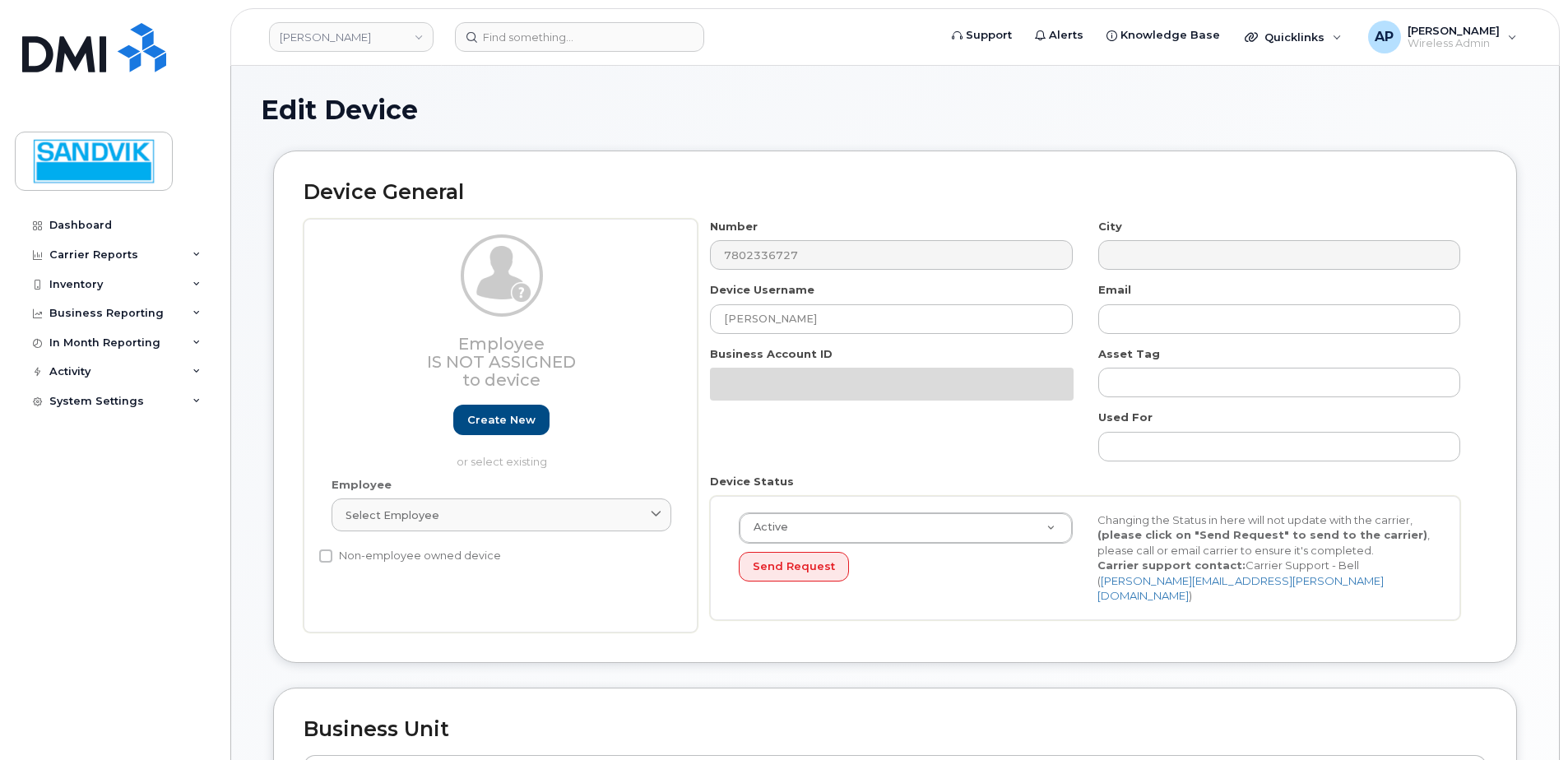
select select "582100"
click at [100, 280] on div "Inventory" at bounding box center [76, 285] width 54 height 13
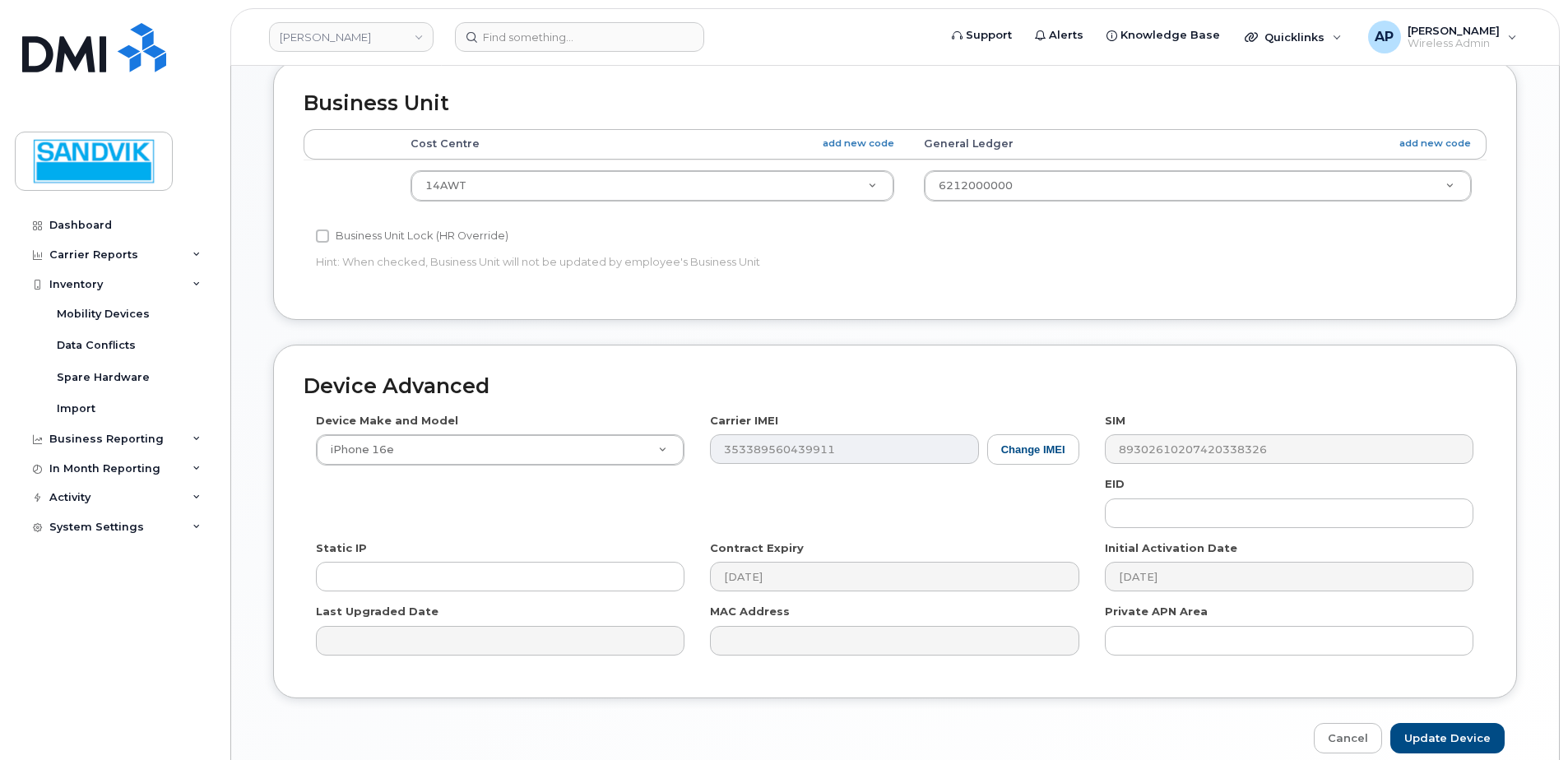
scroll to position [658, 0]
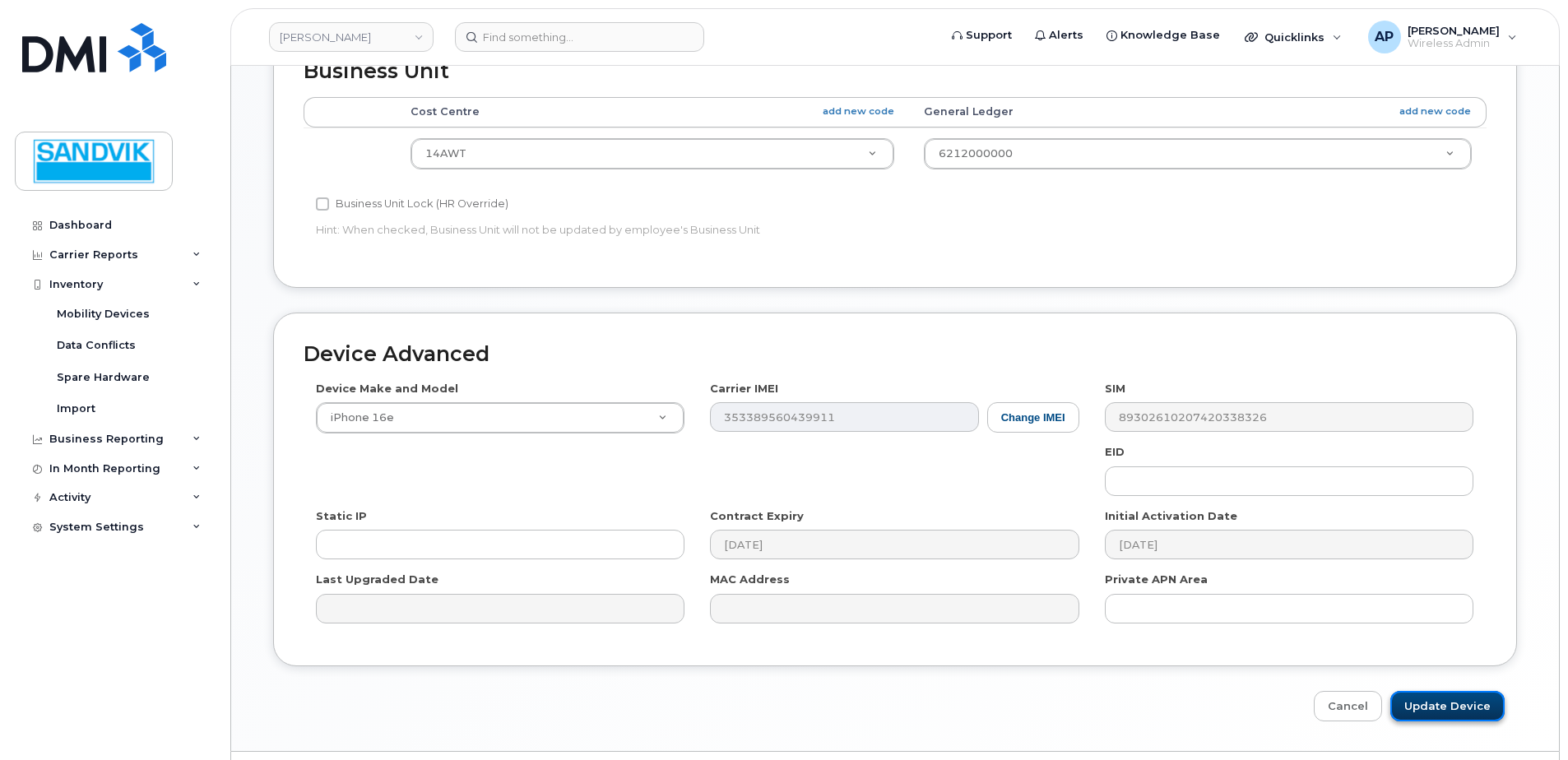
click at [1453, 695] on input "Update Device" at bounding box center [1447, 706] width 115 height 30
type input "Saving..."
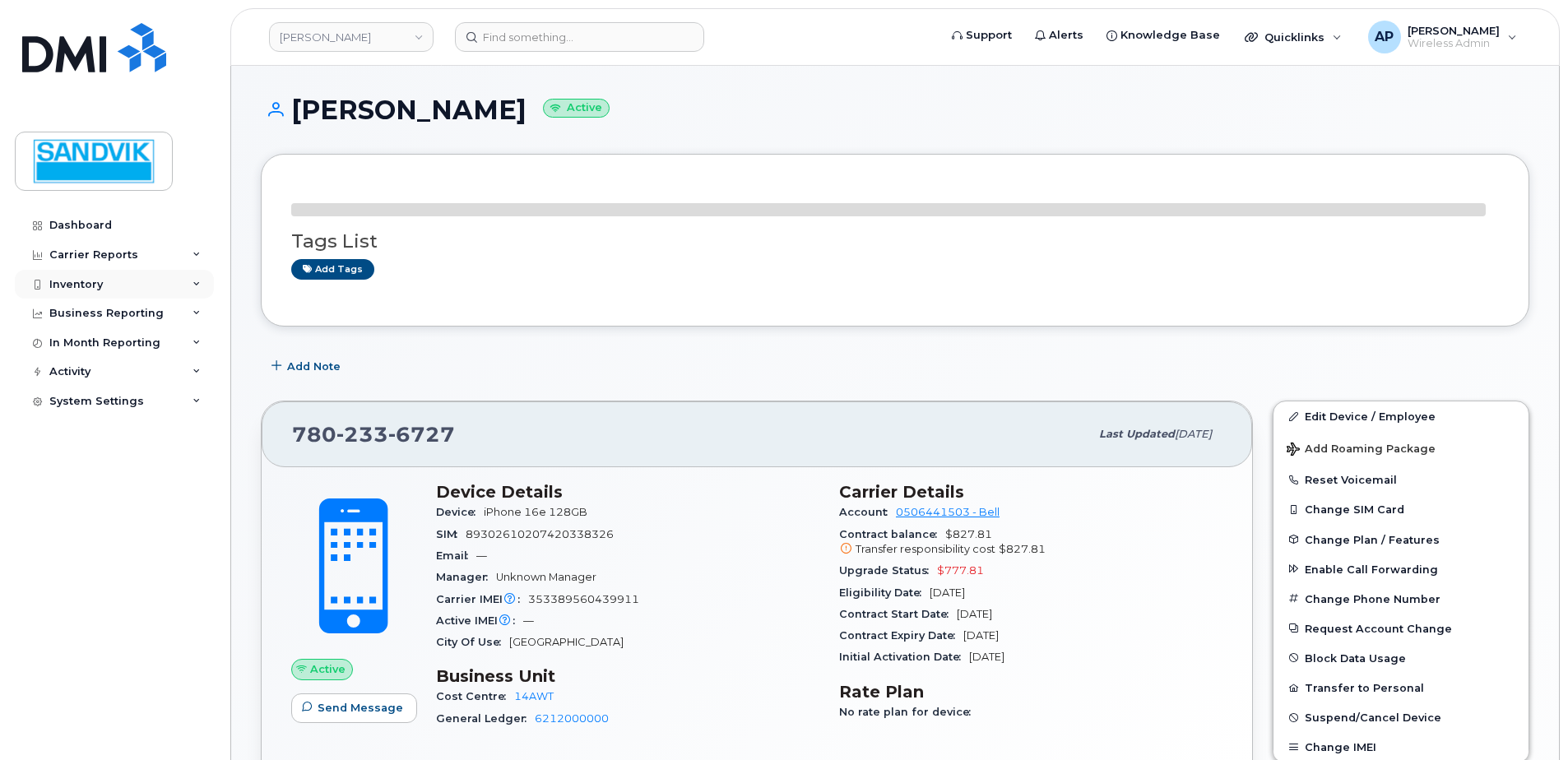
click at [92, 279] on div "Inventory" at bounding box center [76, 285] width 54 height 13
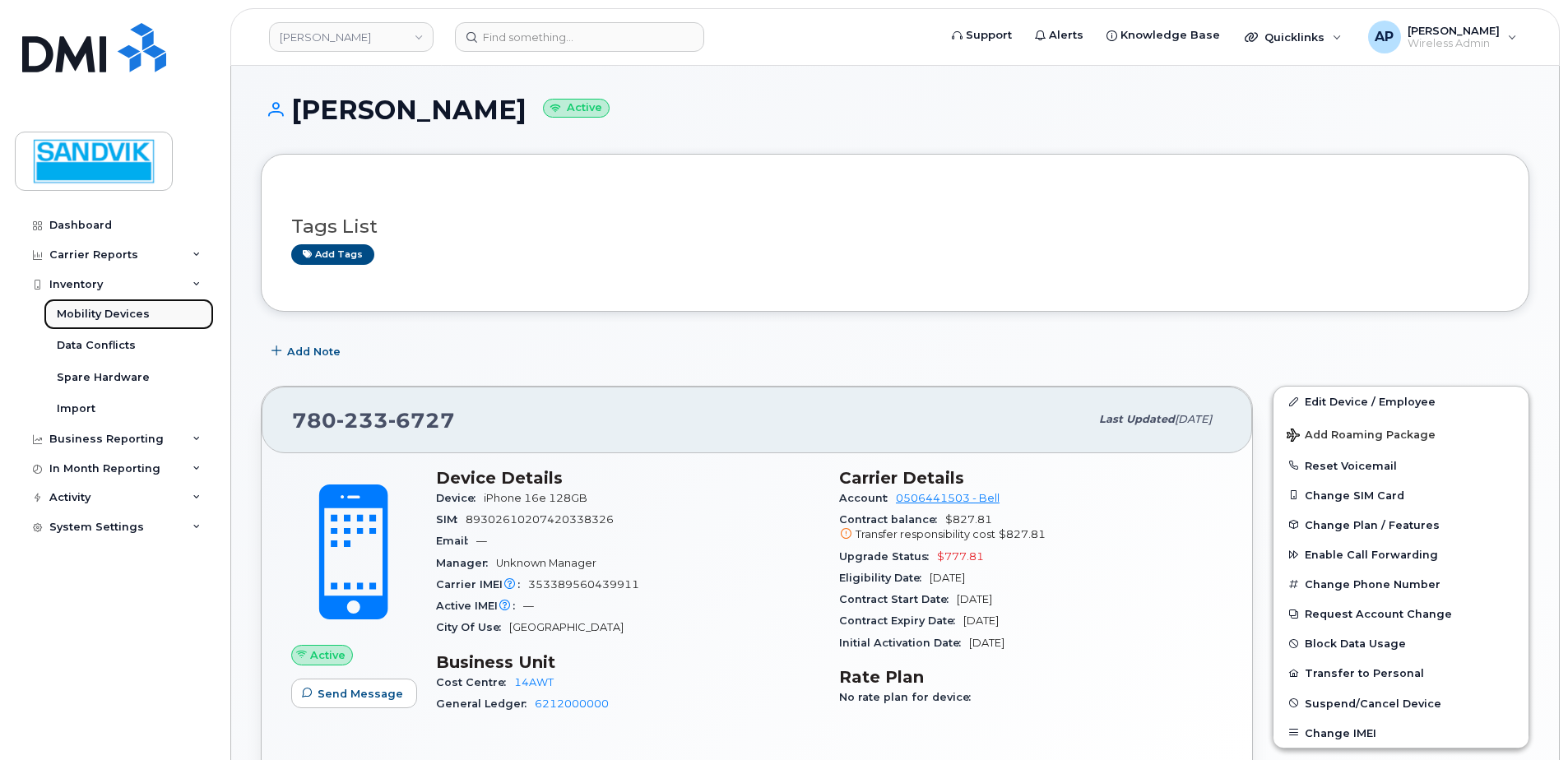
click at [103, 311] on div "Mobility Devices" at bounding box center [103, 315] width 93 height 15
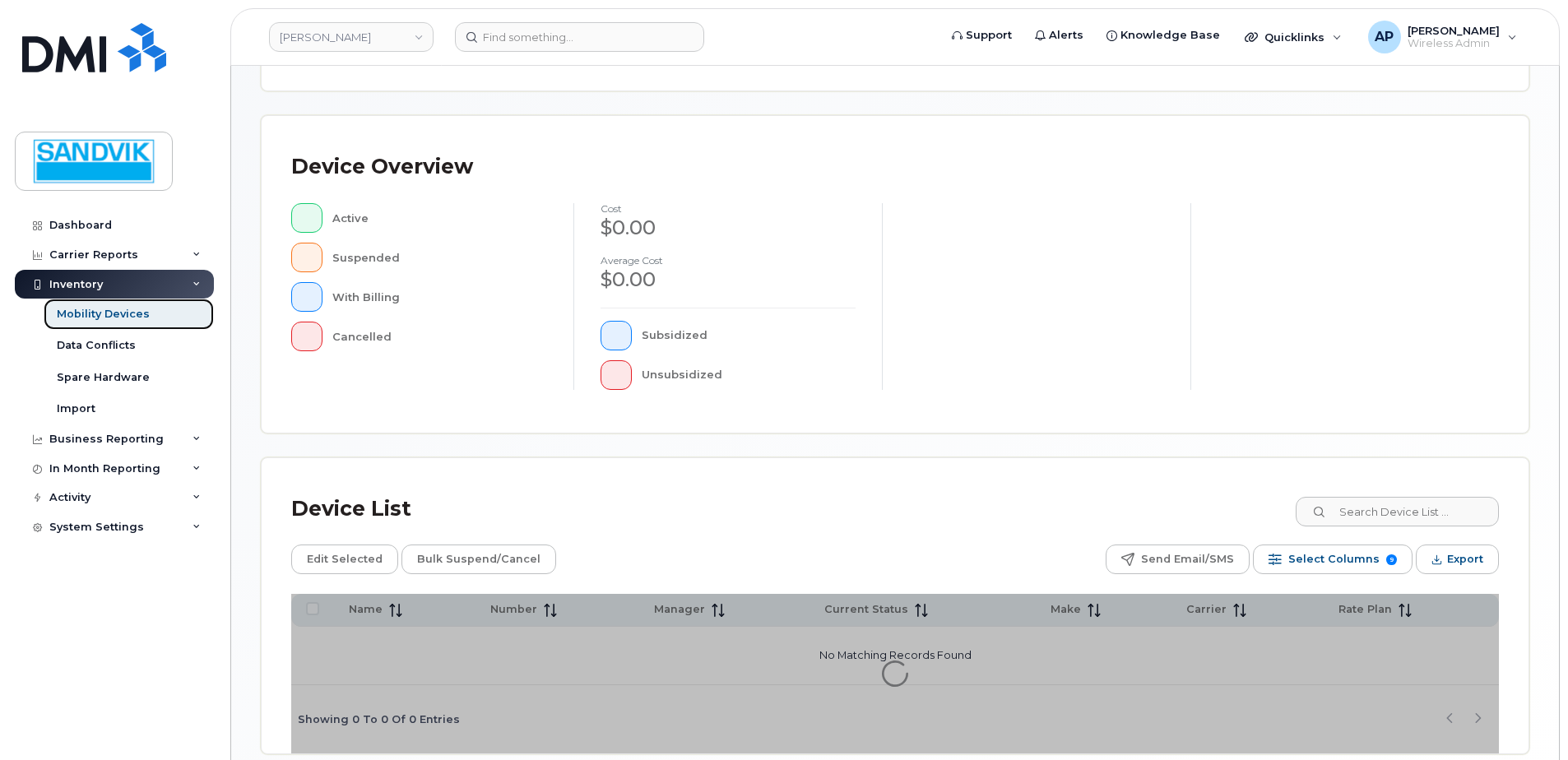
scroll to position [329, 0]
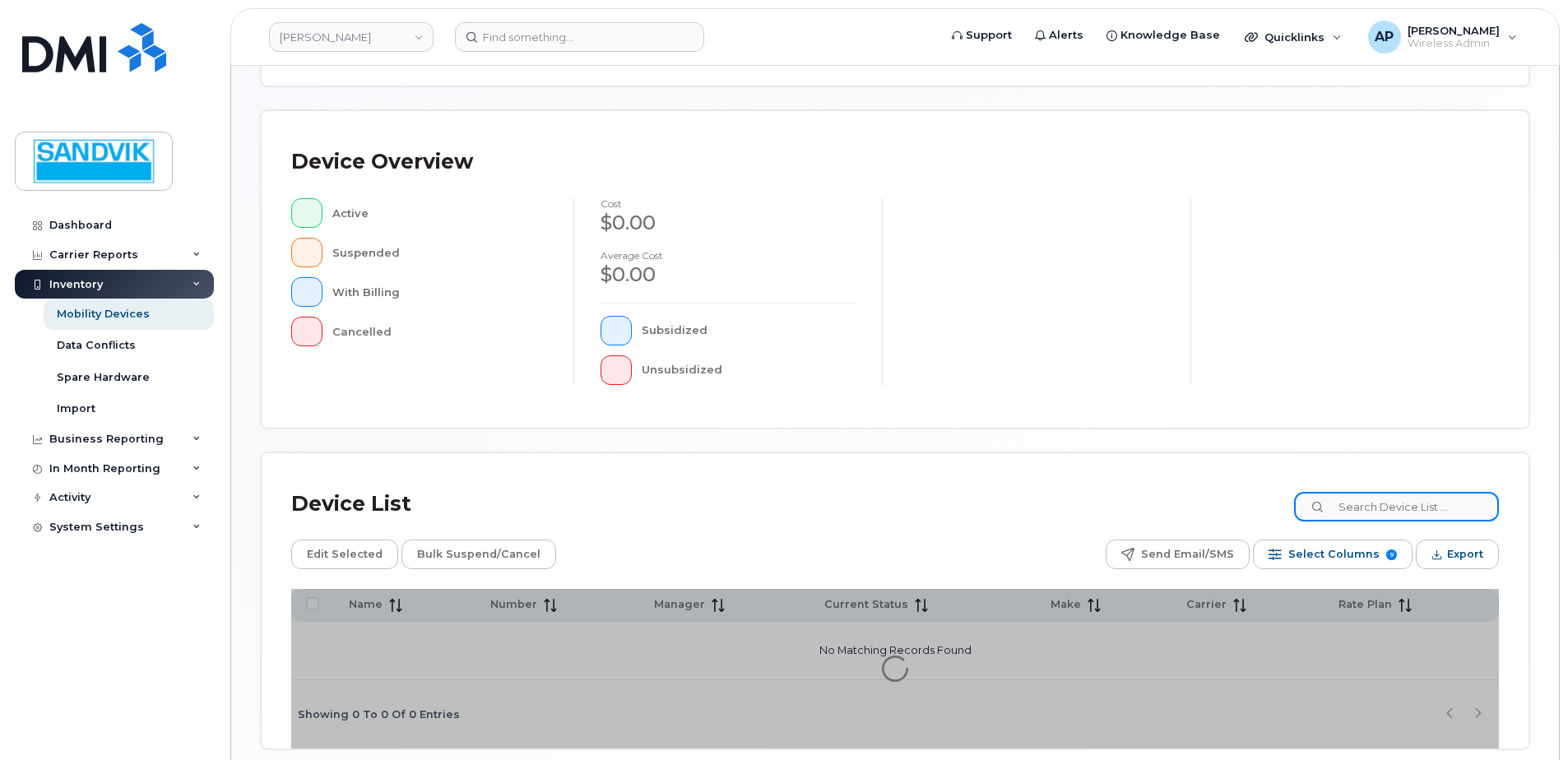
click at [1394, 514] on input at bounding box center [1396, 506] width 205 height 29
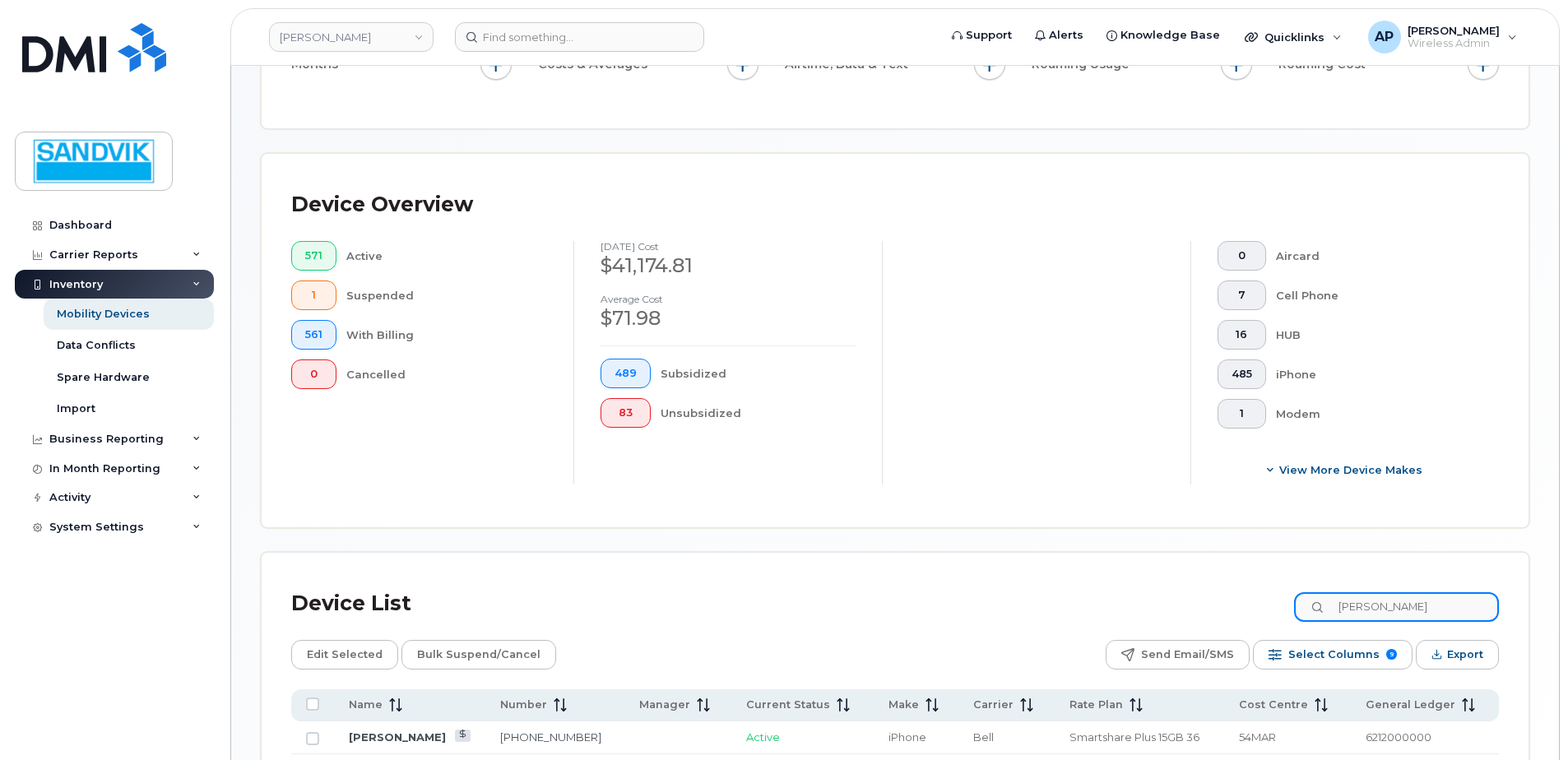
scroll to position [372, 0]
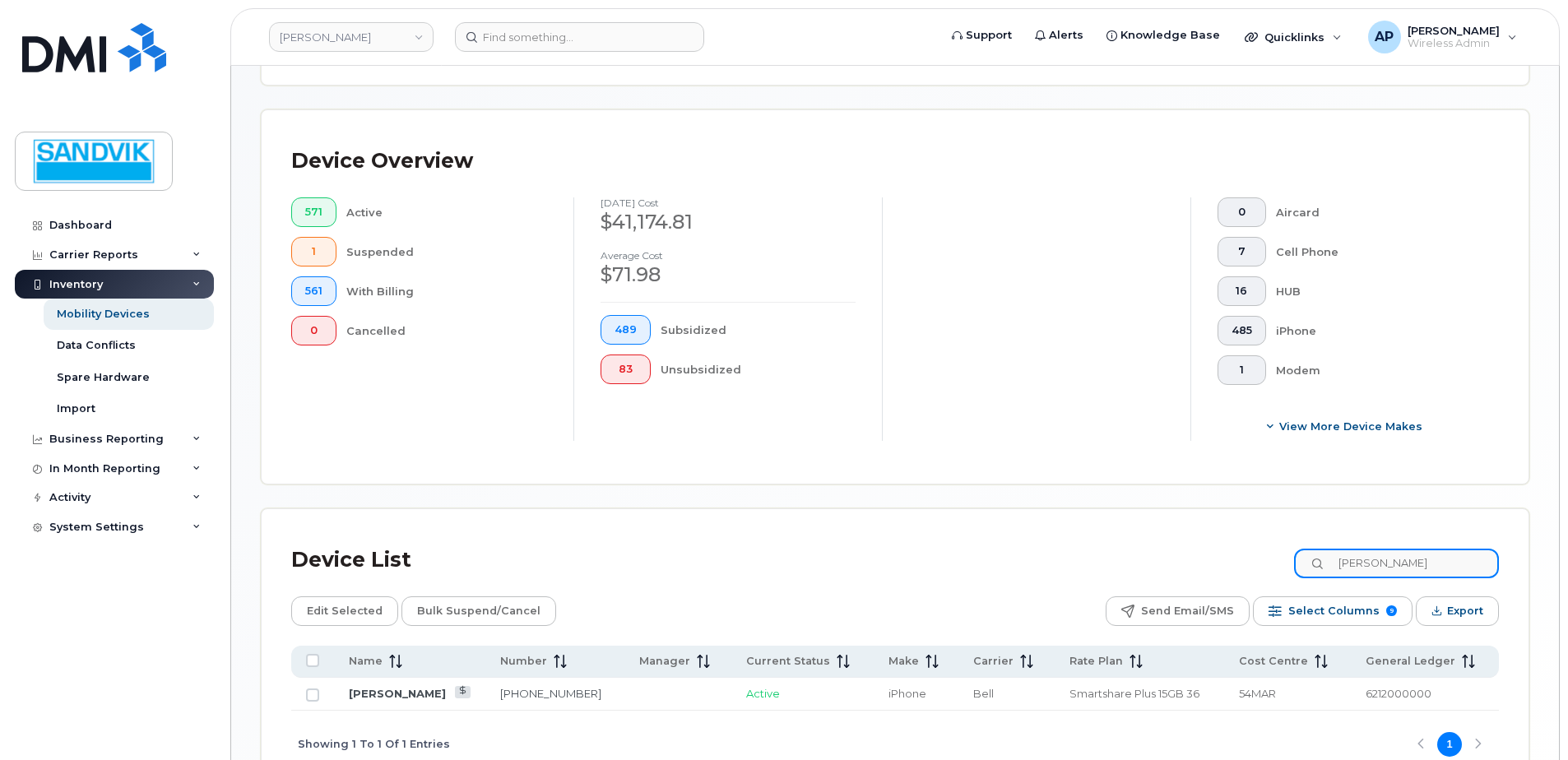
drag, startPoint x: 1411, startPoint y: 559, endPoint x: 1195, endPoint y: 554, distance: 216.1
click at [1195, 554] on div "Device List GOUPIL" at bounding box center [895, 560] width 1208 height 43
drag, startPoint x: 1421, startPoint y: 562, endPoint x: 1221, endPoint y: 563, distance: 200.0
click at [1221, 563] on div "Device List TORRI" at bounding box center [895, 560] width 1208 height 43
type input "PARKER"
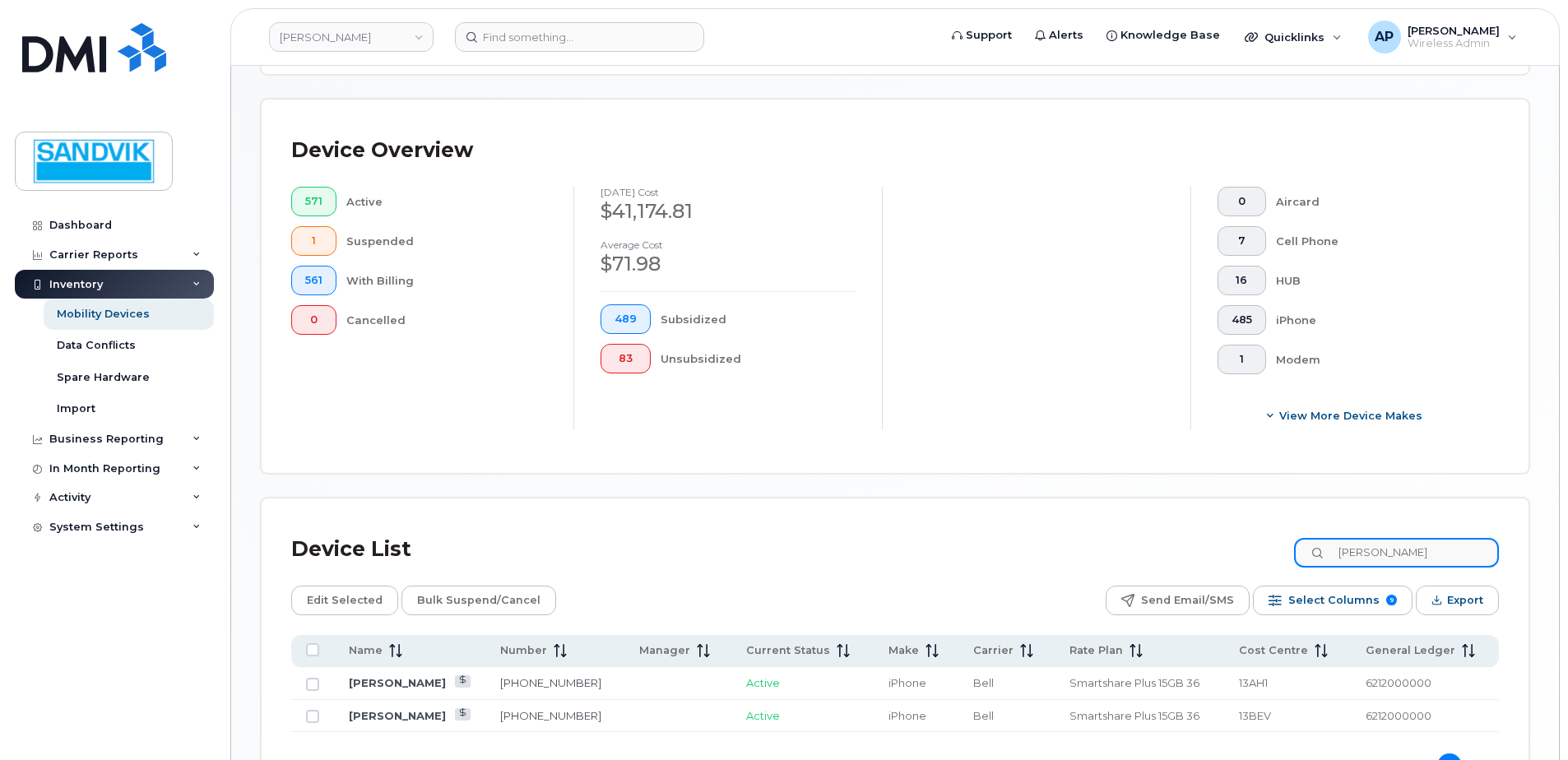
scroll to position [454, 0]
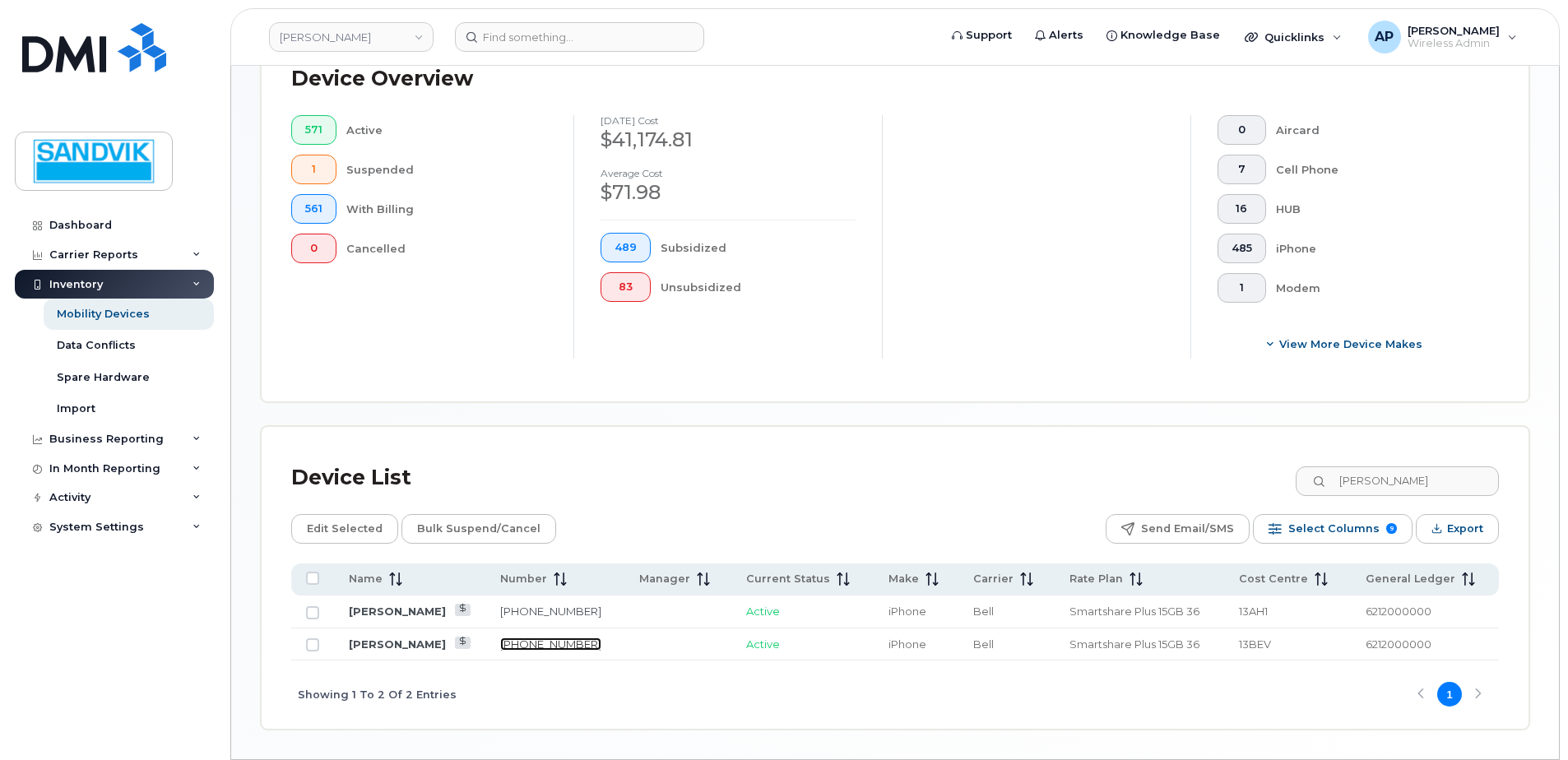
click at [503, 647] on link "778-559-3089" at bounding box center [550, 644] width 101 height 13
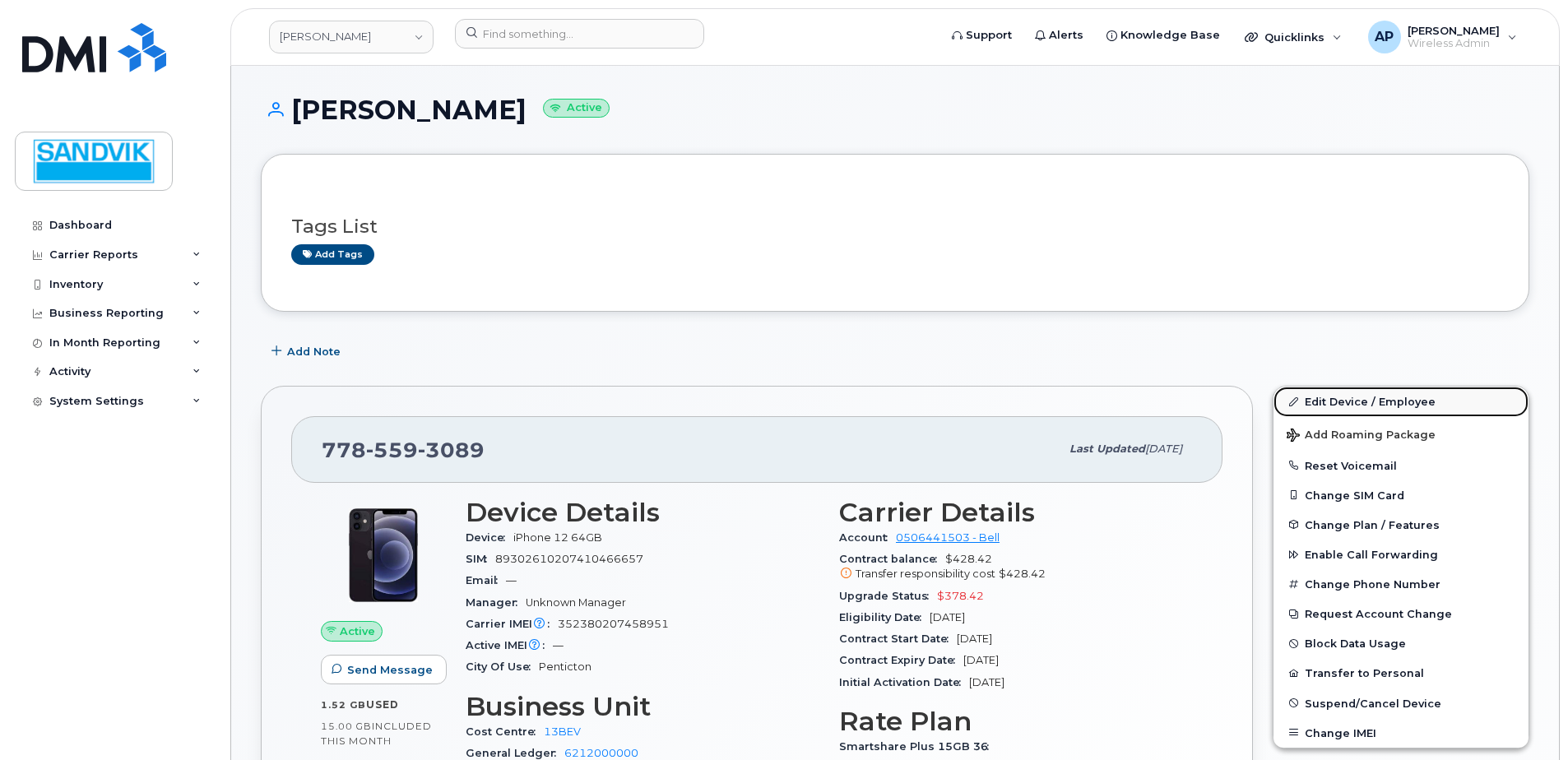
click at [1370, 394] on link "Edit Device / Employee" at bounding box center [1401, 401] width 255 height 29
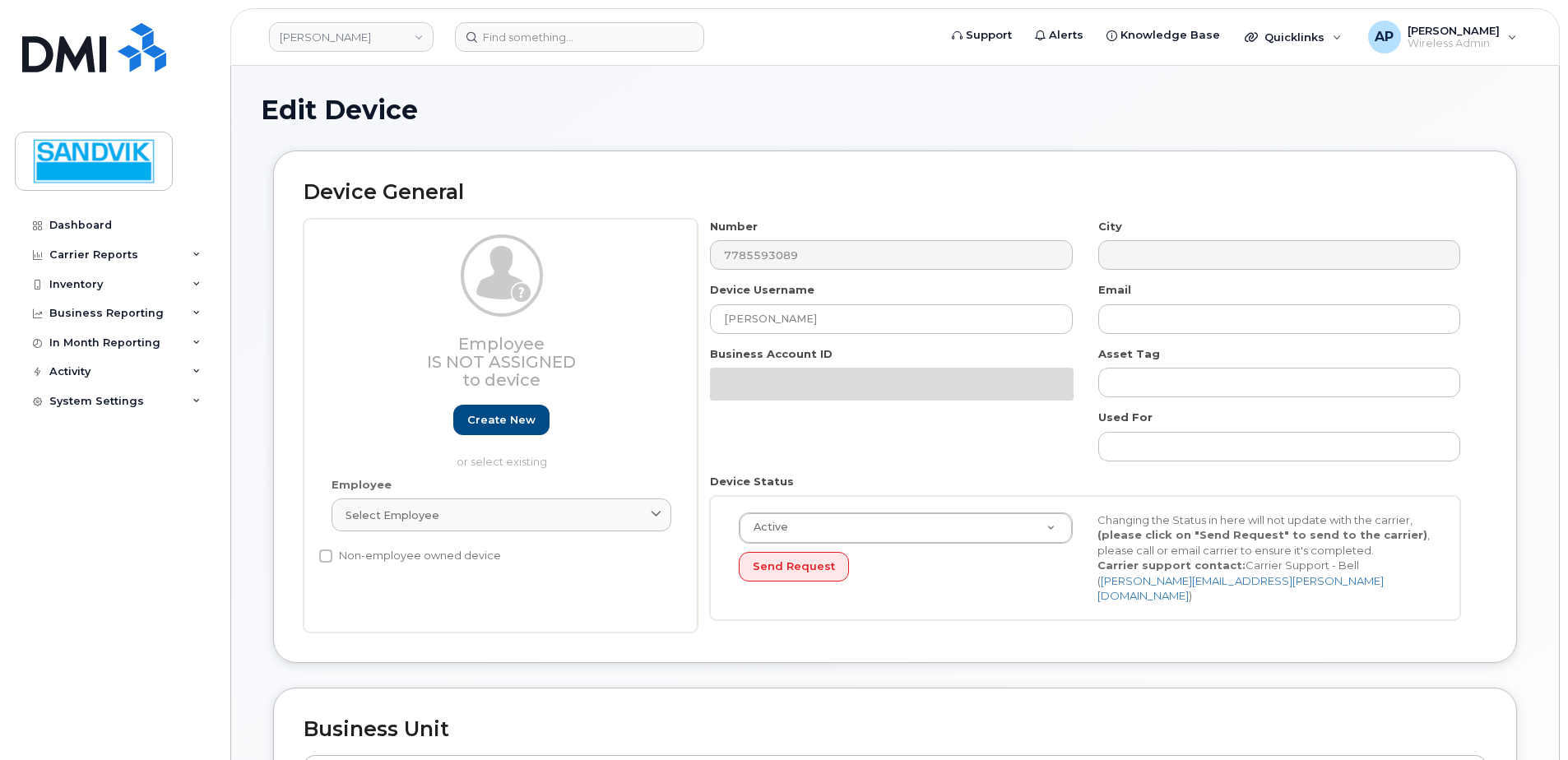
select select "582100"
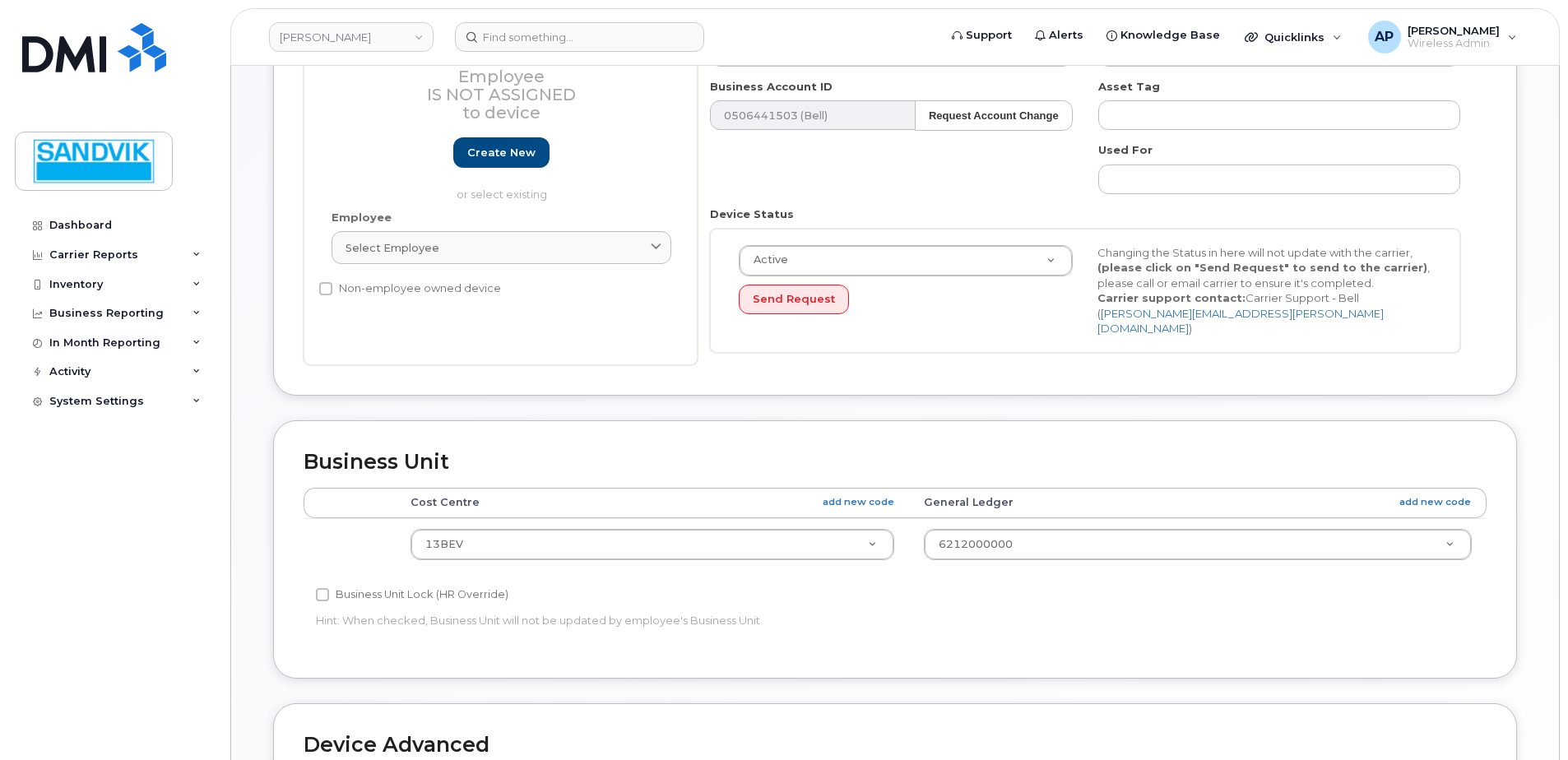
scroll to position [329, 0]
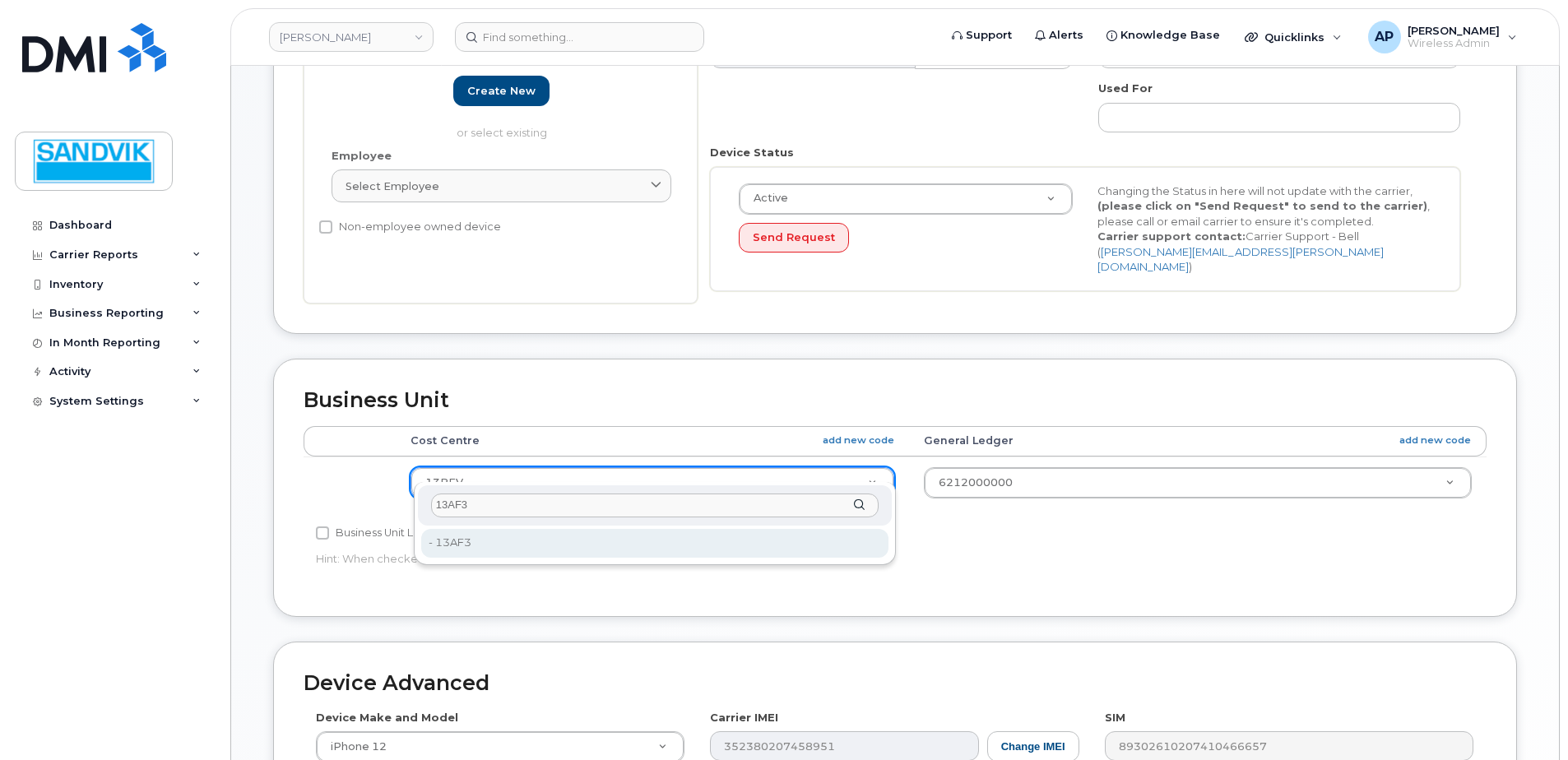
type input "13AF3"
type input "1504049"
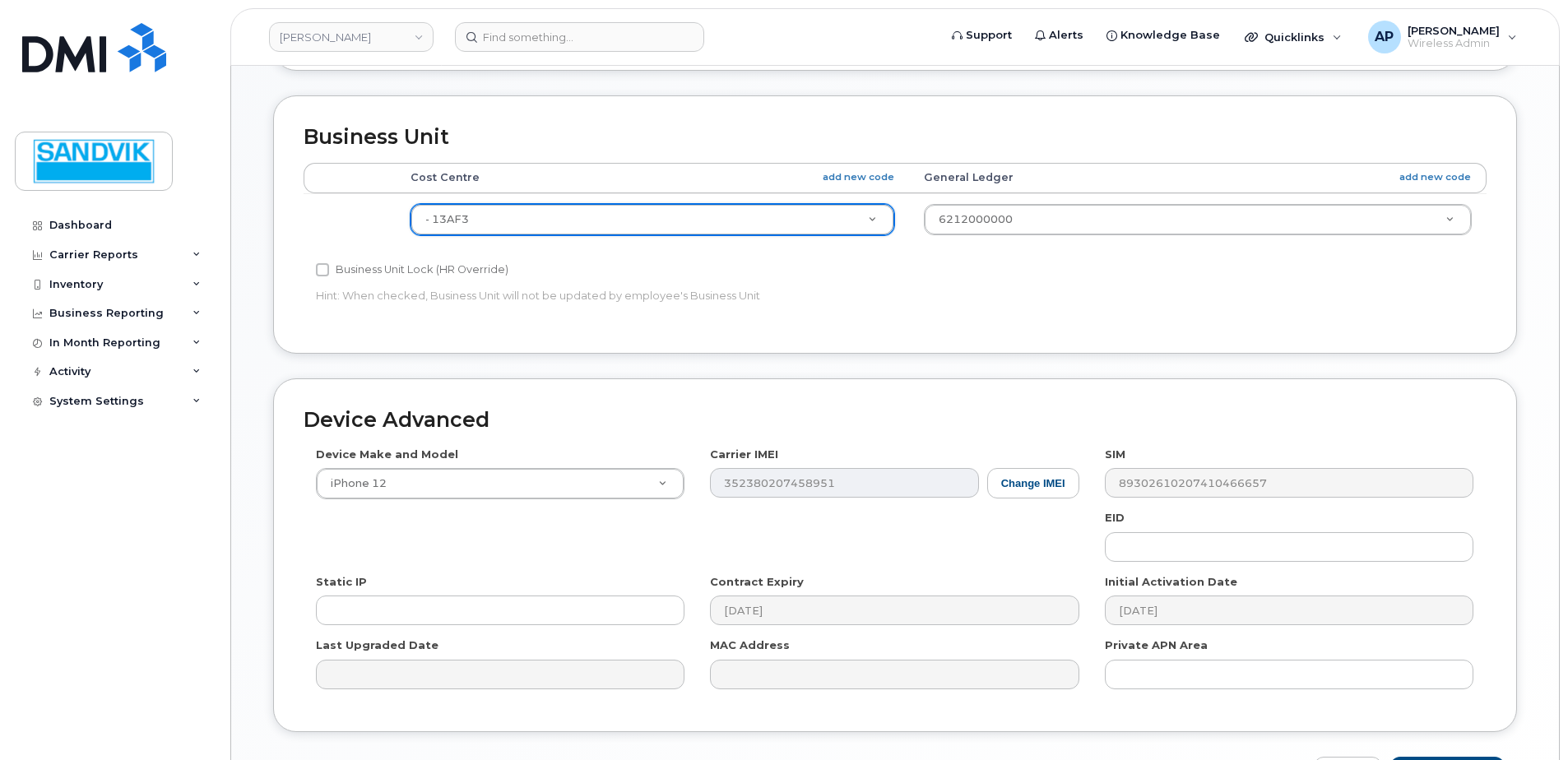
scroll to position [658, 0]
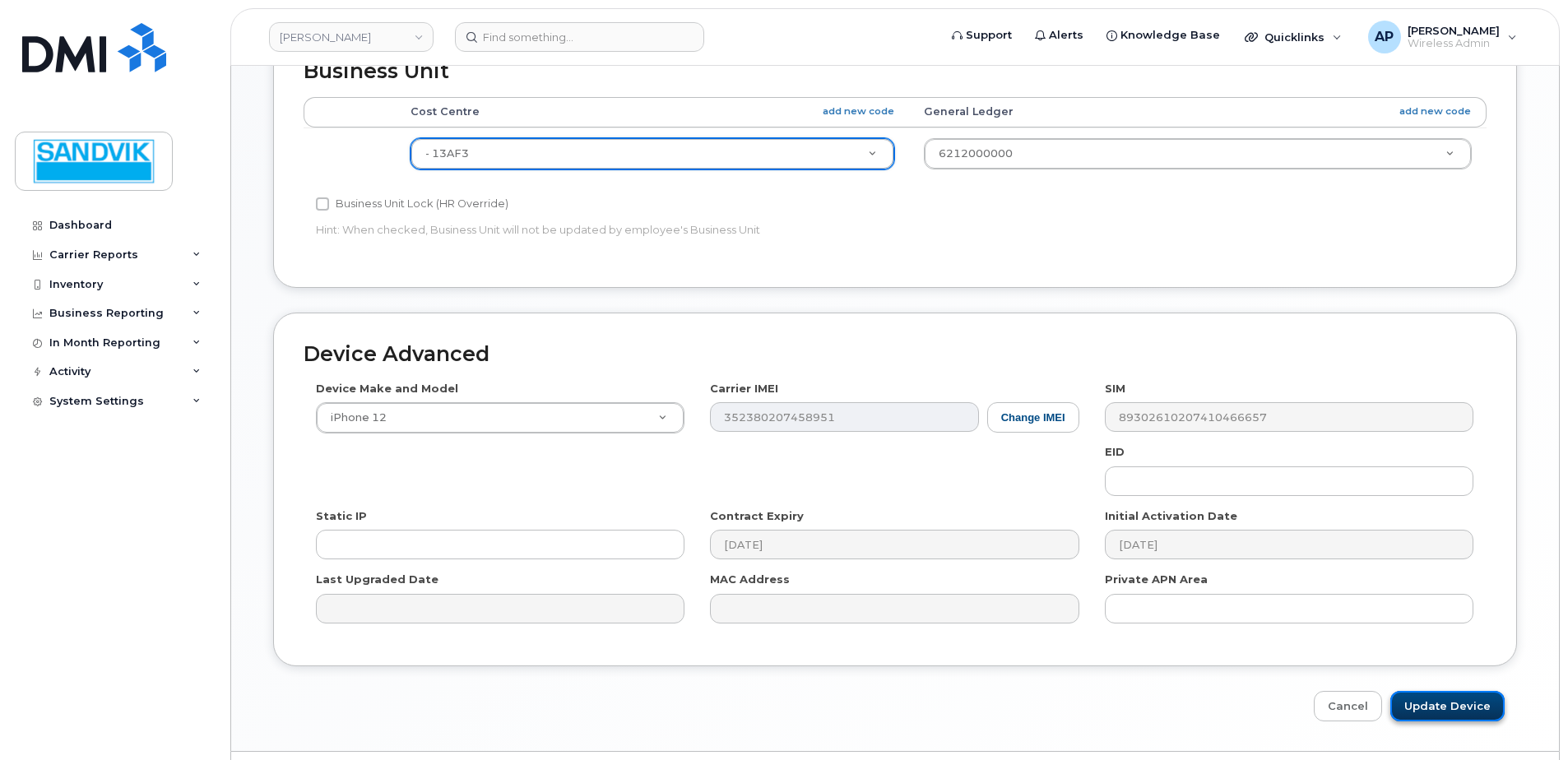
click at [1442, 692] on input "Update Device" at bounding box center [1447, 706] width 115 height 30
type input "Saving..."
